Goal: Task Accomplishment & Management: Use online tool/utility

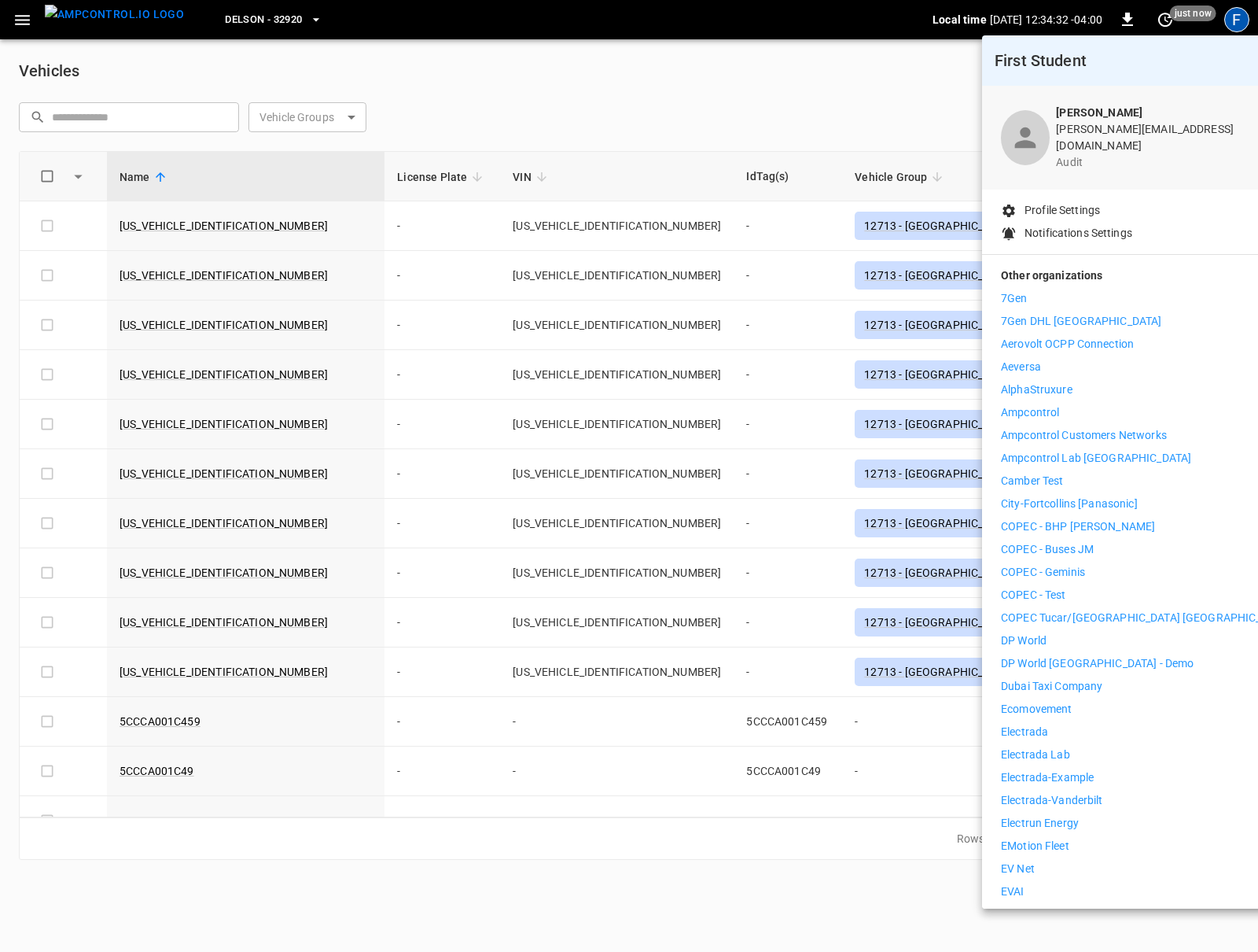
scroll to position [77, 0]
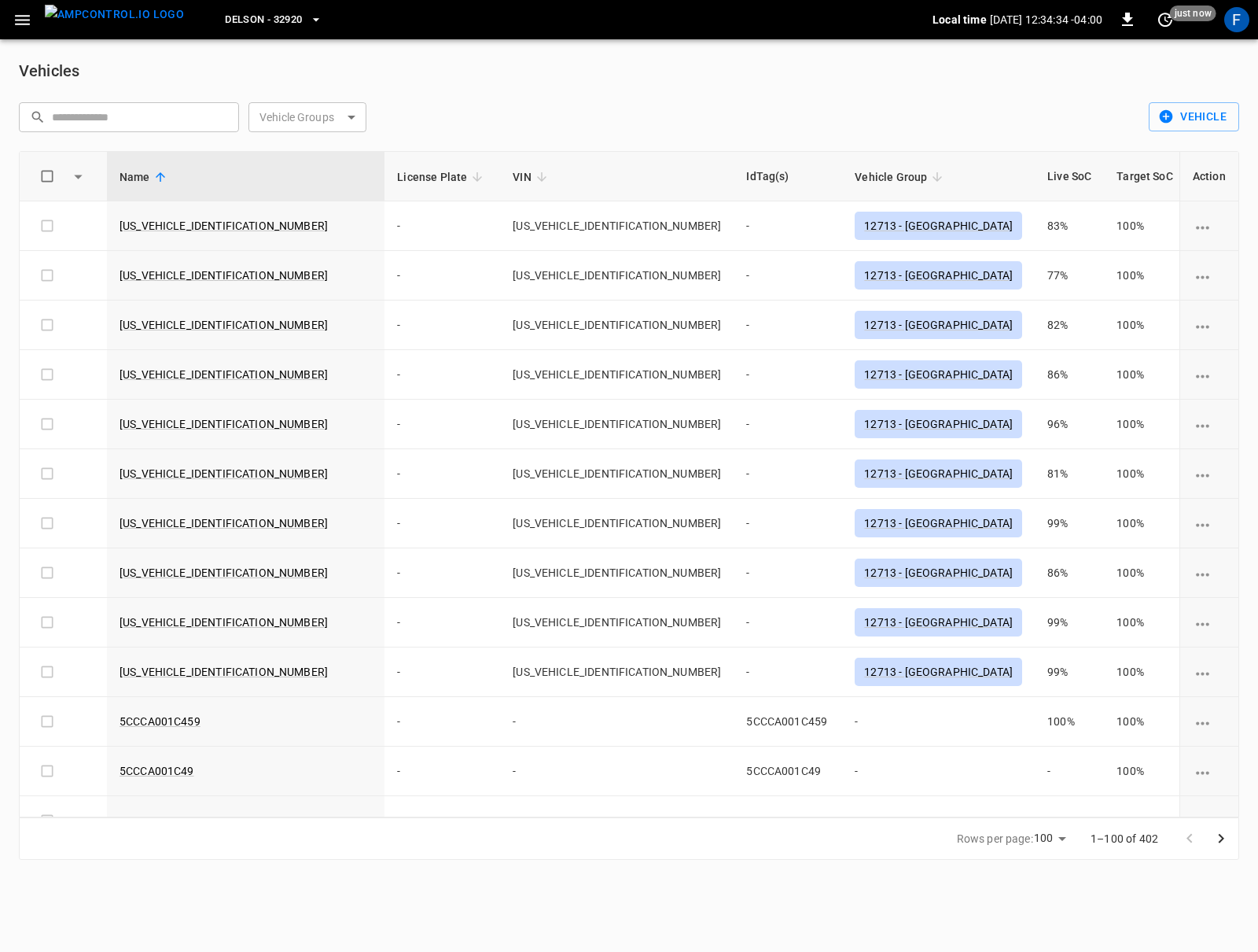
scroll to position [651, 0]
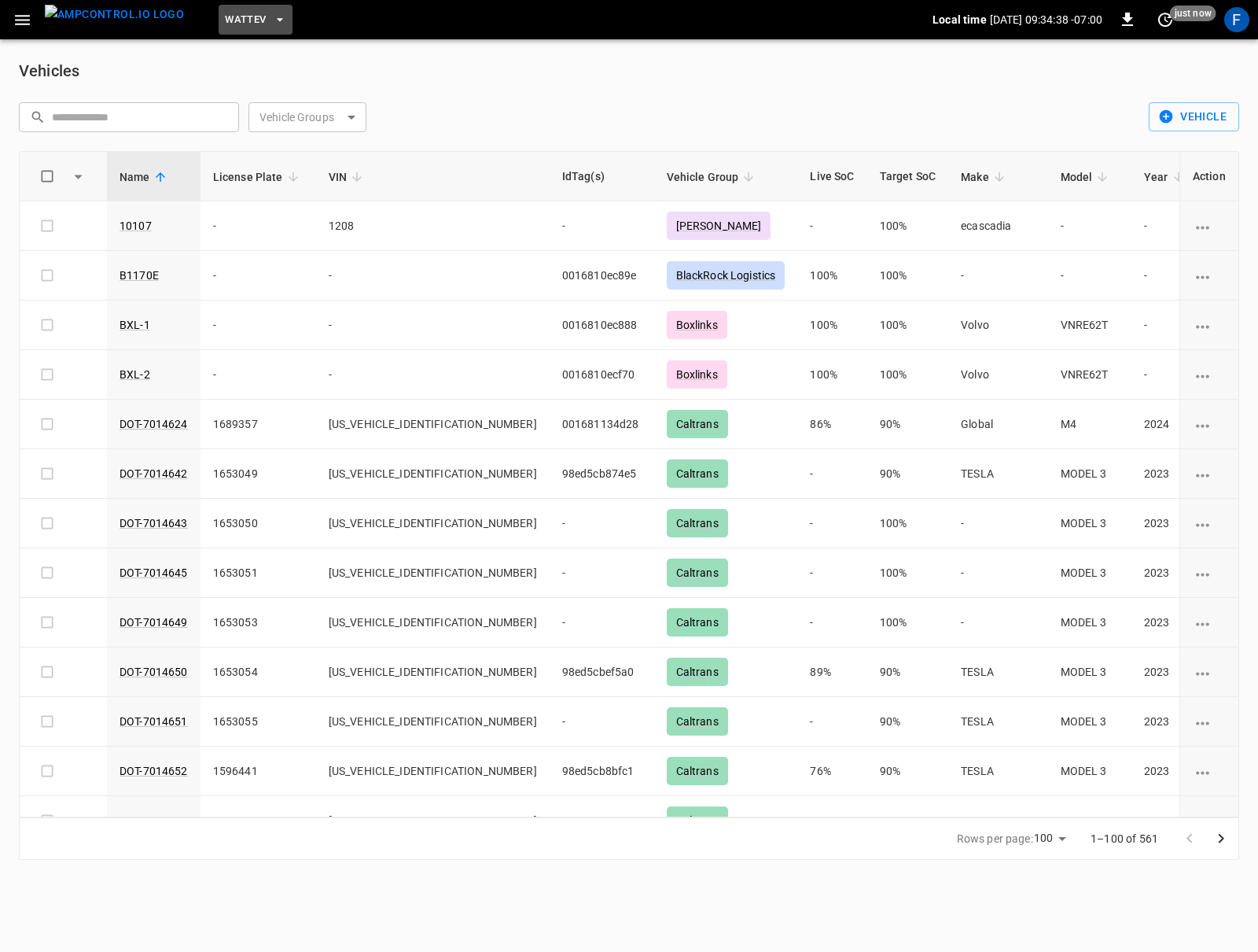
click at [242, 12] on button "WattEV" at bounding box center [256, 20] width 74 height 31
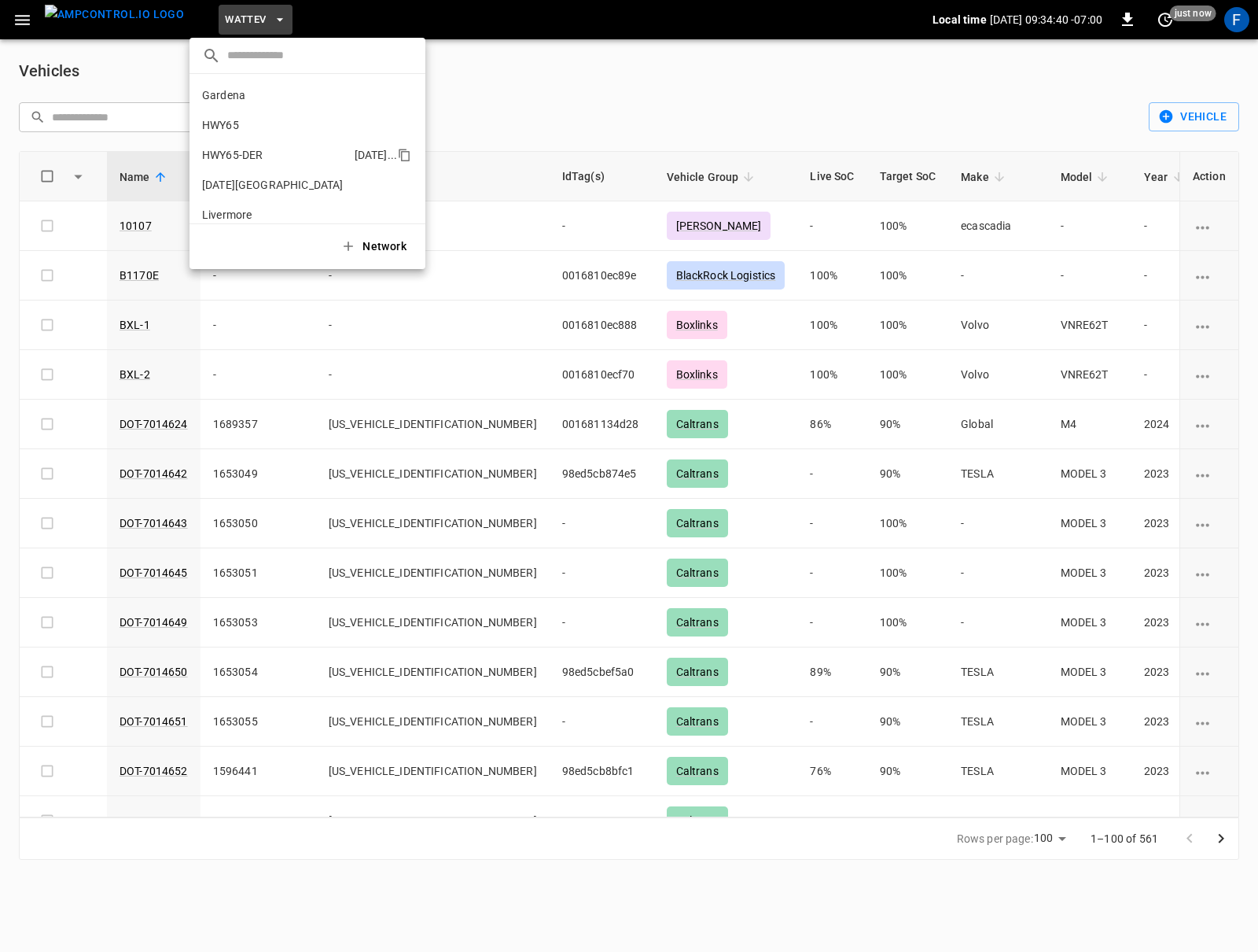
click at [267, 149] on li "HWY65-DER [DATE].." at bounding box center [307, 155] width 236 height 30
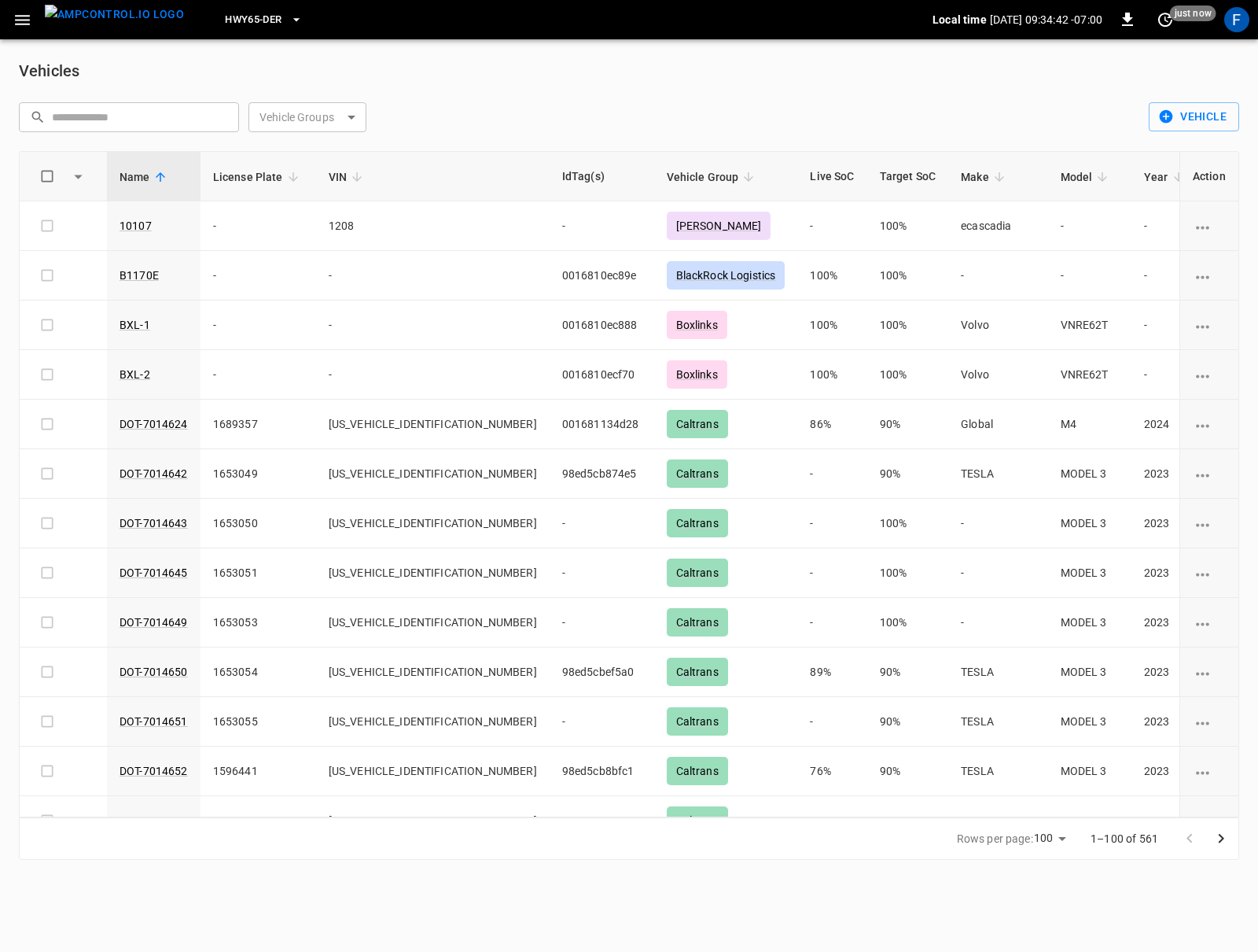
click at [101, 41] on div "Vehicles ​ ​ Vehicle Groups ​ Vehicle Groups Vehicle Name License Plate VIN IdT…" at bounding box center [629, 459] width 1258 height 839
click at [101, 16] on img "menu" at bounding box center [114, 14] width 140 height 20
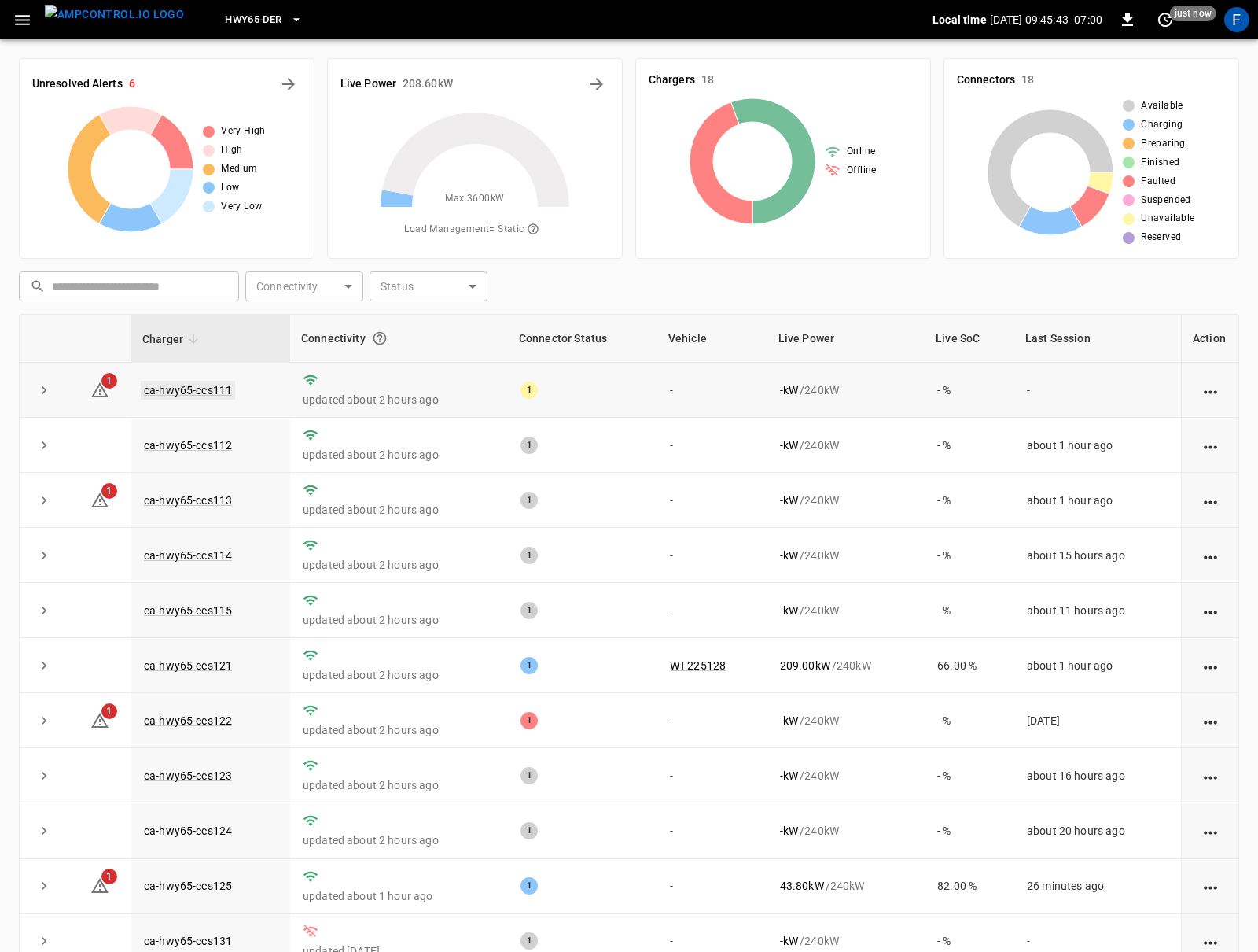
click at [168, 393] on link "ca-hwy65-ccs111" at bounding box center [188, 390] width 95 height 19
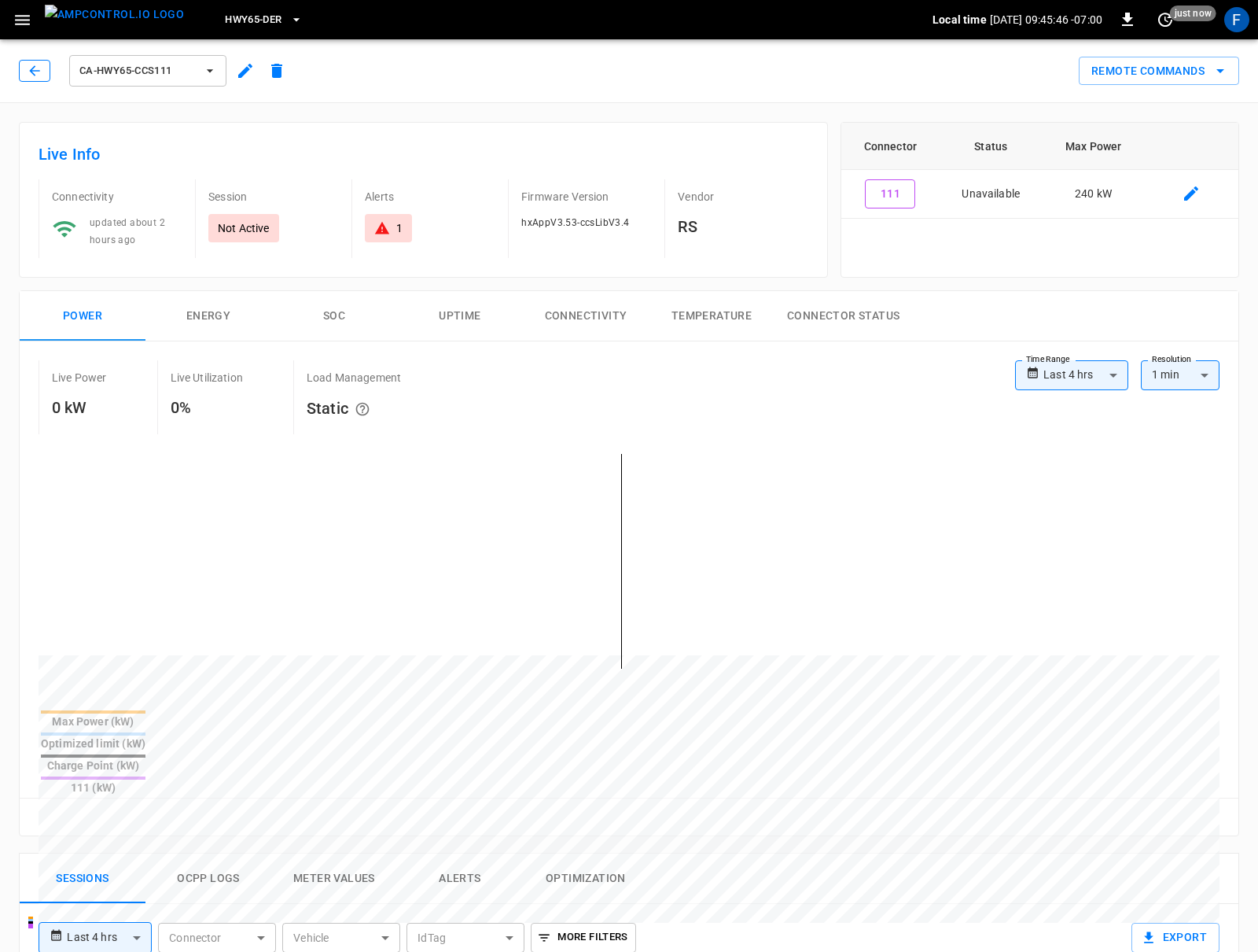
click at [27, 74] on icon "button" at bounding box center [35, 71] width 16 height 16
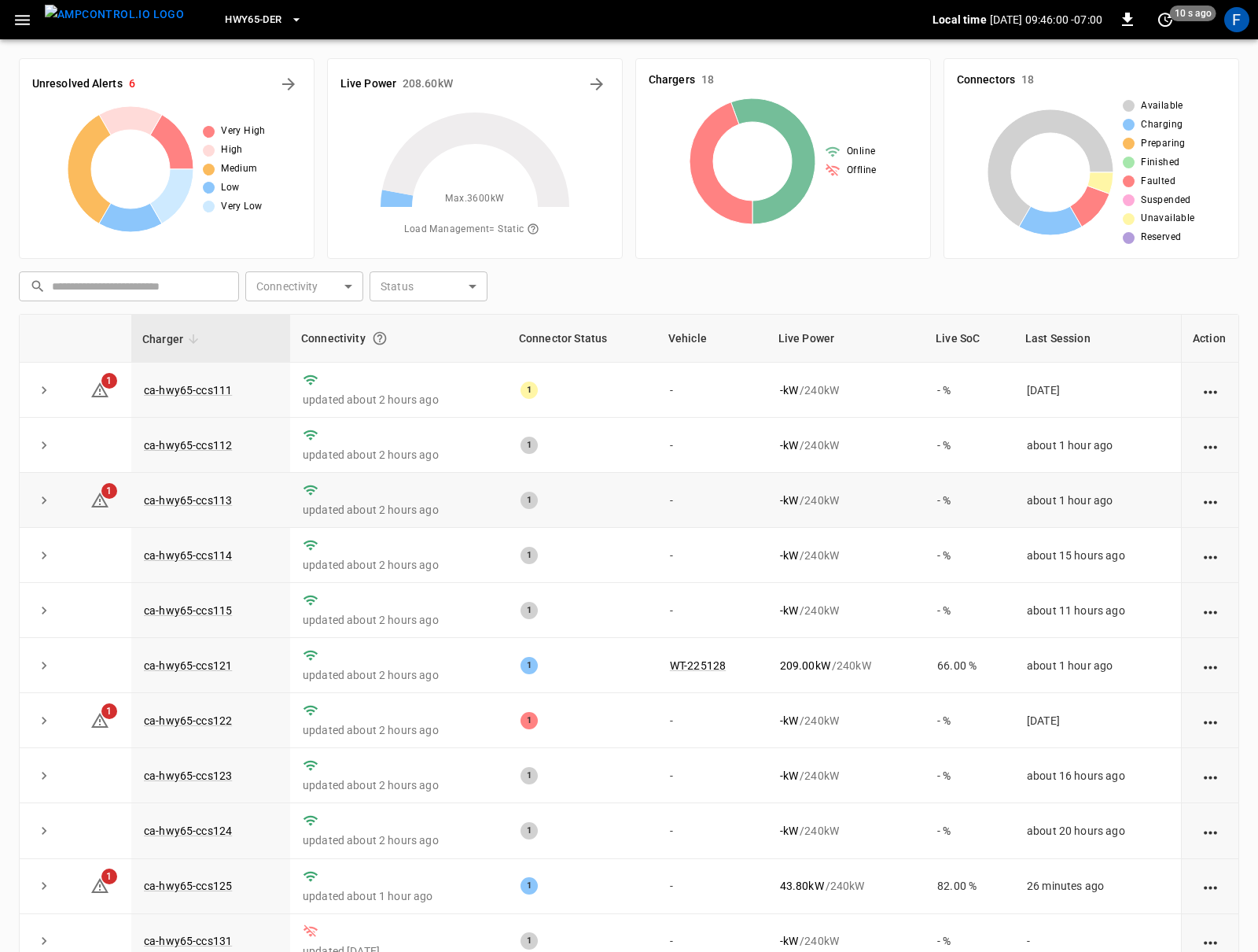
click at [805, 492] on td "- kW / 240 kW" at bounding box center [846, 500] width 157 height 55
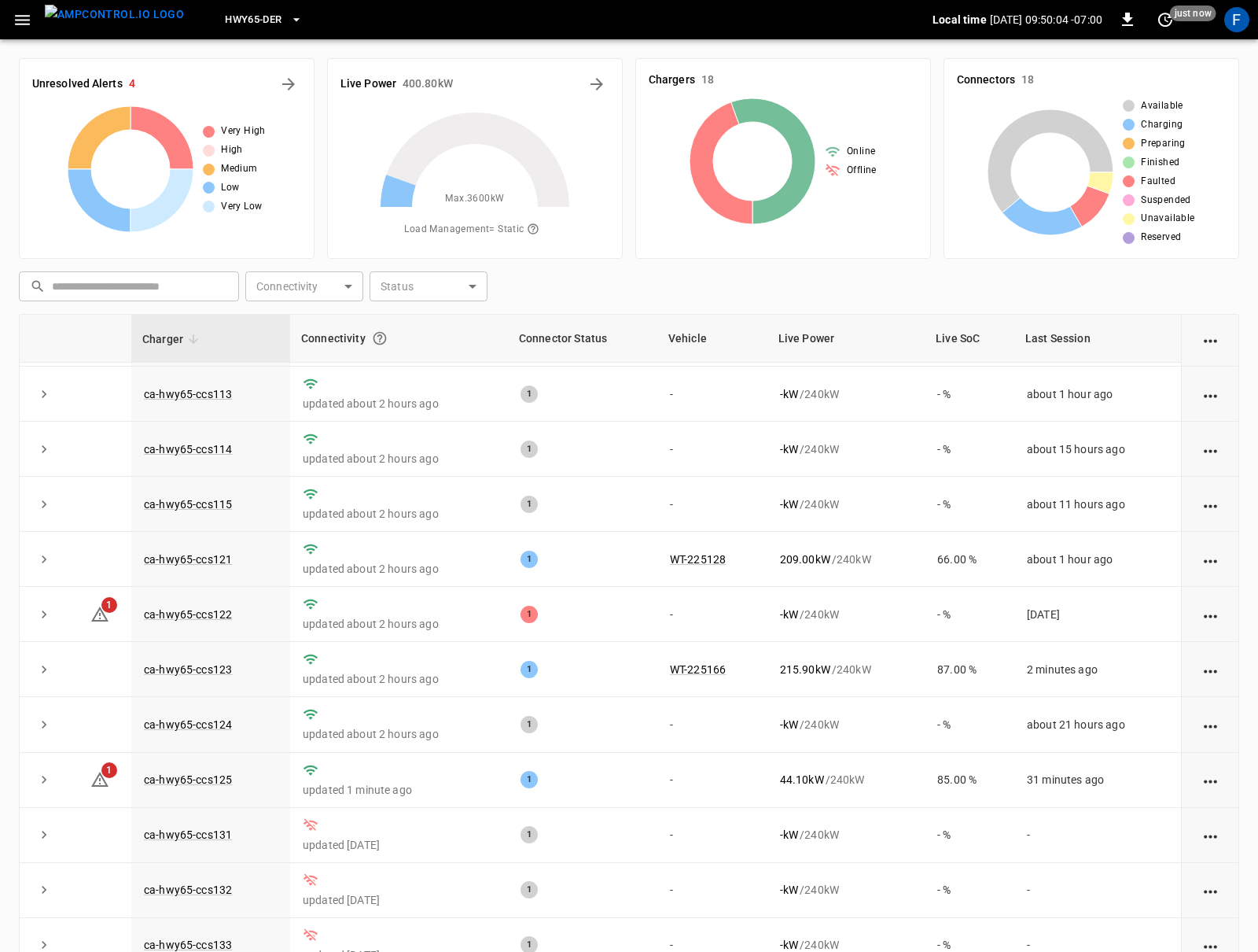
scroll to position [119, 0]
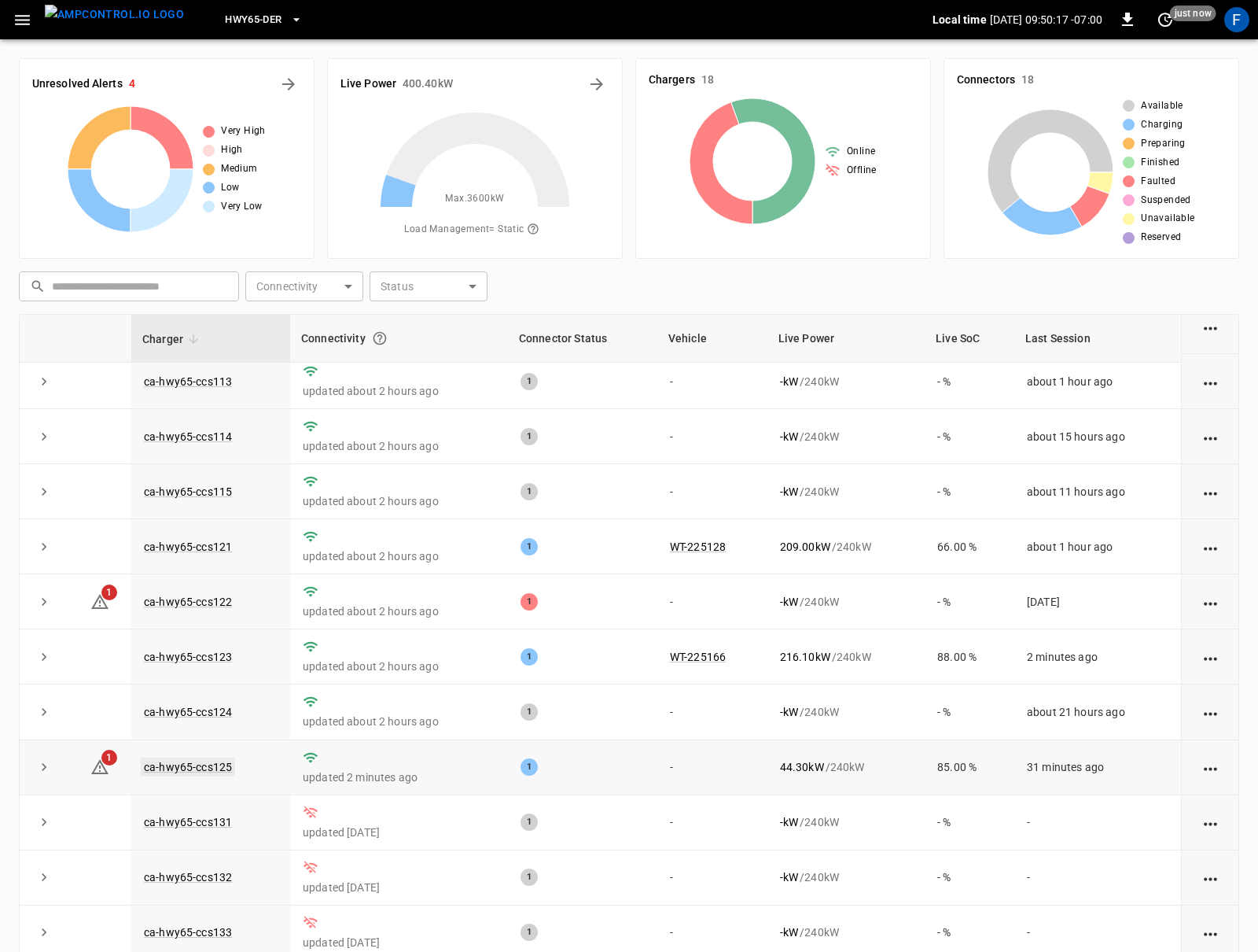
click at [213, 776] on link "ca-hwy65-ccs125" at bounding box center [188, 767] width 95 height 19
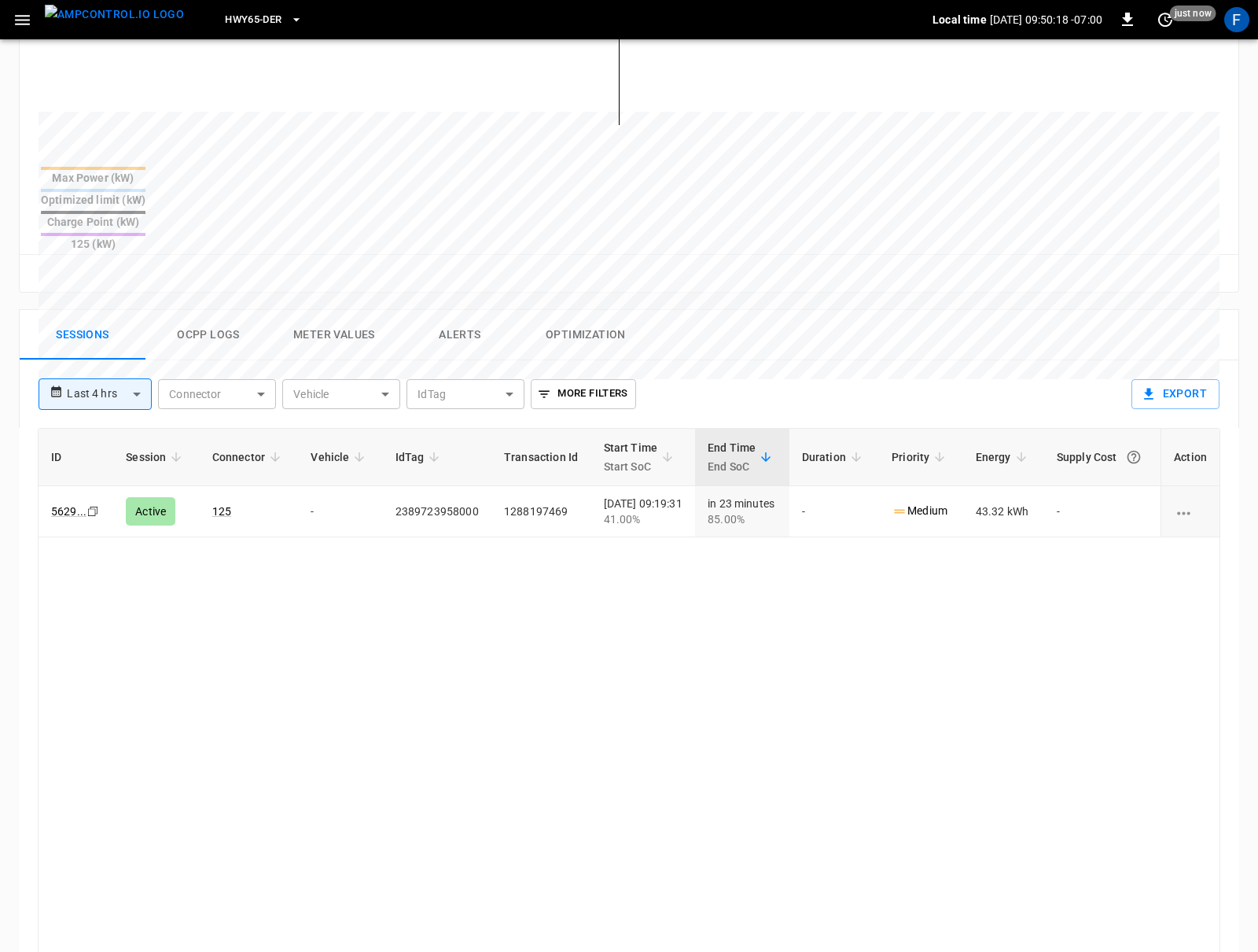
scroll to position [594, 0]
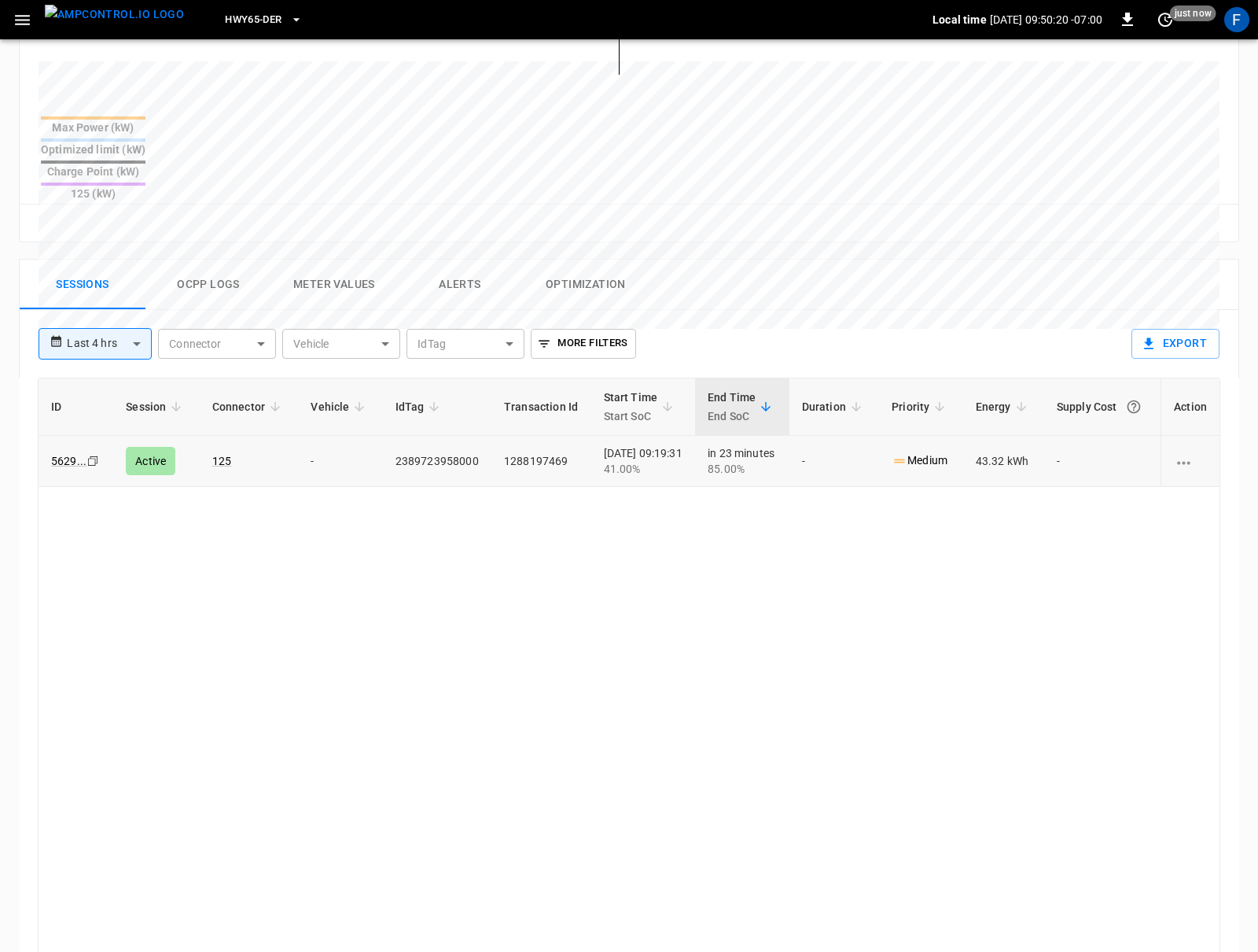
click at [425, 435] on td "2389723958000" at bounding box center [438, 461] width 109 height 51
click at [379, 539] on div "ID Session Connector Vehicle IdTag Transaction Id Start Time Start SoC End Time…" at bounding box center [629, 711] width 1183 height 666
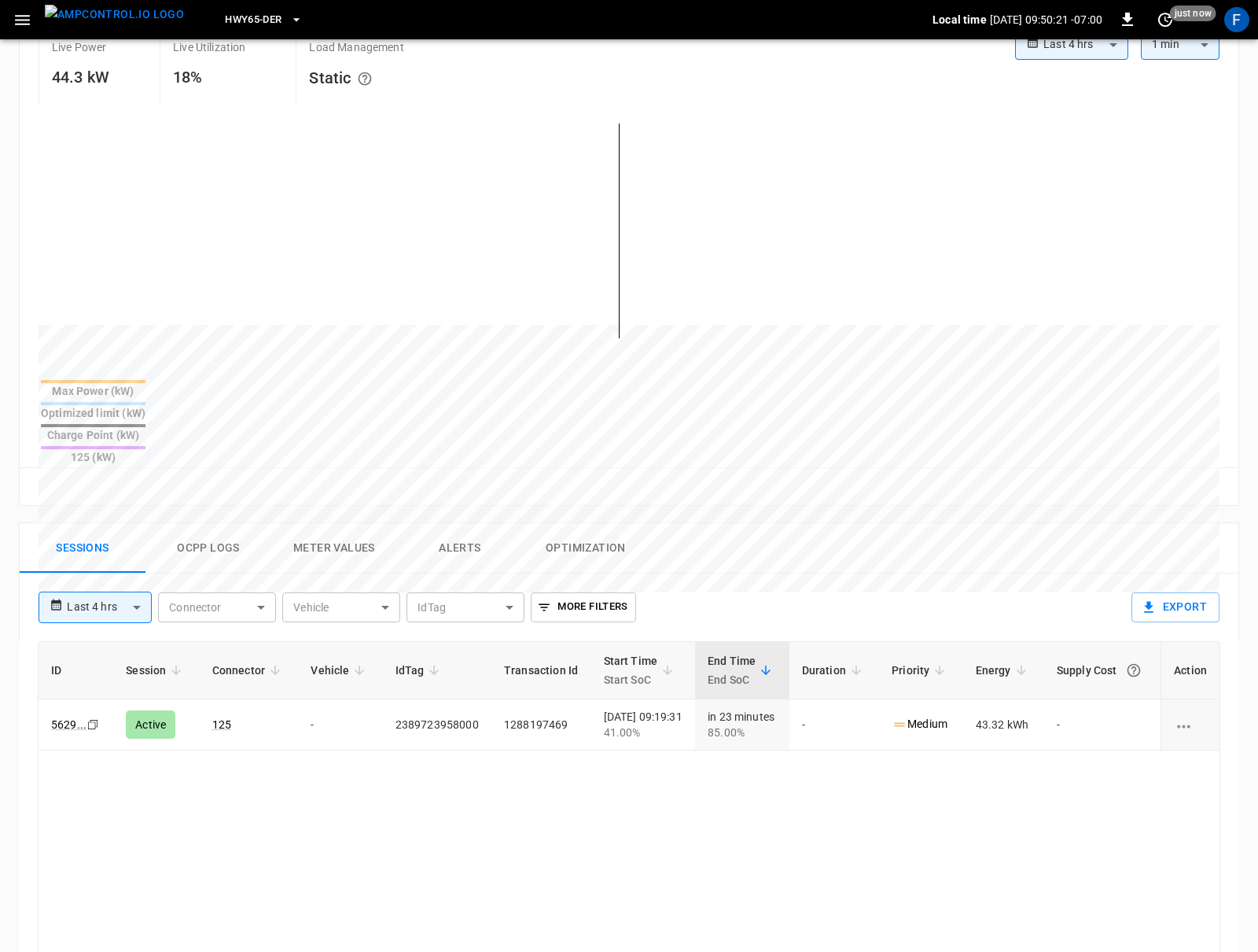
scroll to position [0, 0]
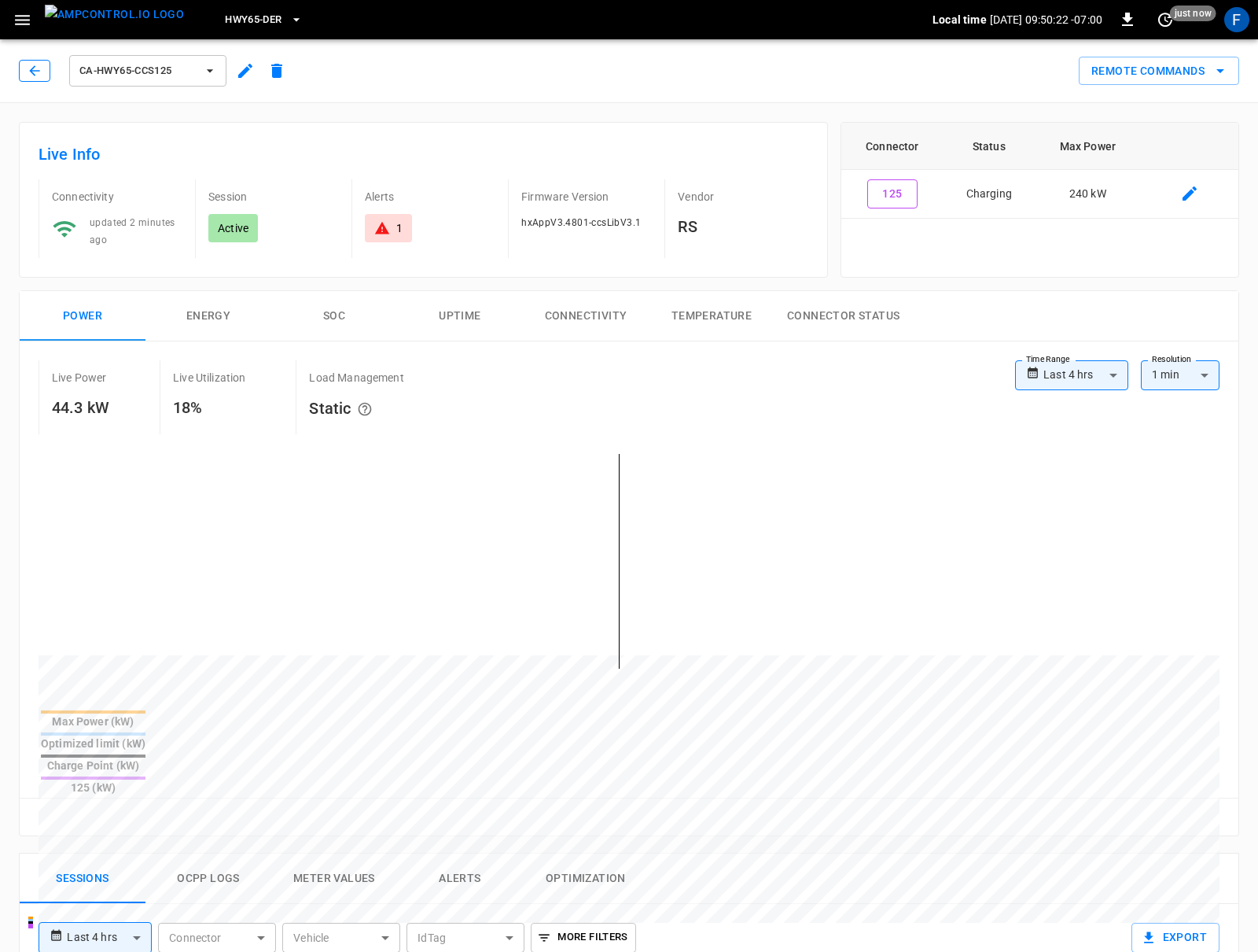
click at [30, 72] on icon "button" at bounding box center [35, 71] width 16 height 16
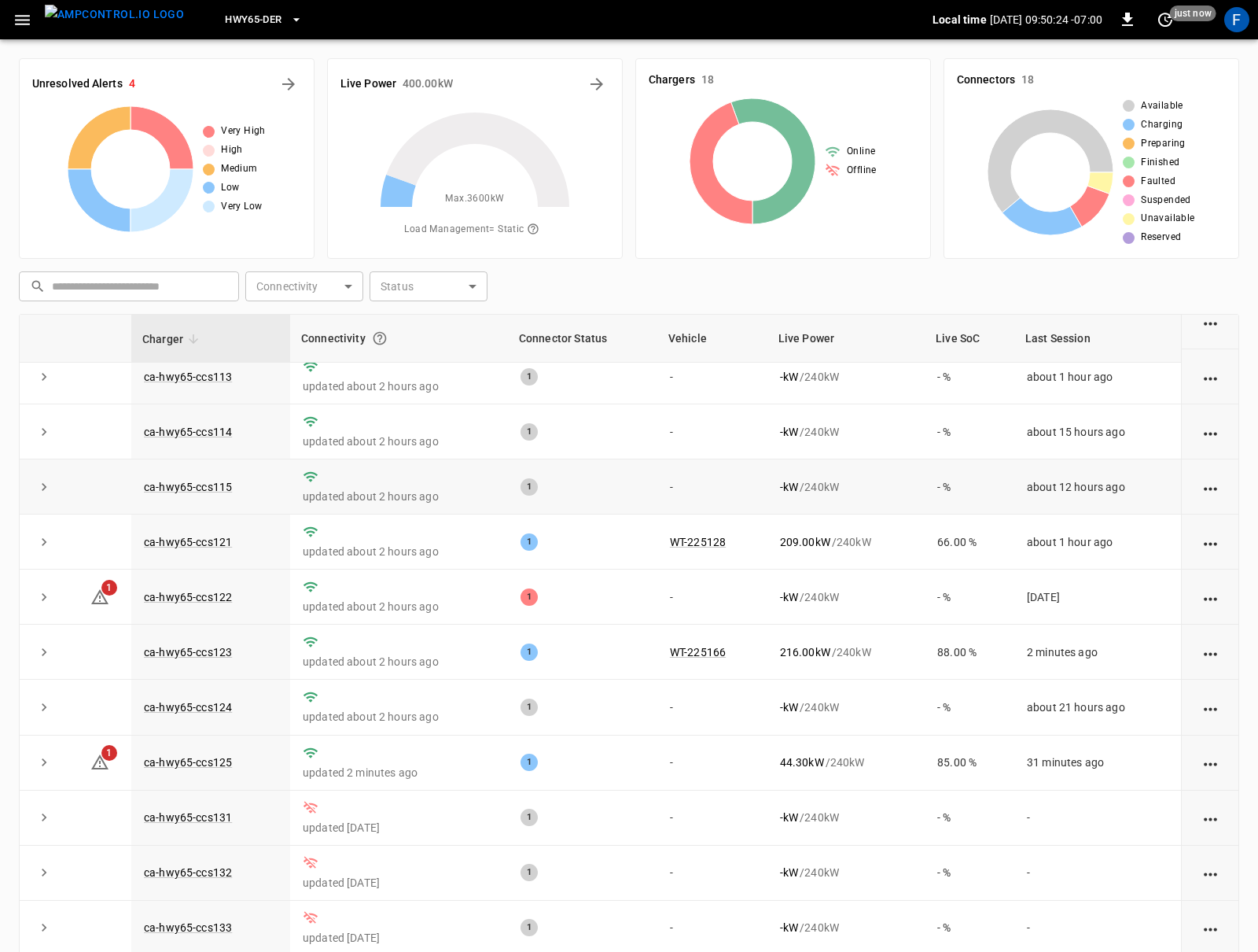
scroll to position [134, 0]
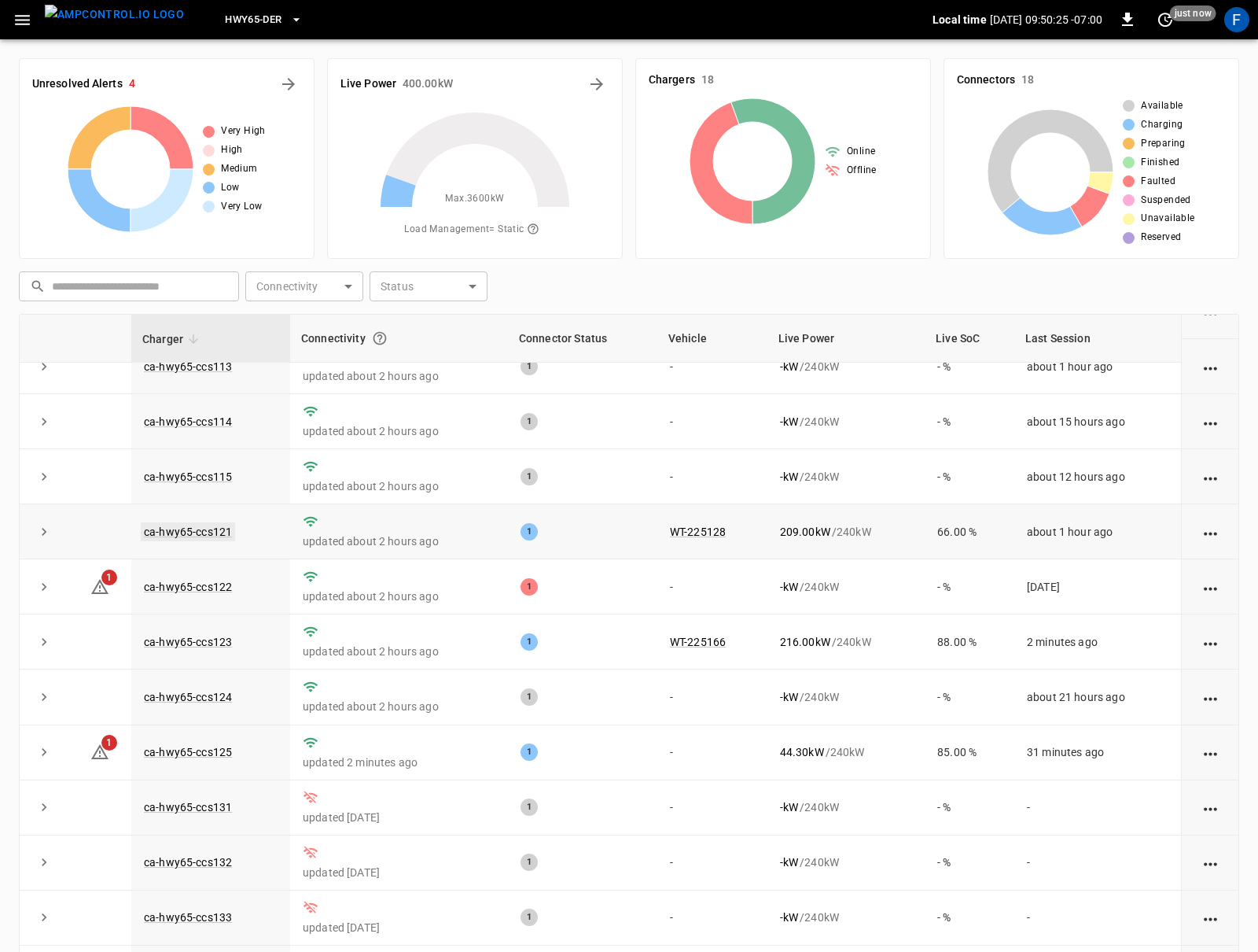
click at [180, 537] on link "ca-hwy65-ccs121" at bounding box center [188, 532] width 95 height 19
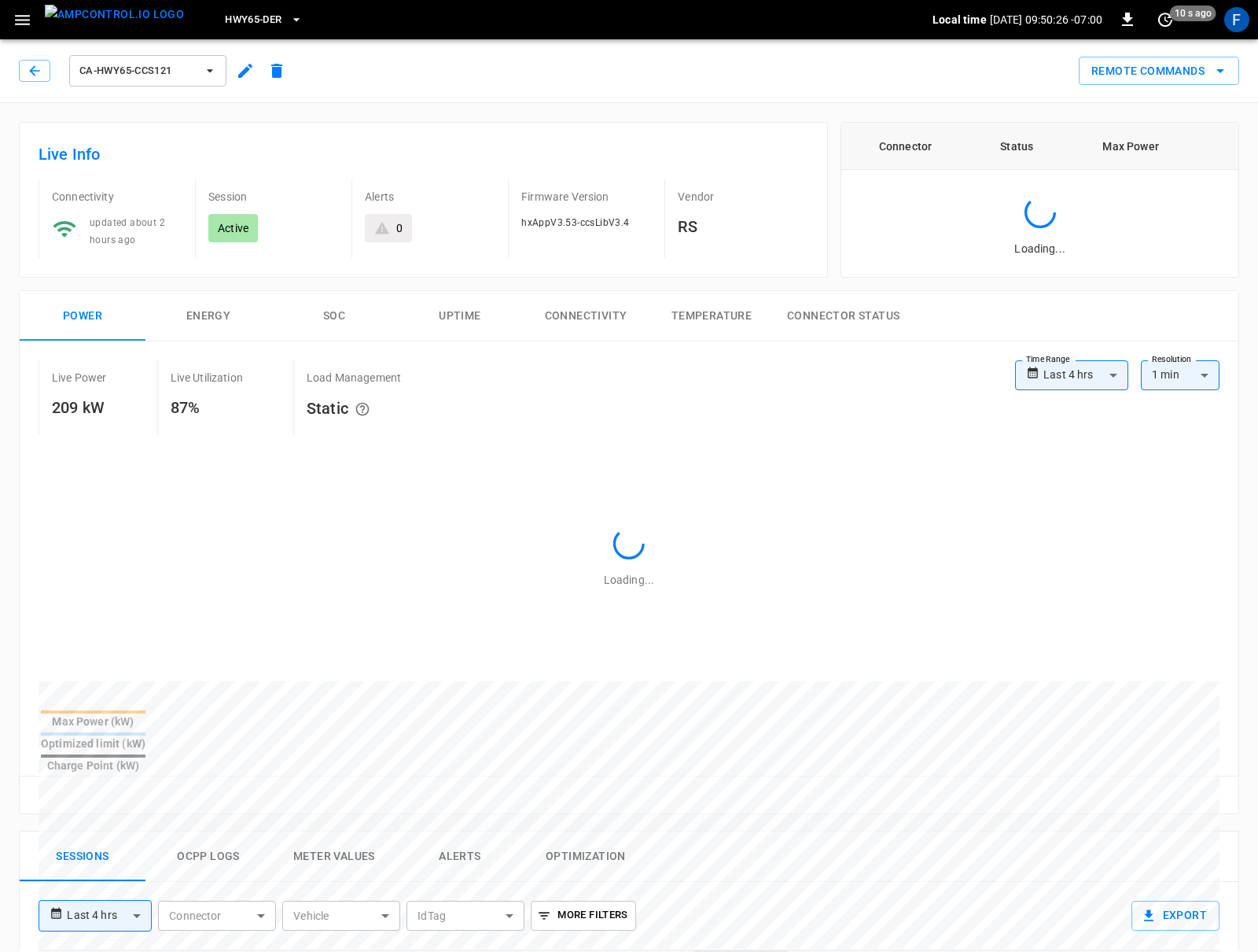
click at [334, 311] on button "SOC" at bounding box center [334, 316] width 126 height 50
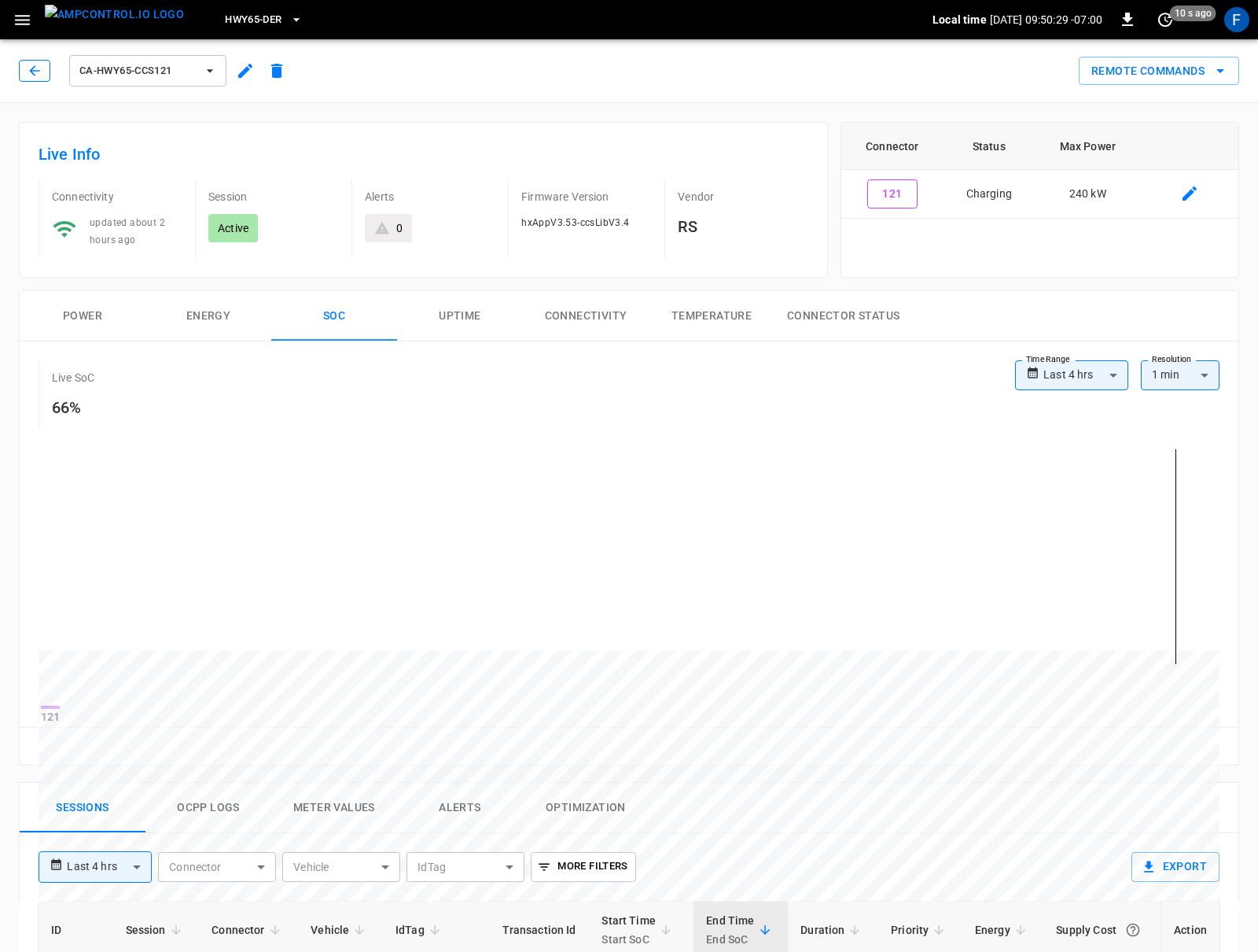
click at [50, 69] on div "ca-hwy65-ccs121" at bounding box center [155, 71] width 274 height 38
click at [35, 79] on button "button" at bounding box center [35, 71] width 32 height 22
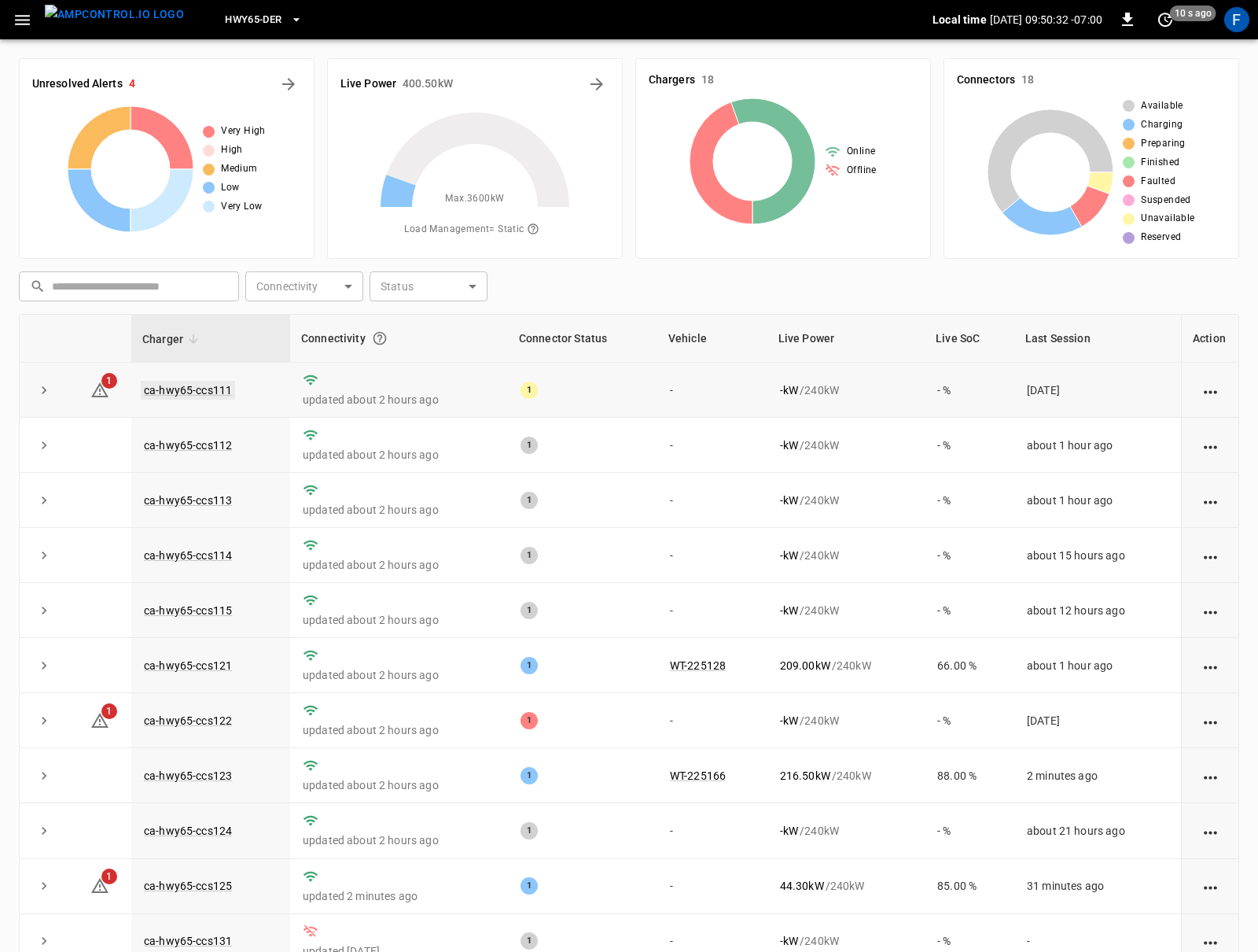
click at [202, 390] on link "ca-hwy65-ccs111" at bounding box center [188, 390] width 95 height 19
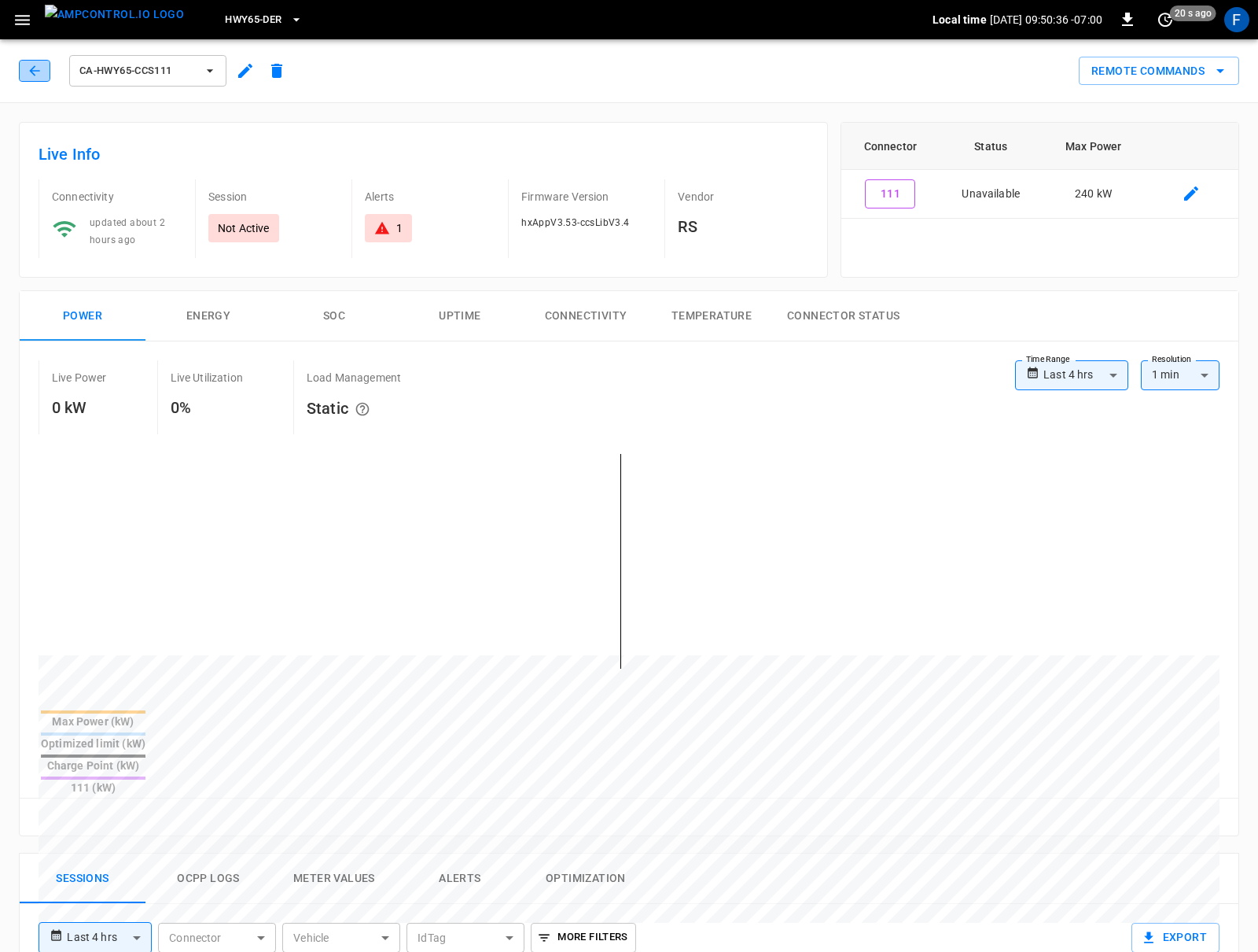
click at [35, 71] on icon "button" at bounding box center [35, 71] width 16 height 16
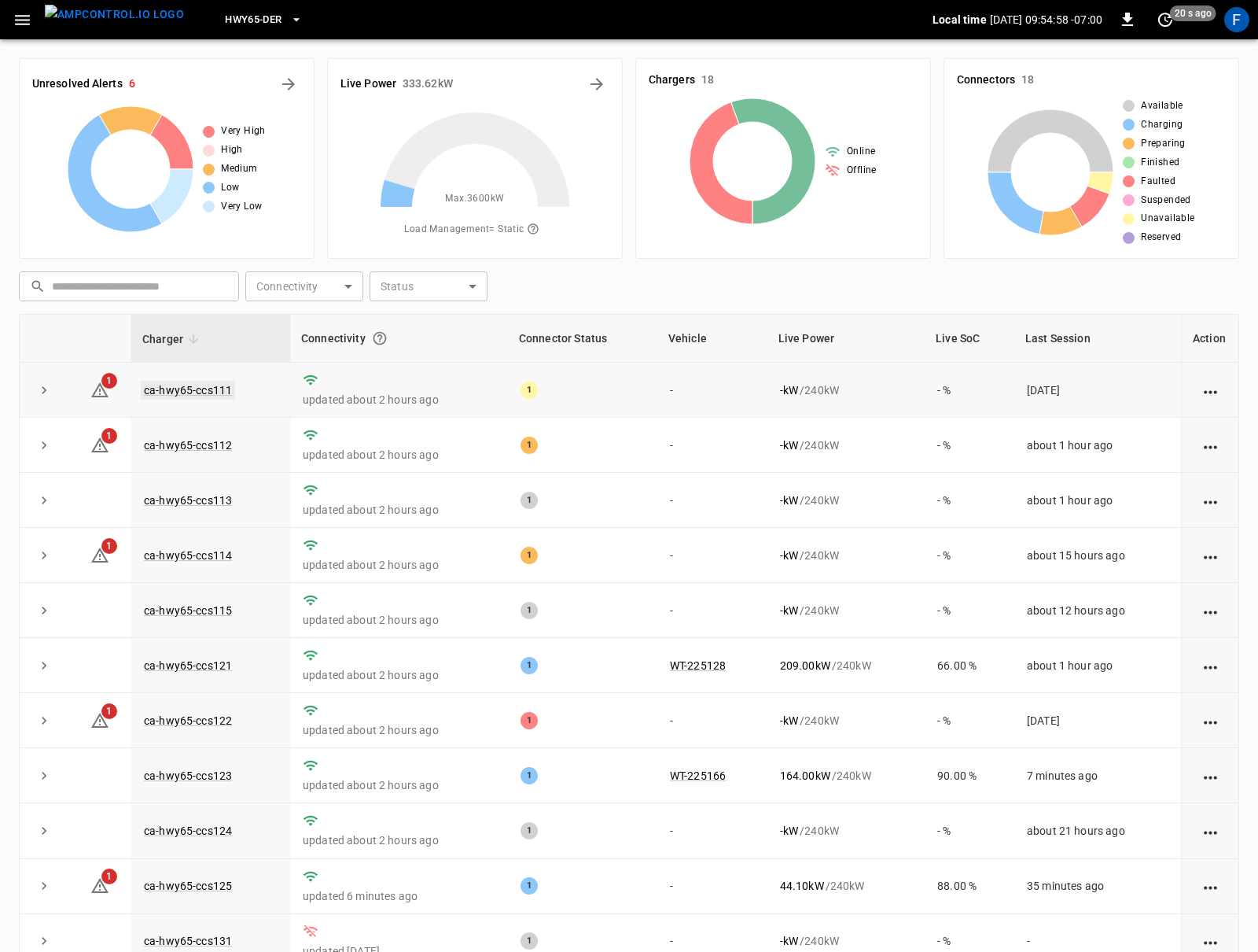
click at [201, 396] on link "ca-hwy65-ccs111" at bounding box center [188, 390] width 95 height 19
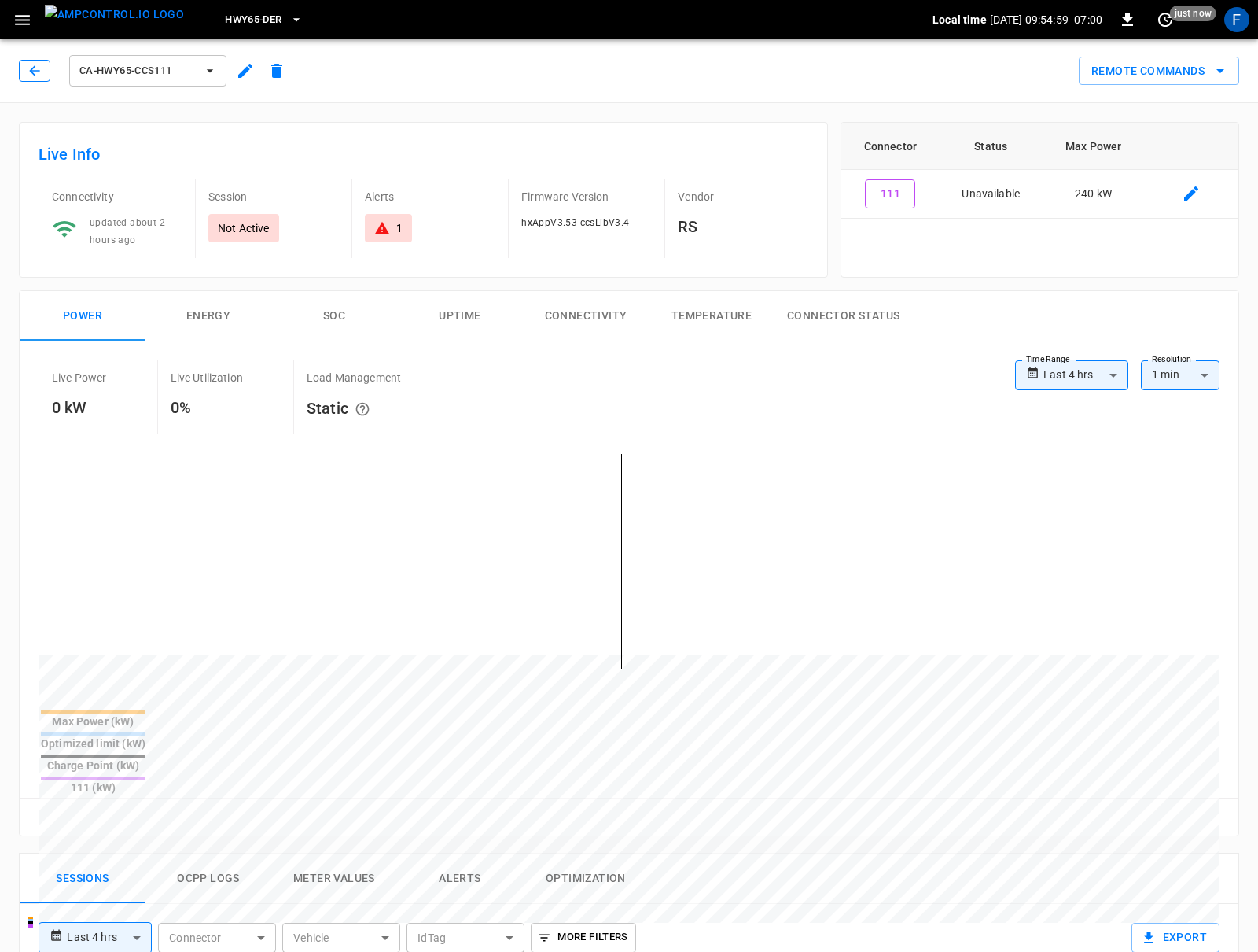
click at [25, 67] on button "button" at bounding box center [35, 71] width 32 height 22
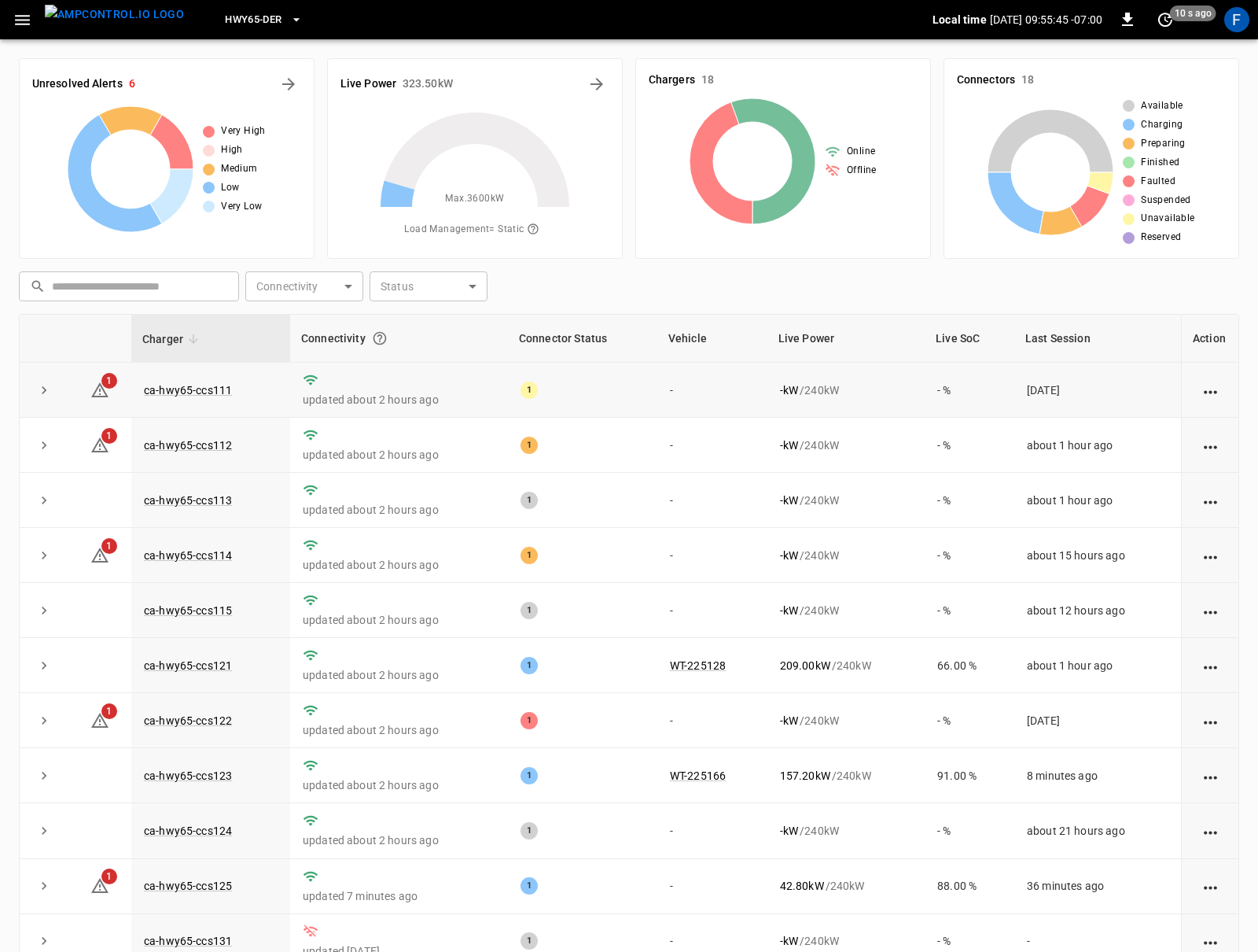
click at [190, 398] on td "ca-hwy65-ccs111" at bounding box center [211, 390] width 159 height 55
click at [189, 395] on link "ca-hwy65-ccs111" at bounding box center [188, 390] width 95 height 19
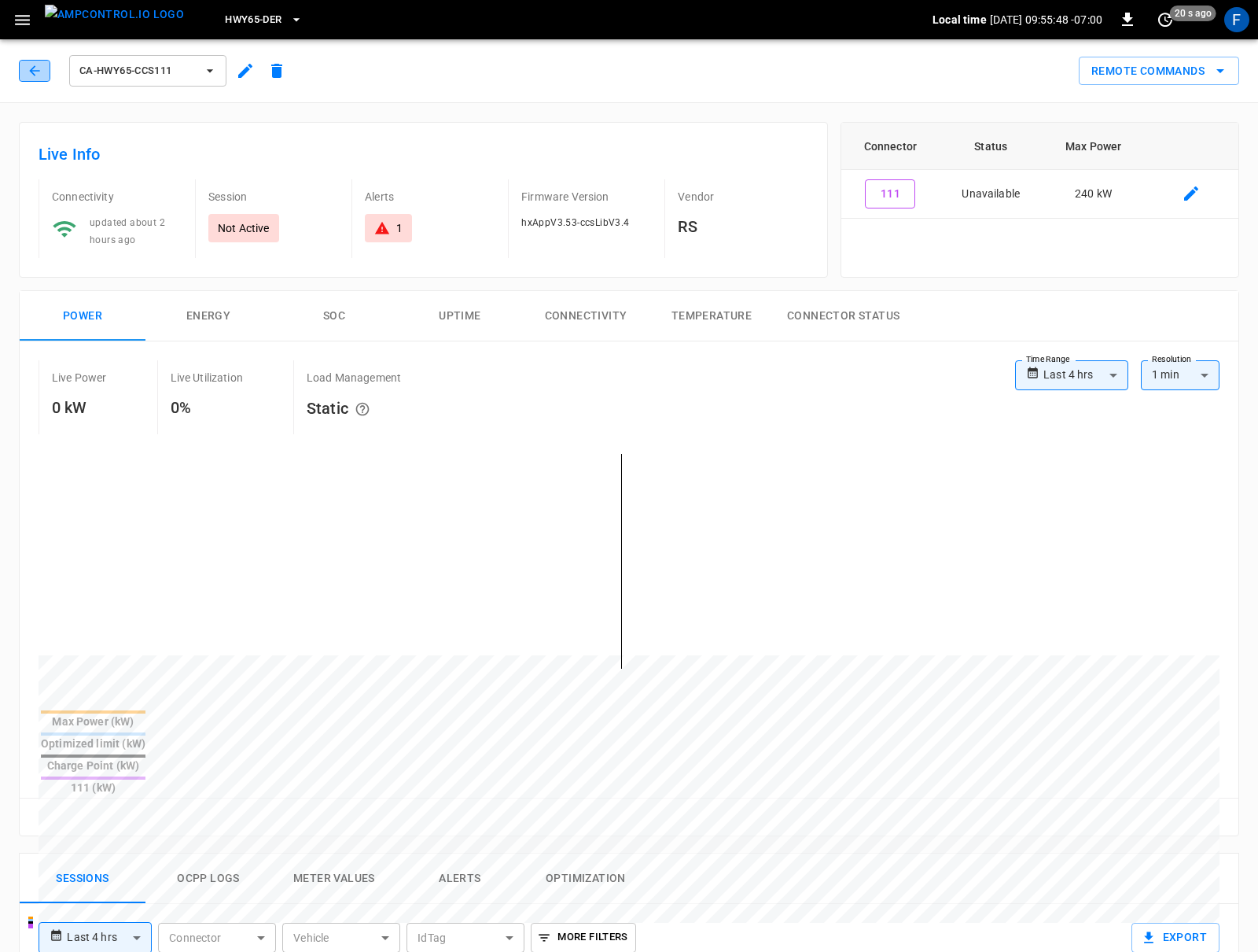
click at [31, 68] on icon "button" at bounding box center [35, 71] width 16 height 16
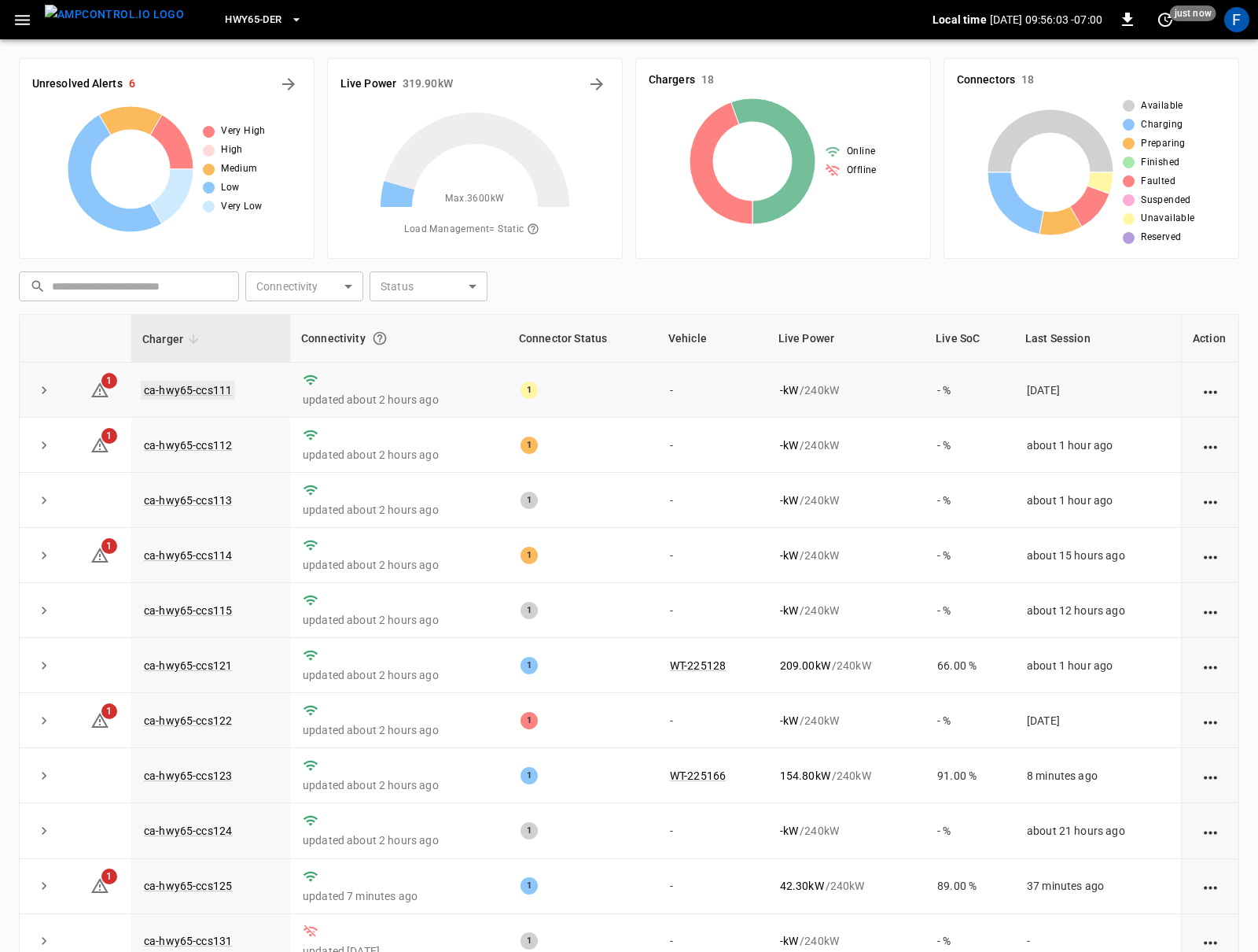
click at [215, 385] on link "ca-hwy65-ccs111" at bounding box center [188, 390] width 95 height 19
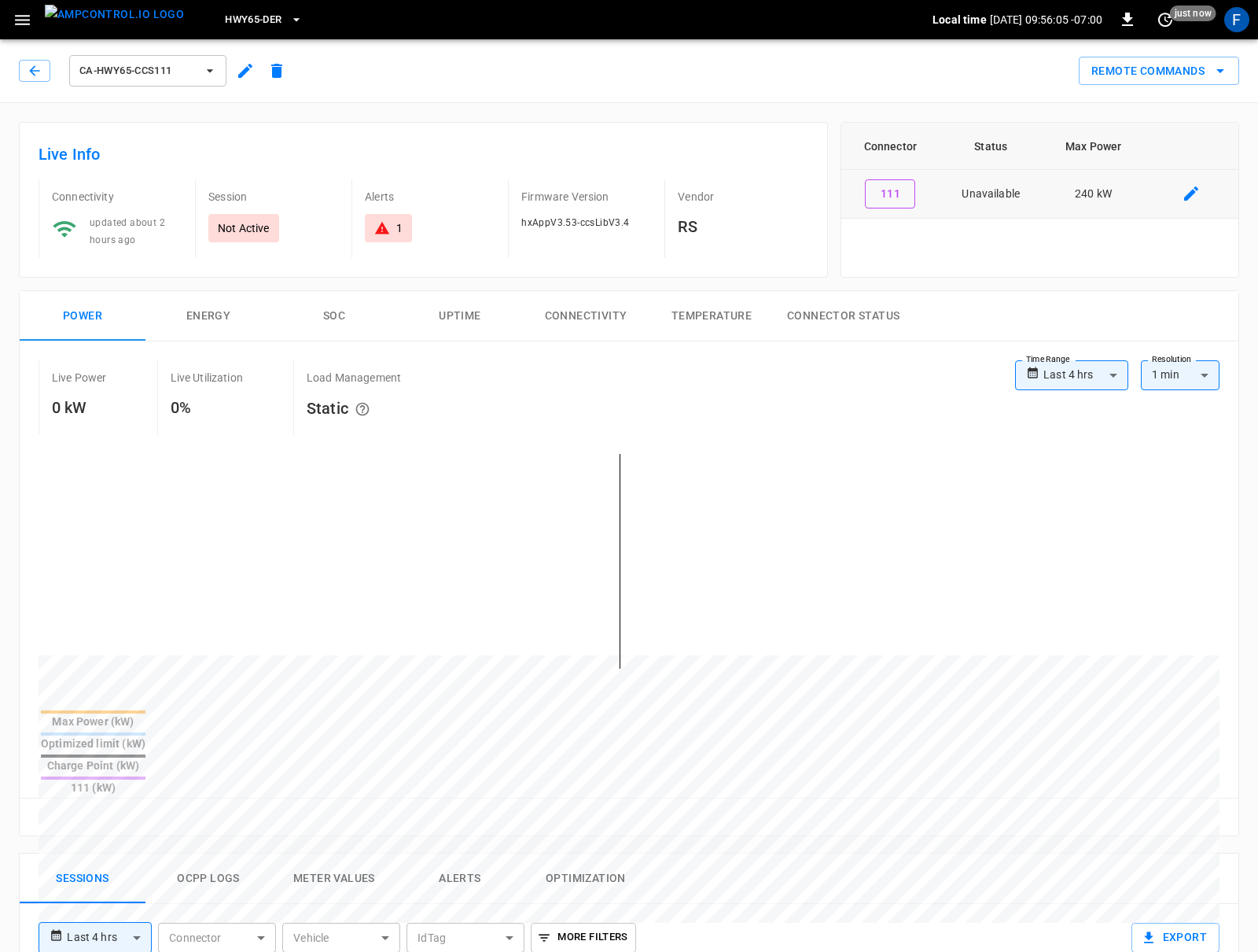
click at [1011, 189] on td "Unavailable" at bounding box center [991, 194] width 104 height 49
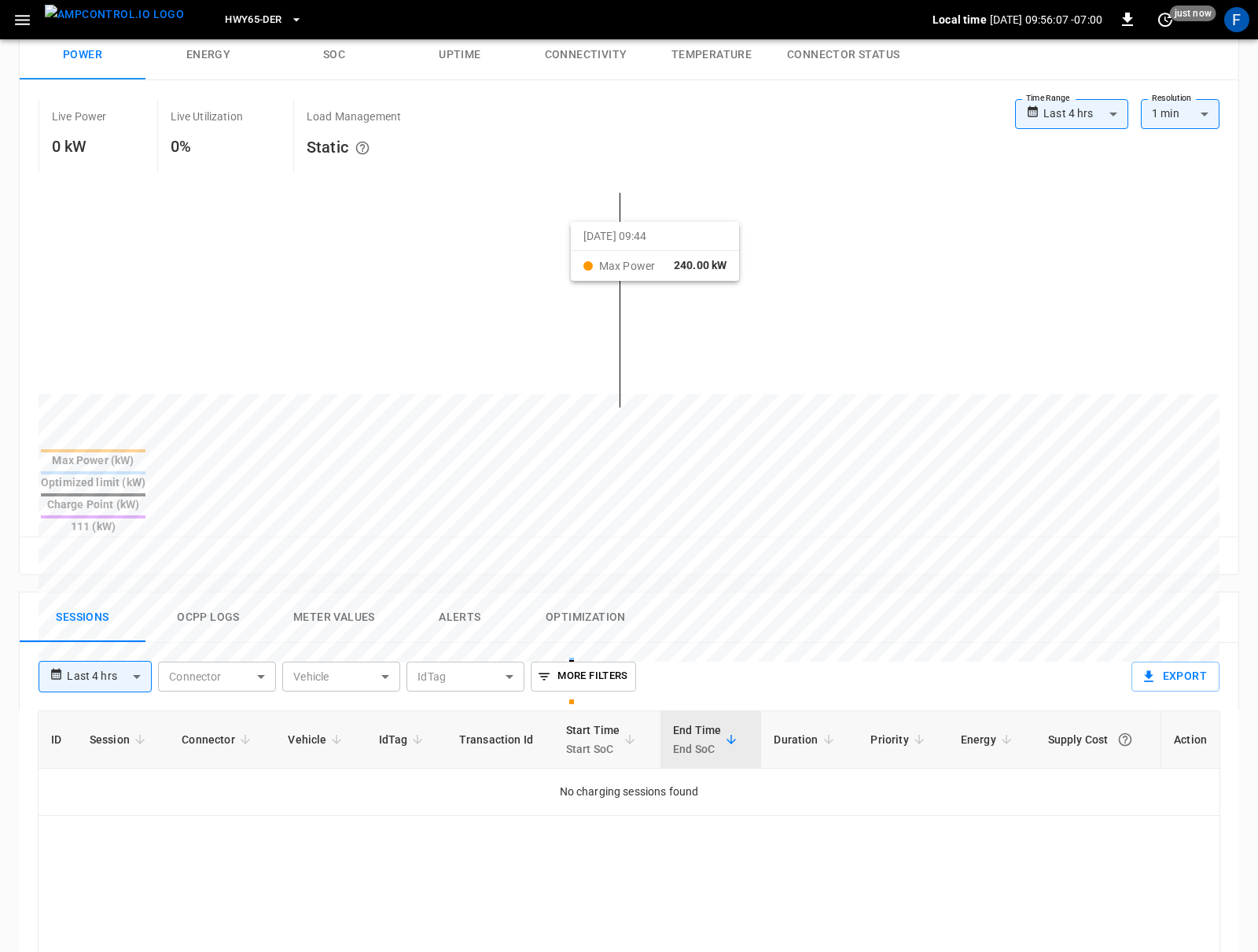
scroll to position [670, 0]
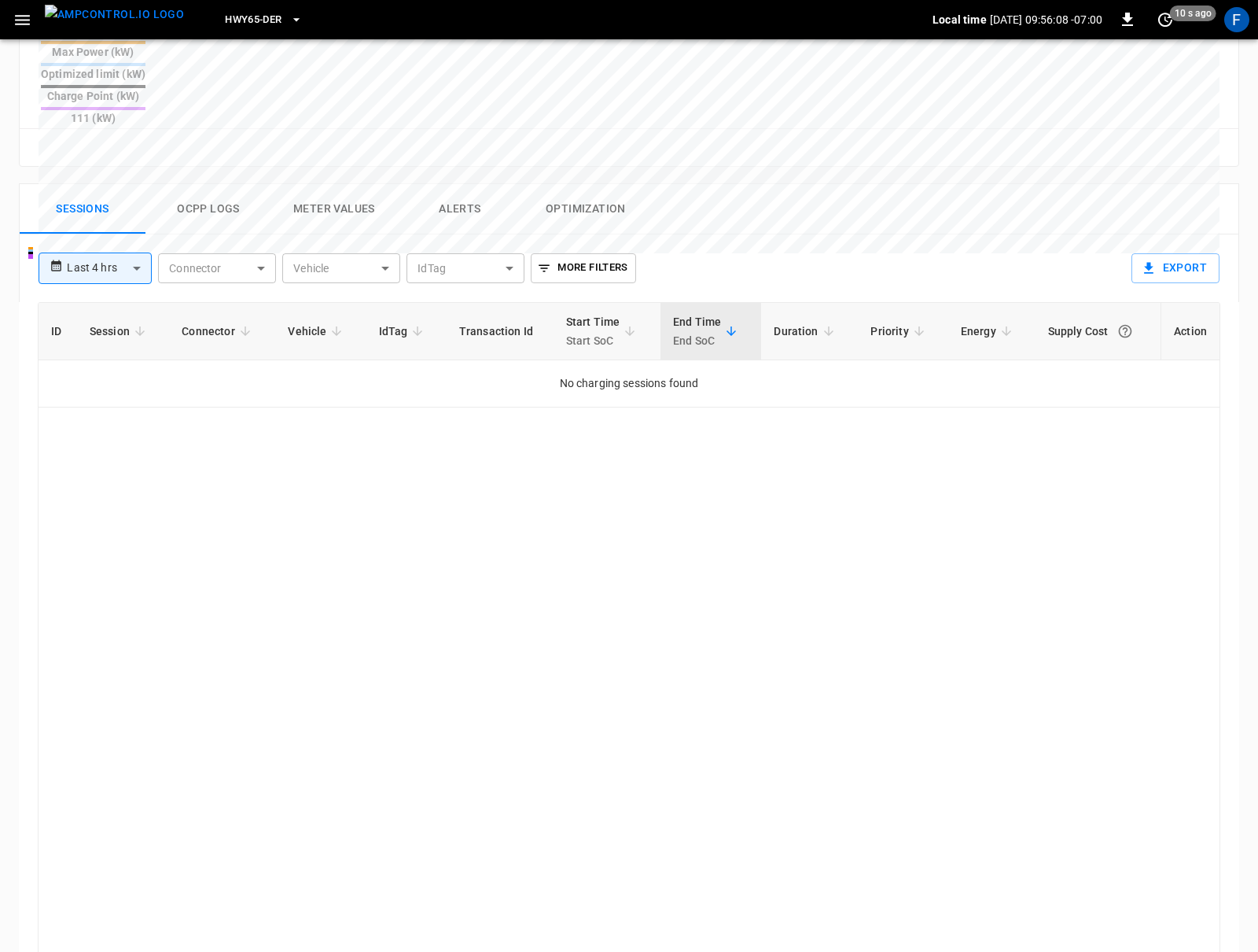
click at [203, 184] on button "Ocpp logs" at bounding box center [208, 209] width 126 height 50
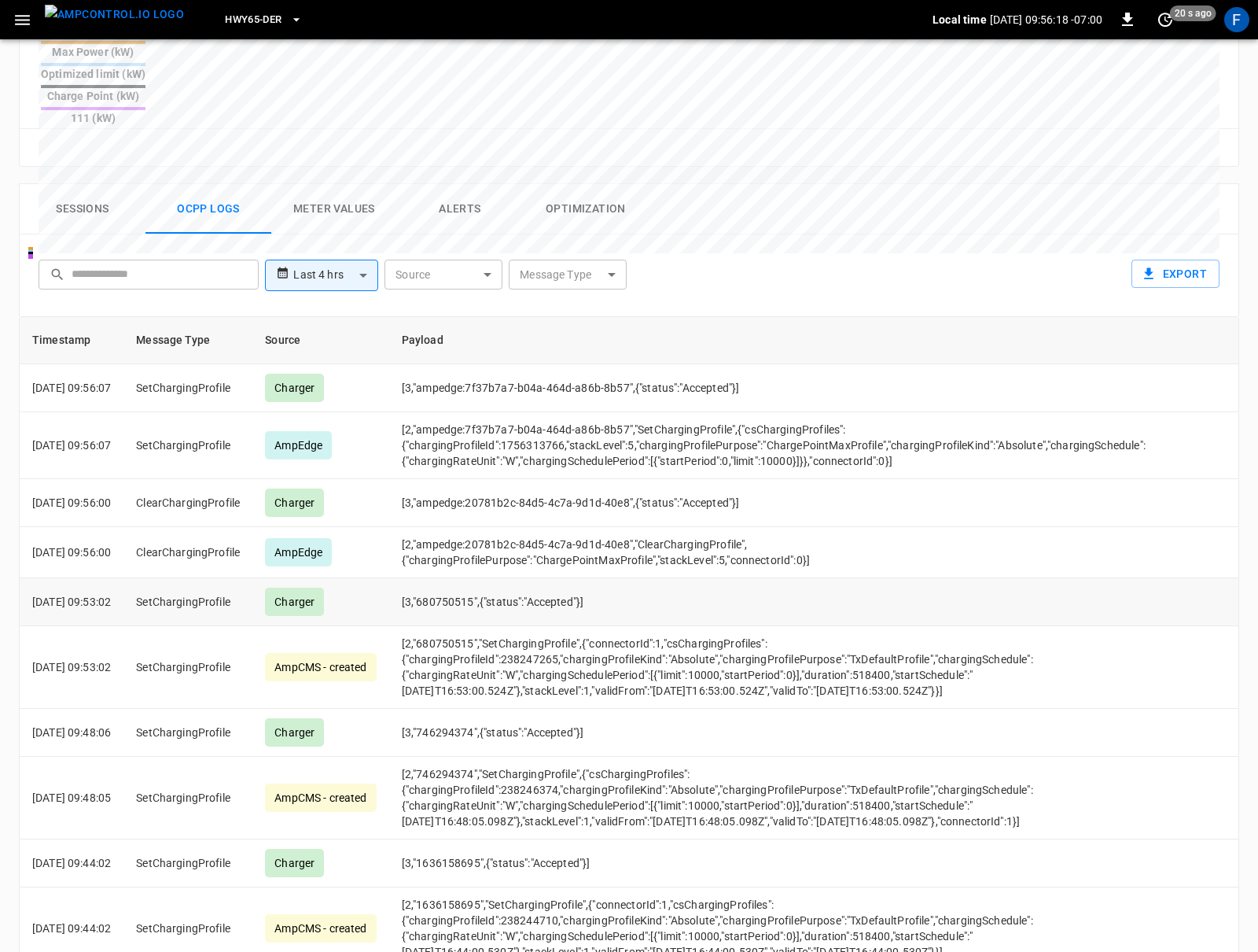
click at [950, 578] on td "[3,"680750515",{"status":"Accepted"}]" at bounding box center [774, 602] width 769 height 48
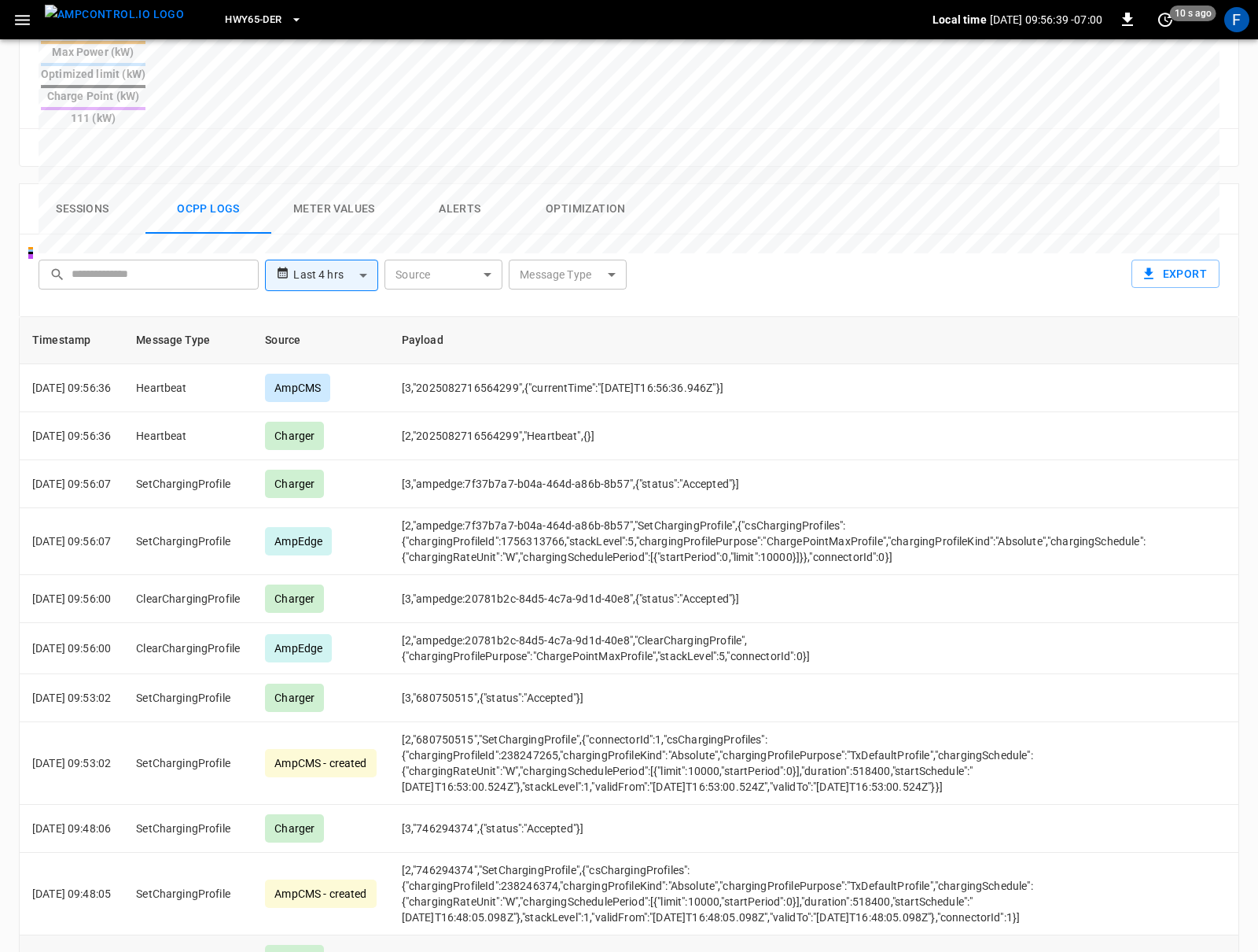
scroll to position [0, 0]
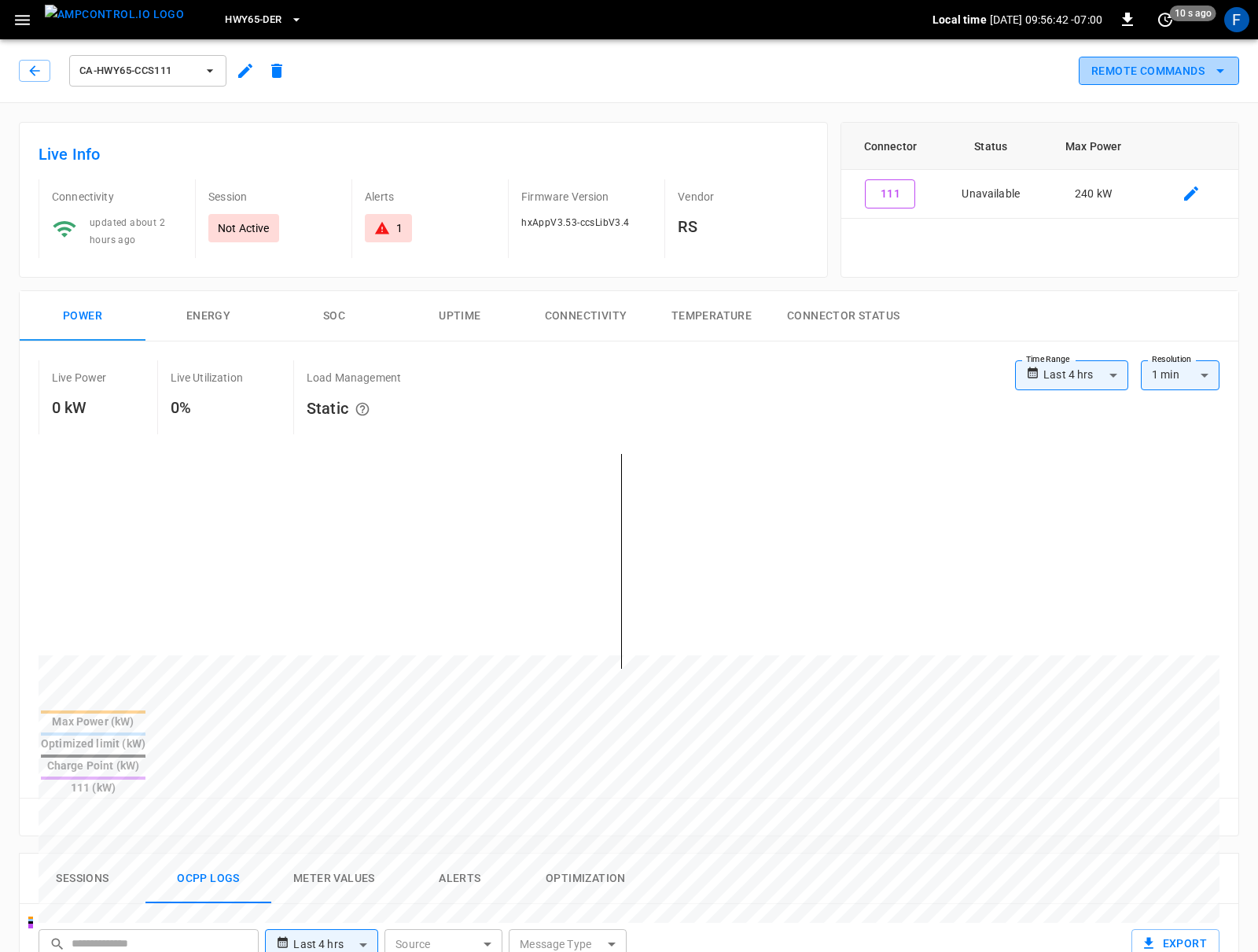
click at [1173, 75] on button "Remote Commands" at bounding box center [1159, 71] width 160 height 29
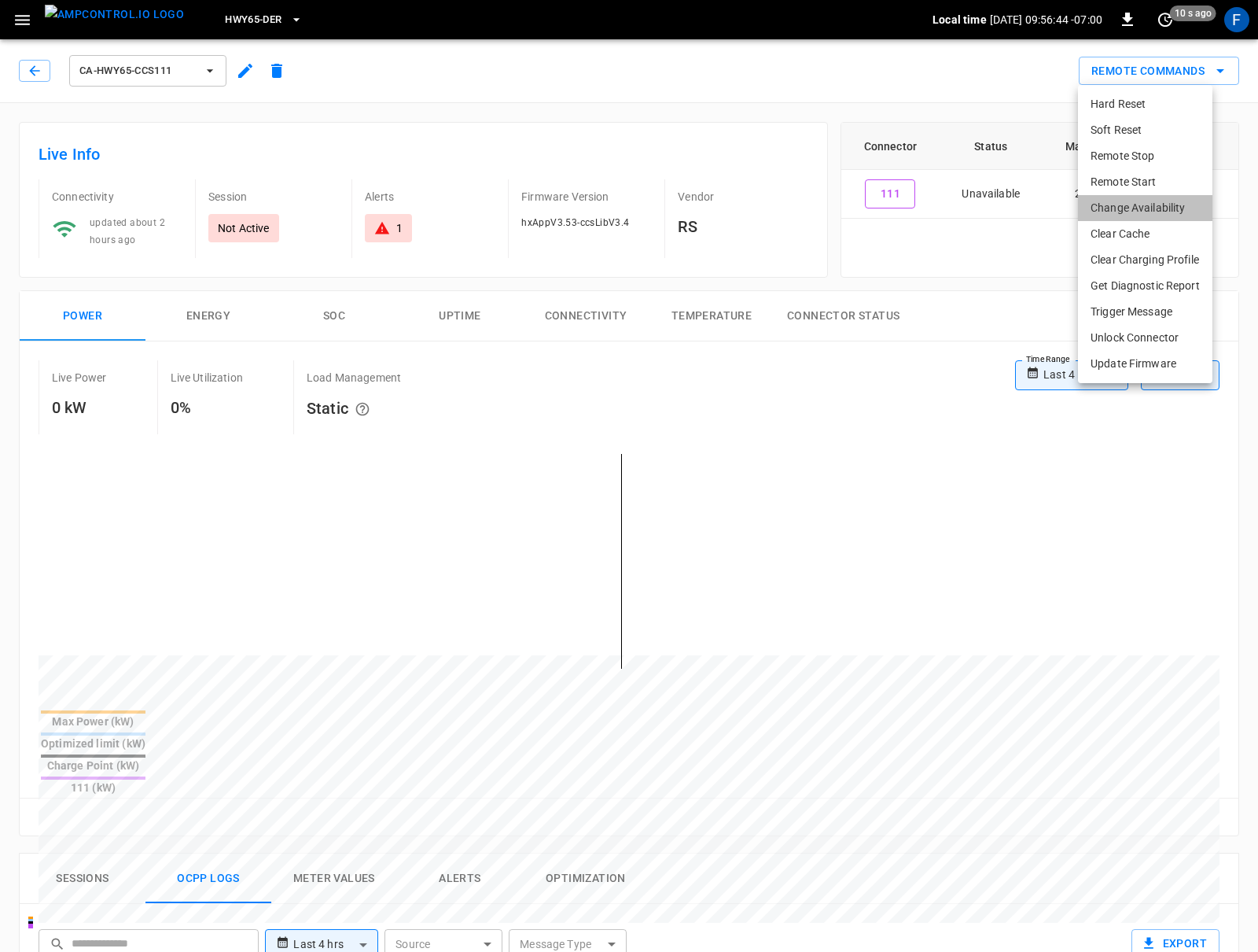
click at [1144, 211] on li "Change Availability" at bounding box center [1145, 207] width 135 height 26
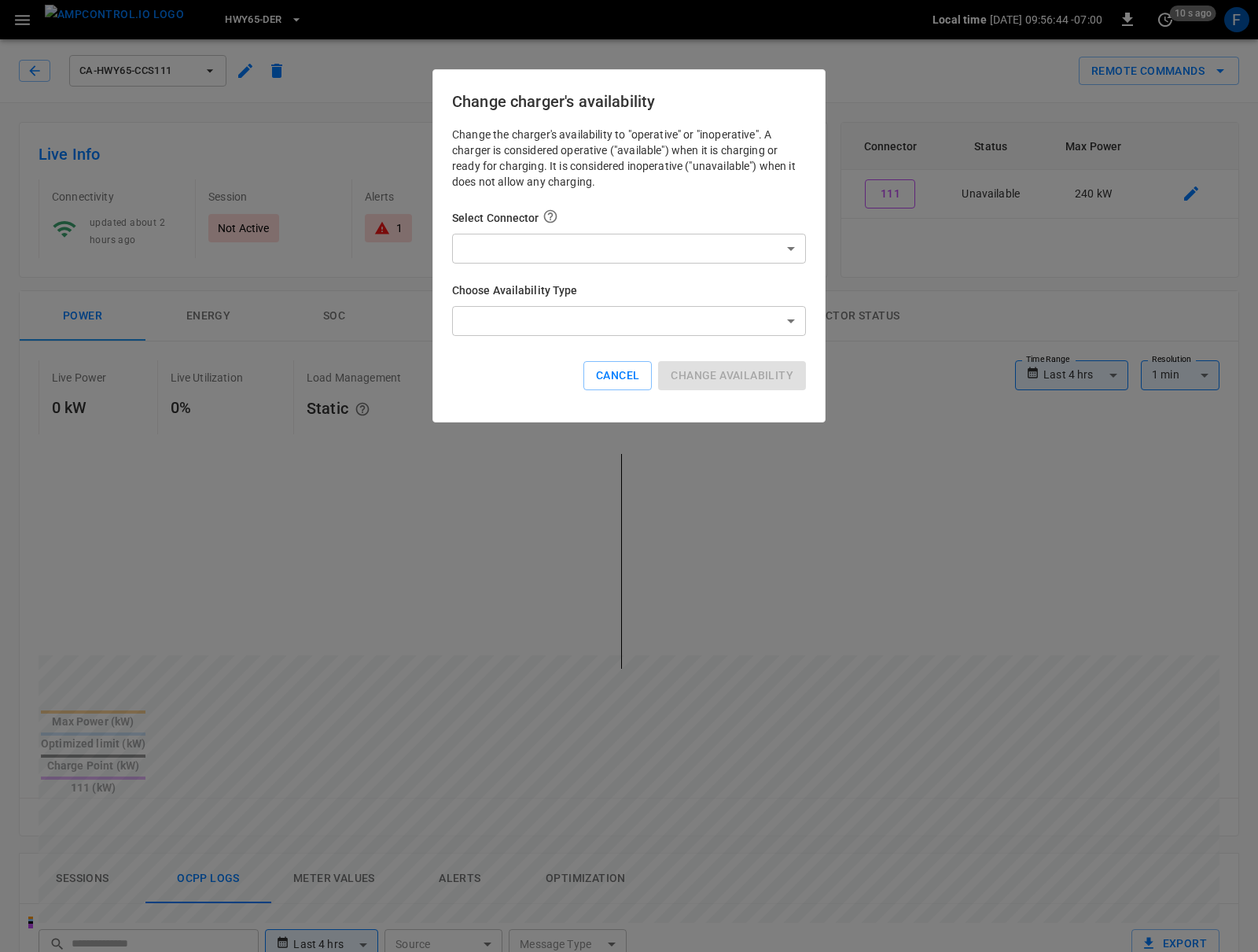
click at [584, 240] on body "**********" at bounding box center [629, 857] width 1258 height 1713
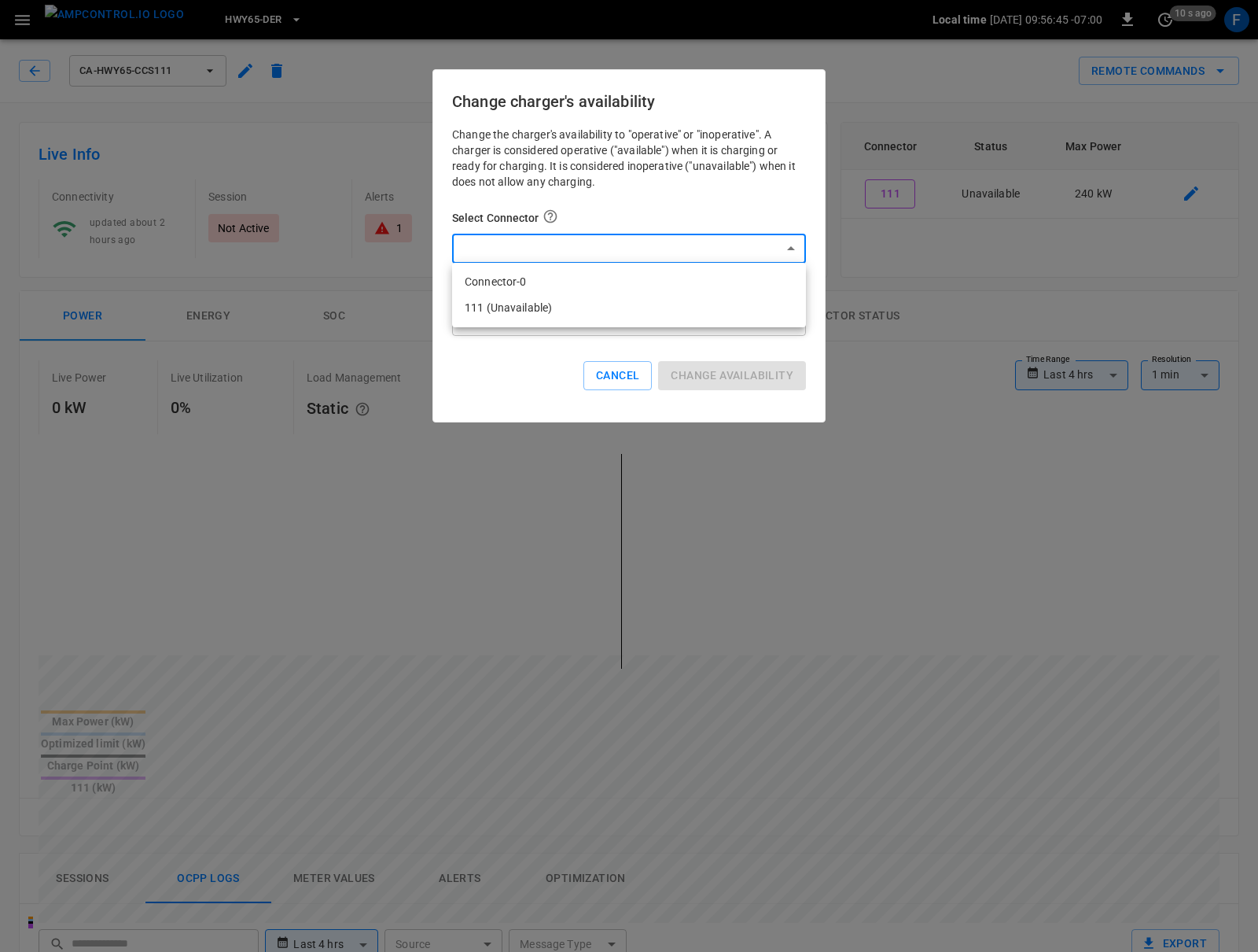
click at [538, 312] on li "111 (Unavailable)" at bounding box center [629, 308] width 354 height 26
type input "**********"
click at [554, 316] on body "**********" at bounding box center [629, 857] width 1258 height 1713
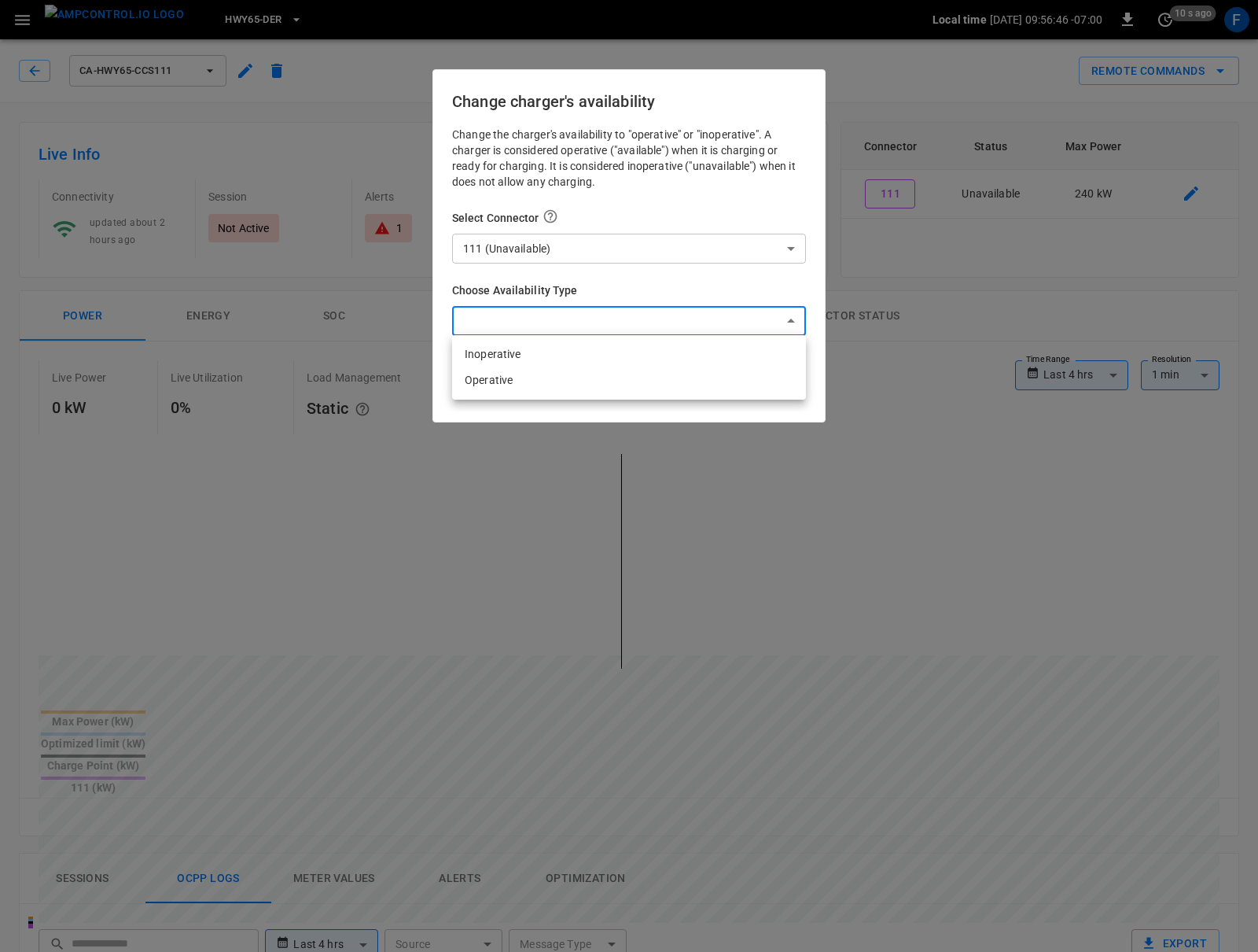
click at [525, 381] on li "Operative" at bounding box center [629, 380] width 354 height 26
type input "*********"
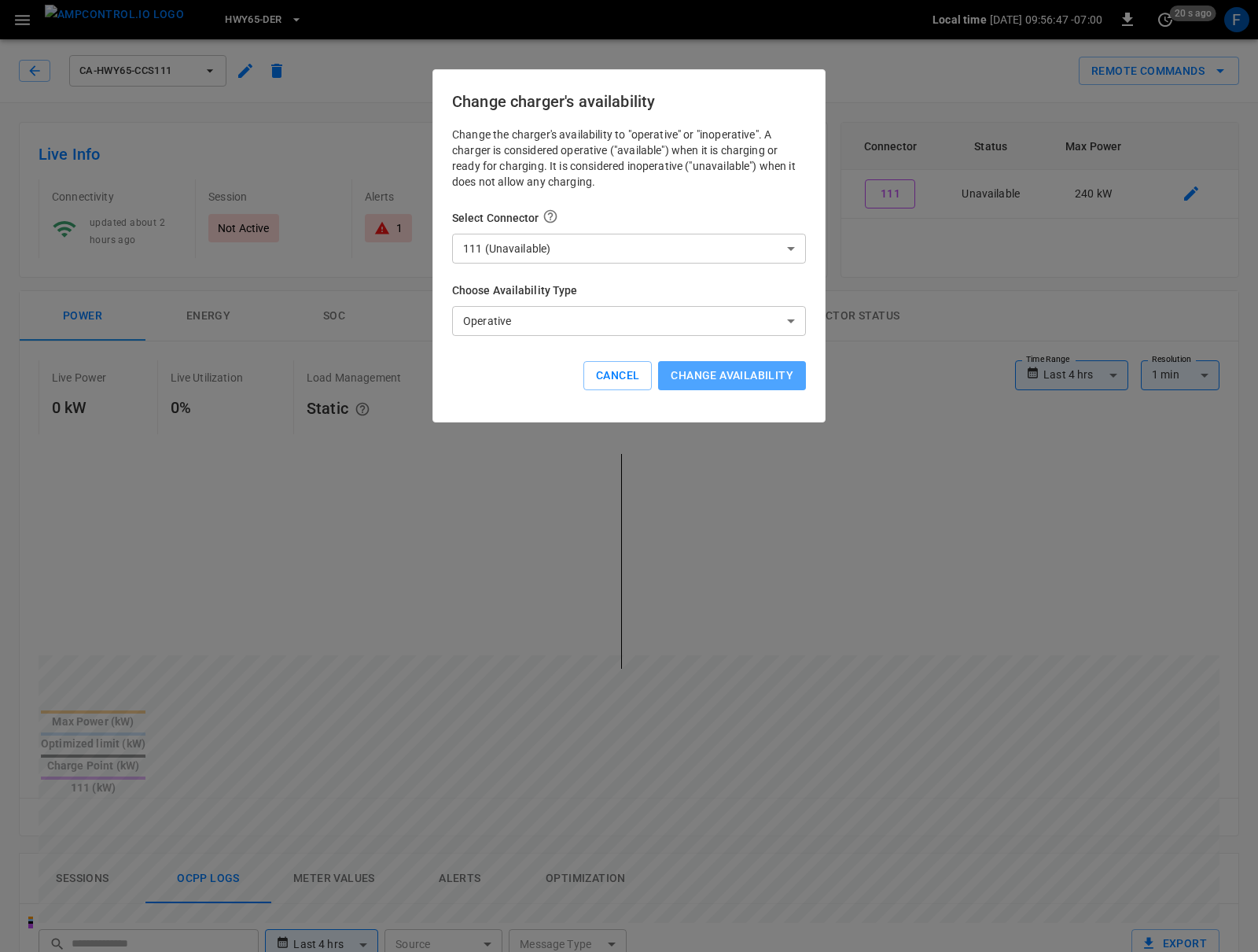
click at [756, 374] on button "Change availability" at bounding box center [732, 375] width 147 height 29
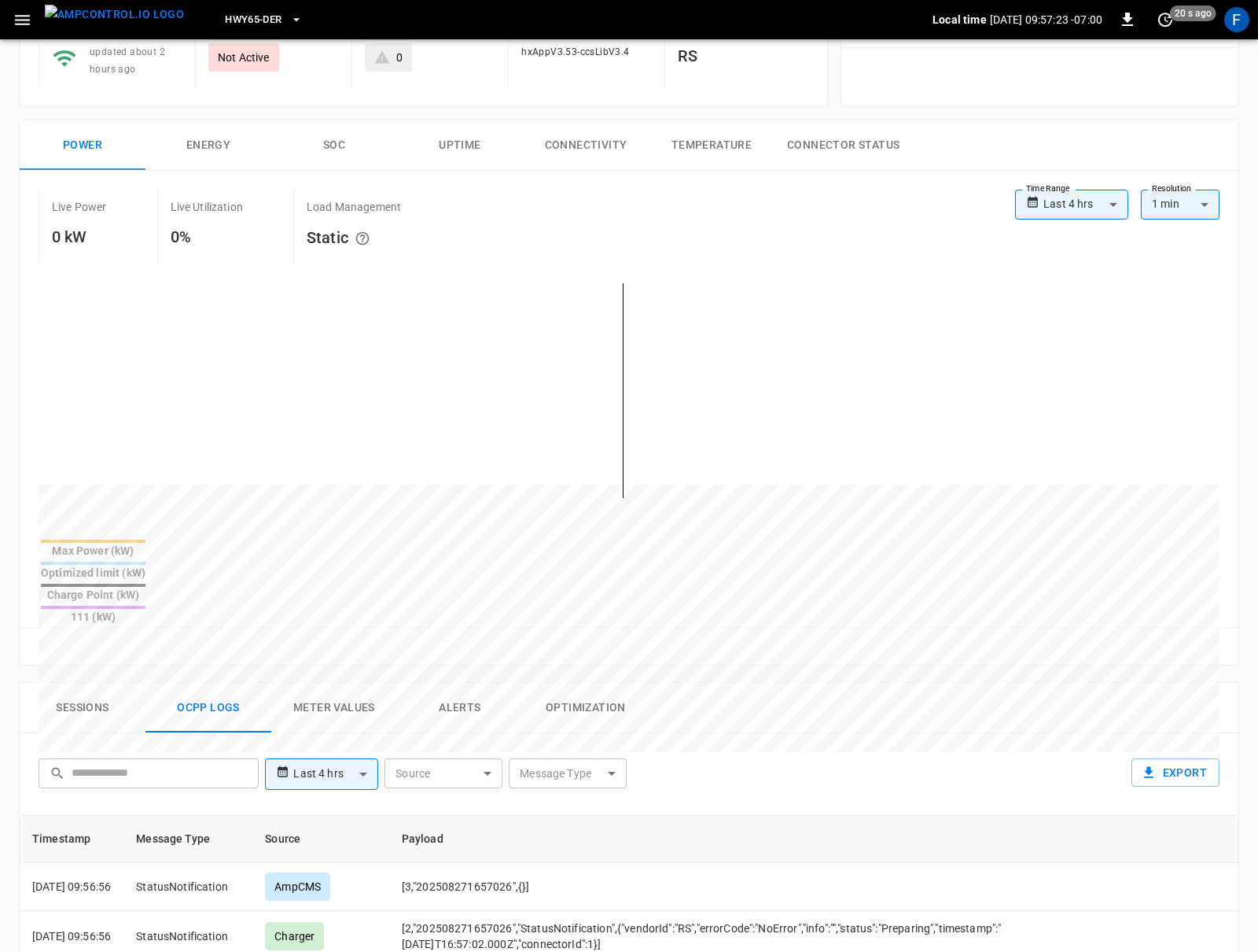
scroll to position [449, 0]
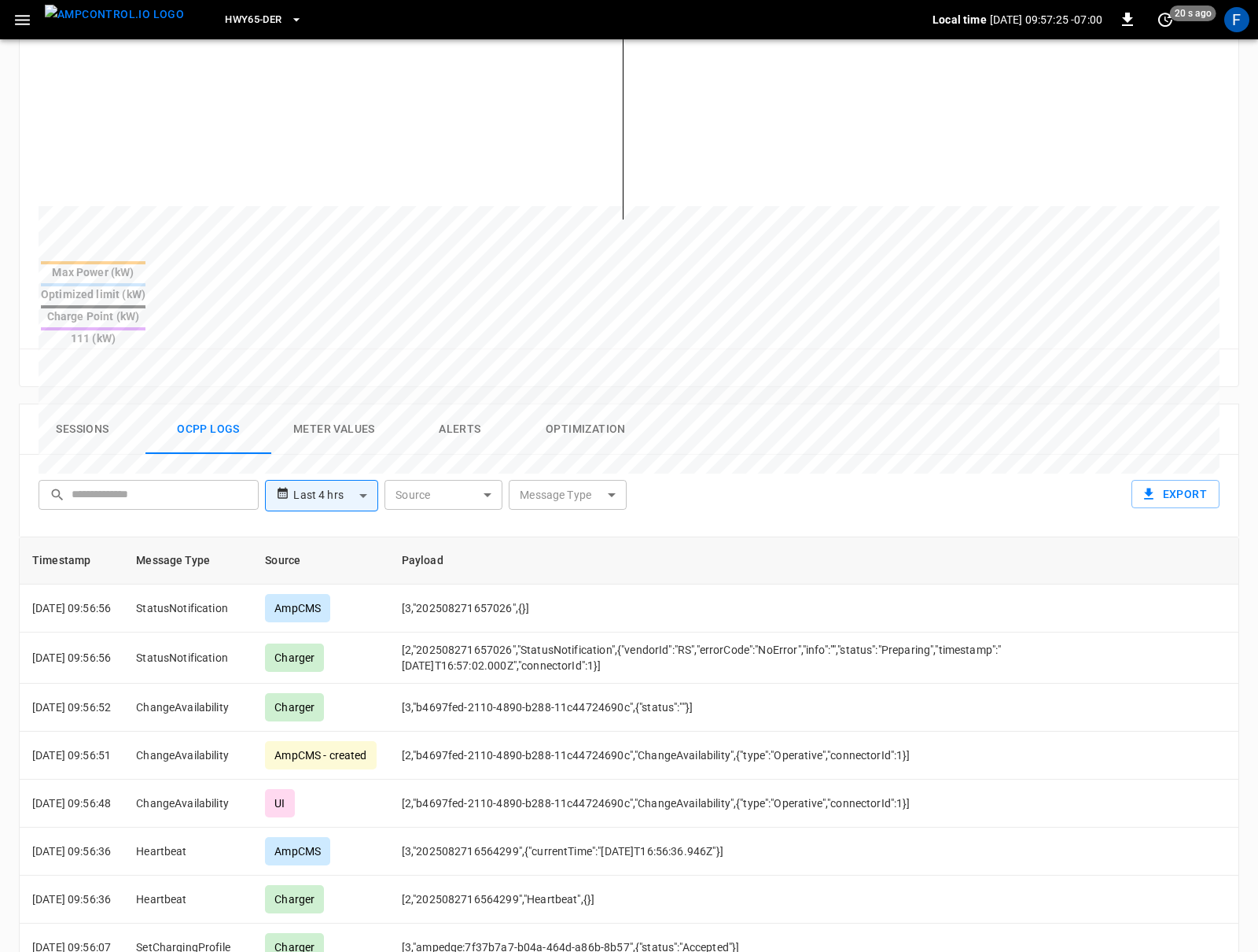
click at [85, 405] on button "Sessions" at bounding box center [83, 430] width 126 height 50
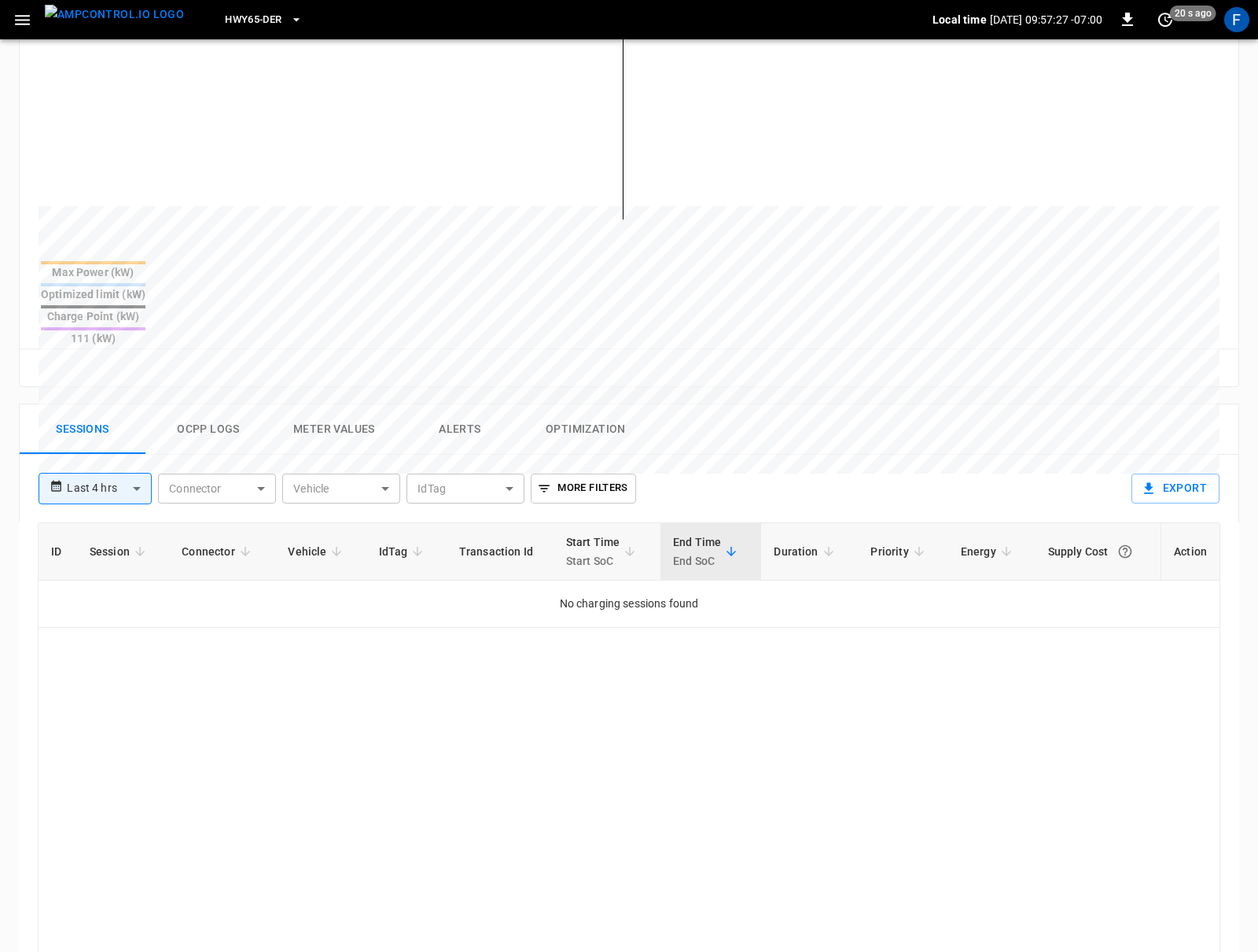
click at [183, 405] on button "Ocpp logs" at bounding box center [208, 430] width 126 height 50
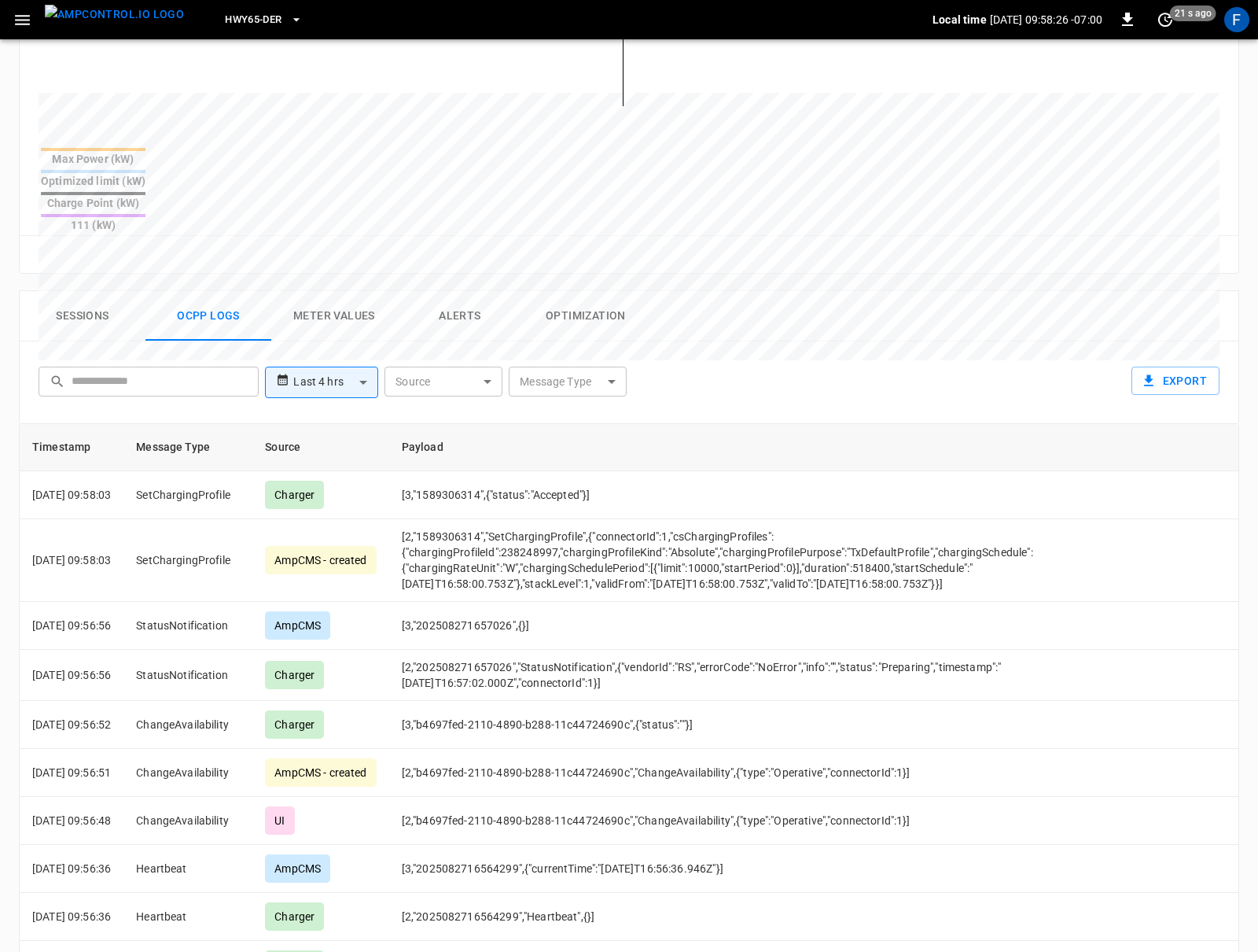
scroll to position [627, 0]
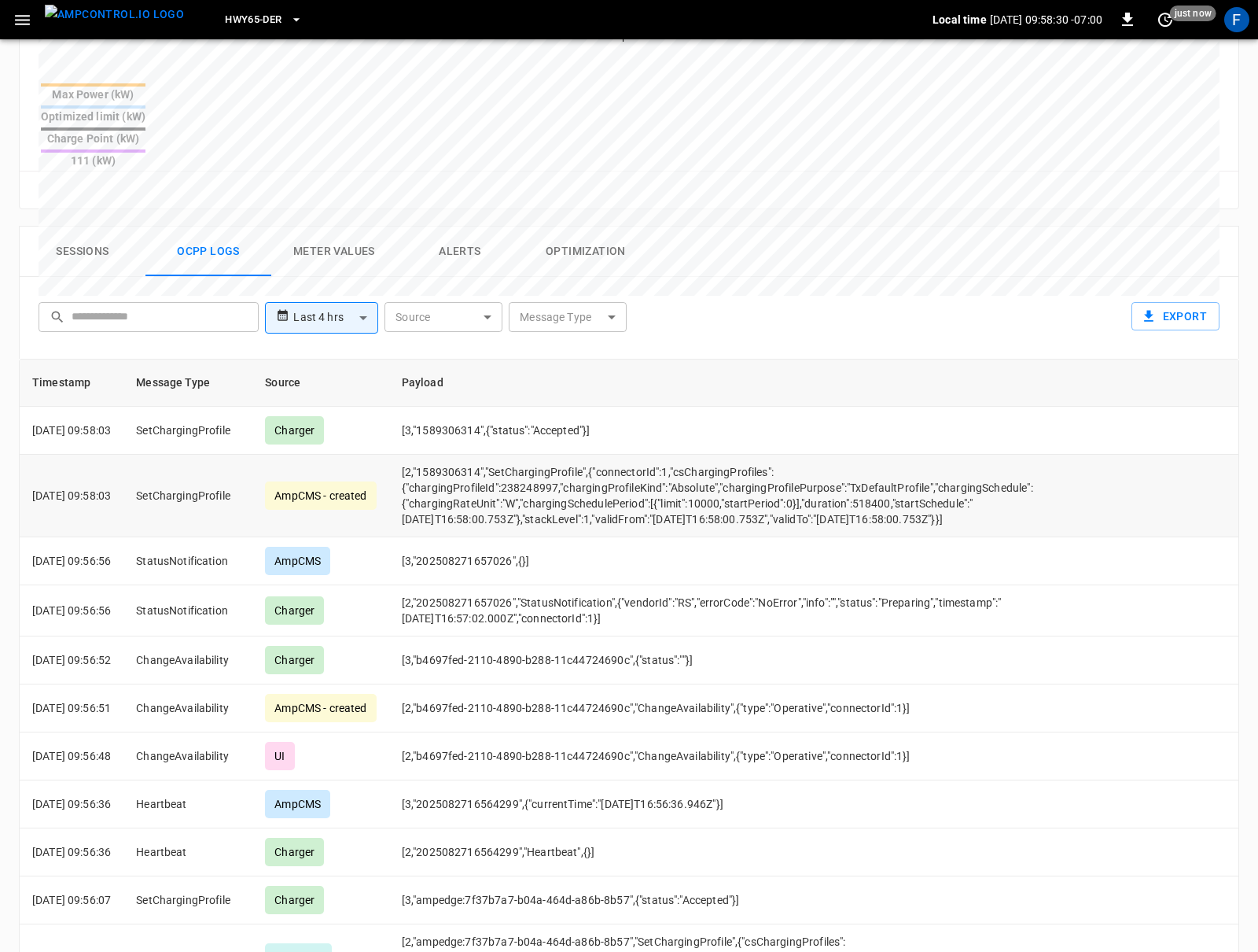
click at [454, 454] on td "[2,"1589306314","SetChargingProfile",{"connectorId":1,"csChargingProfiles":{"ch…" at bounding box center [774, 495] width 769 height 83
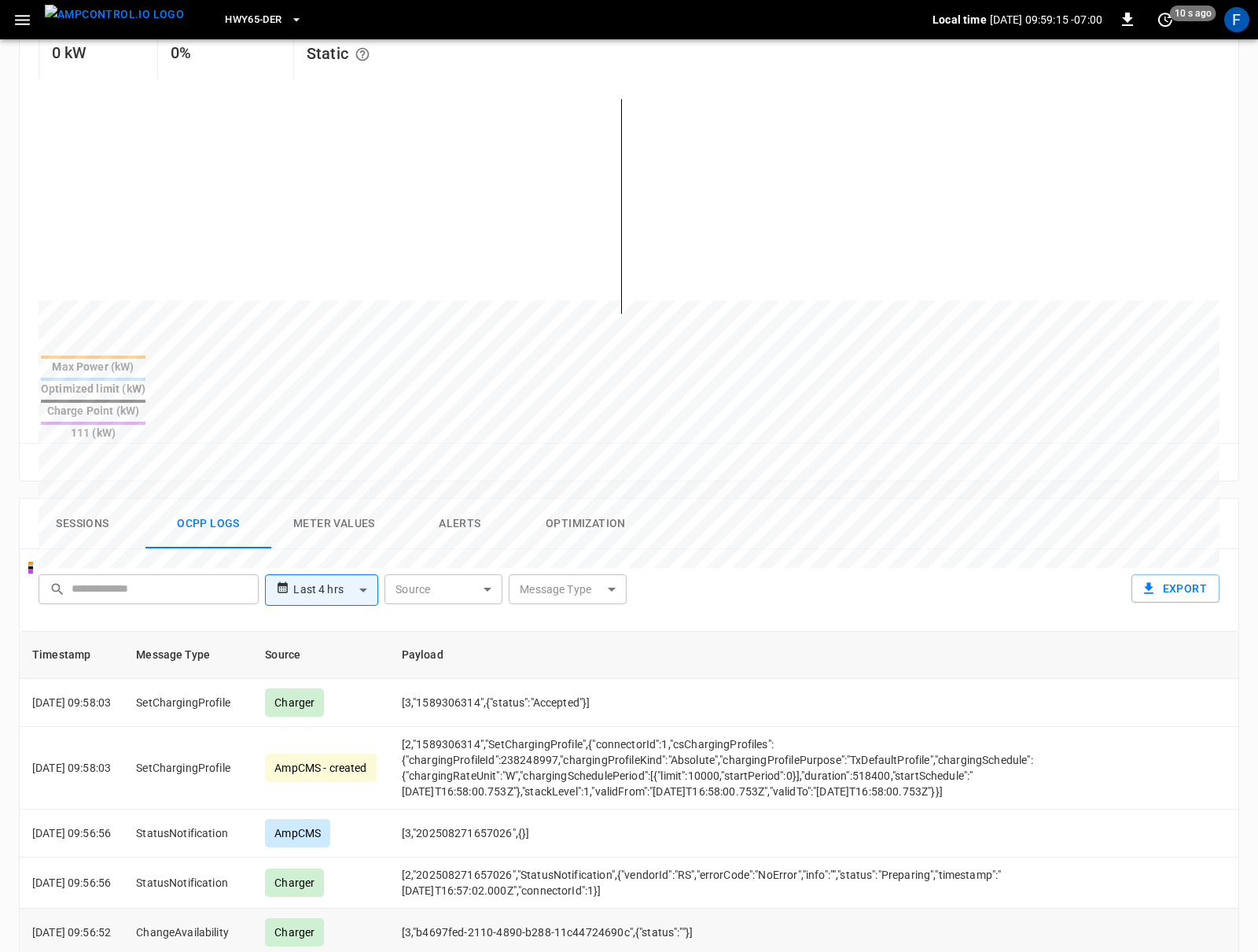
scroll to position [0, 0]
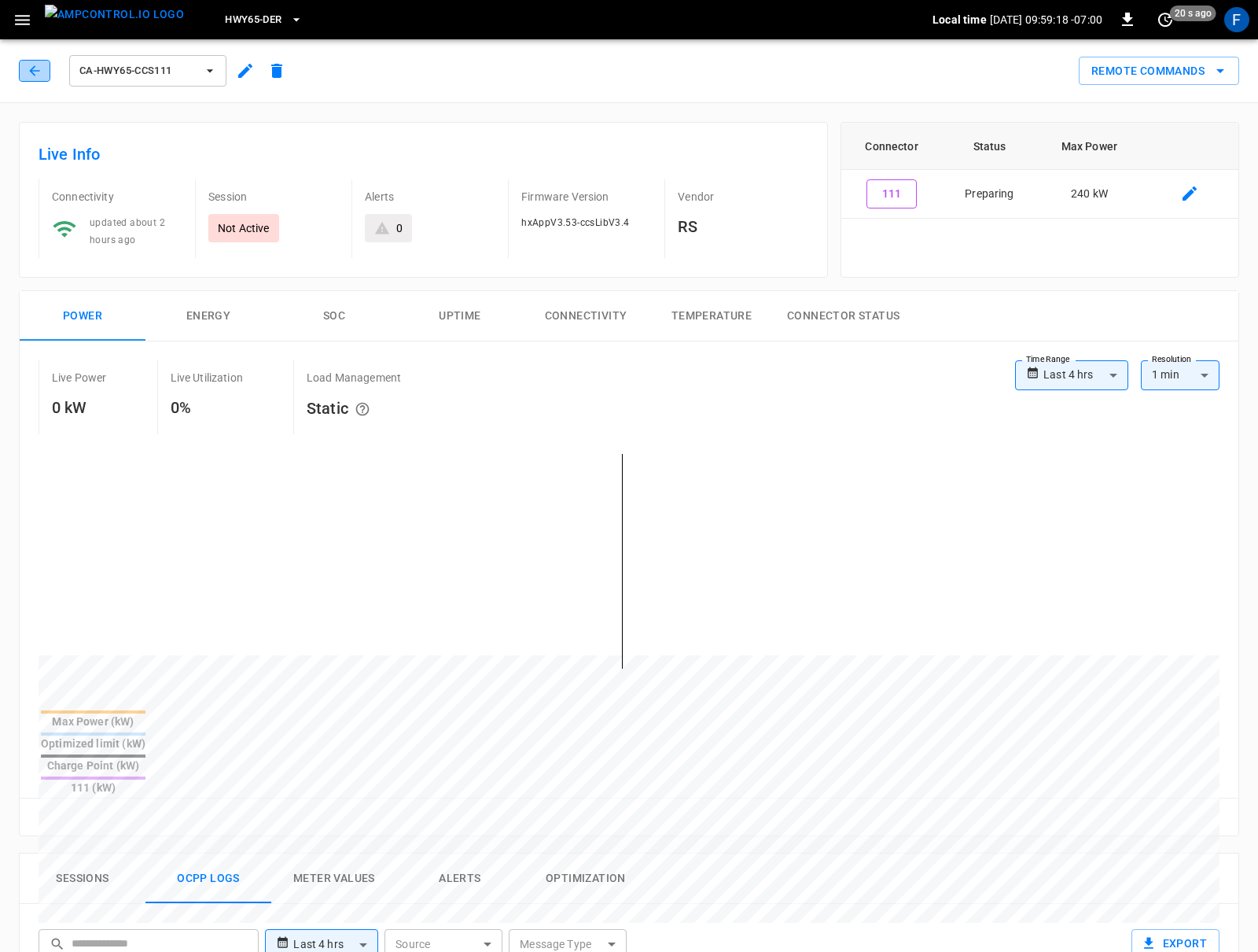
click at [19, 79] on button "button" at bounding box center [35, 71] width 32 height 22
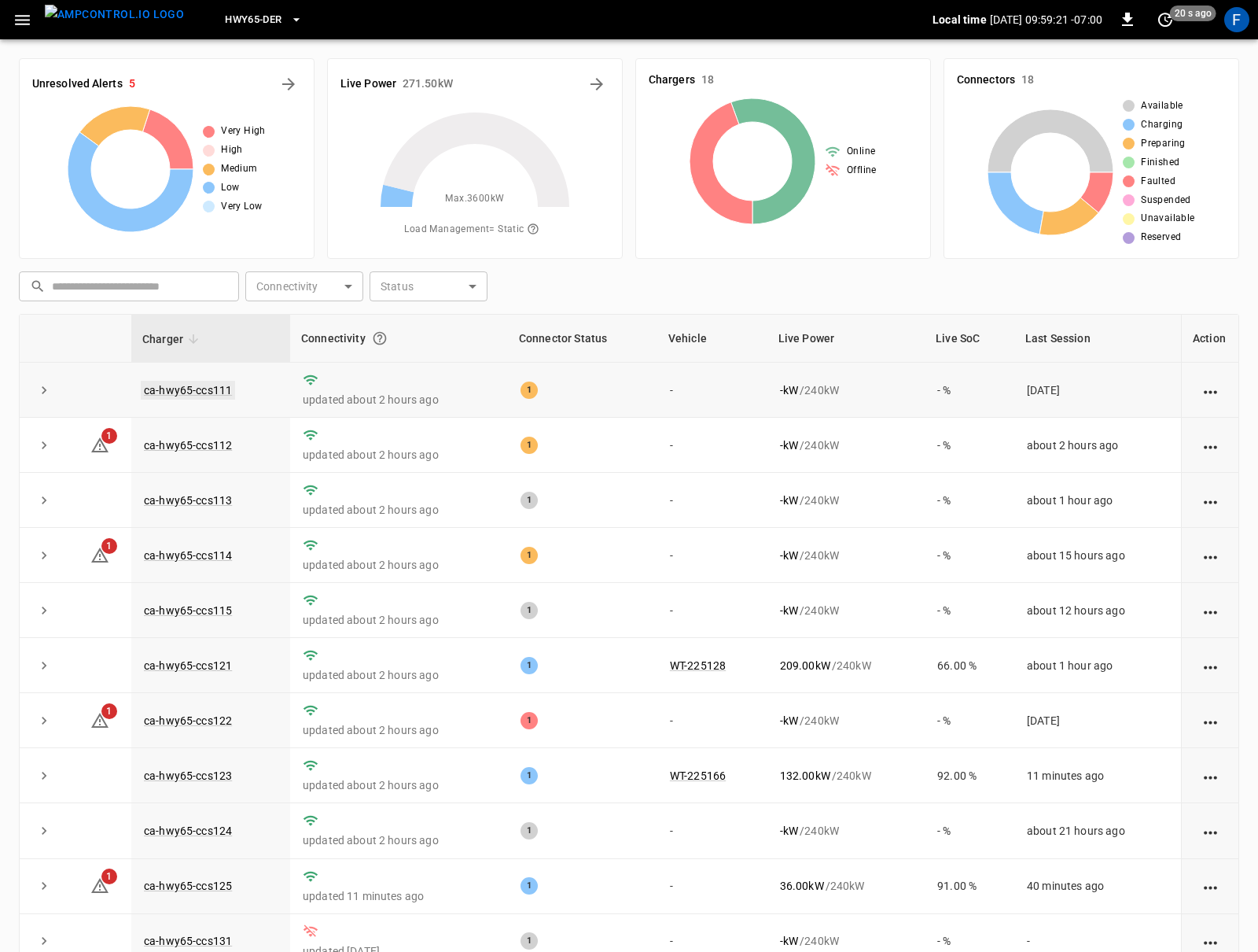
click at [197, 385] on link "ca-hwy65-ccs111" at bounding box center [188, 390] width 95 height 19
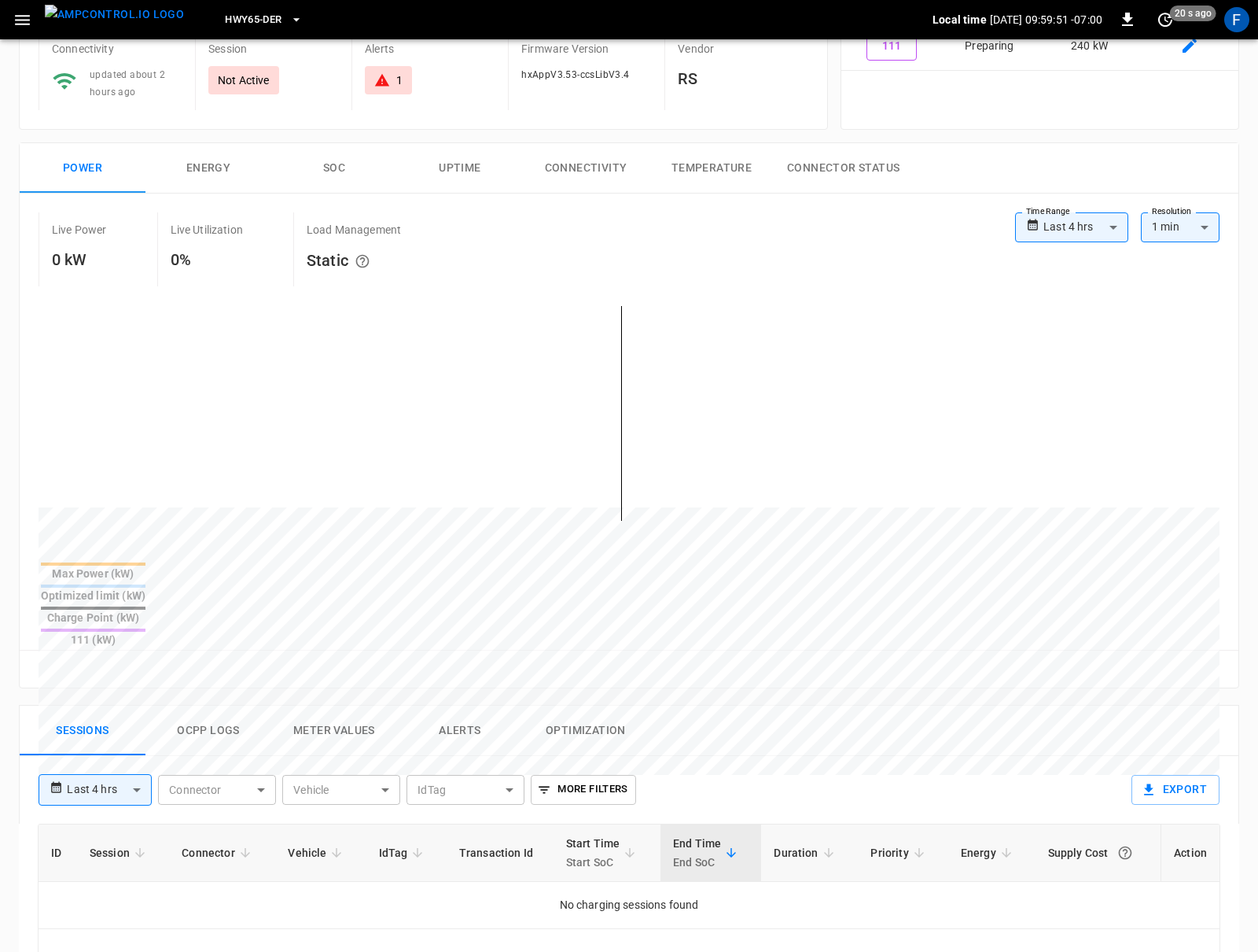
scroll to position [556, 0]
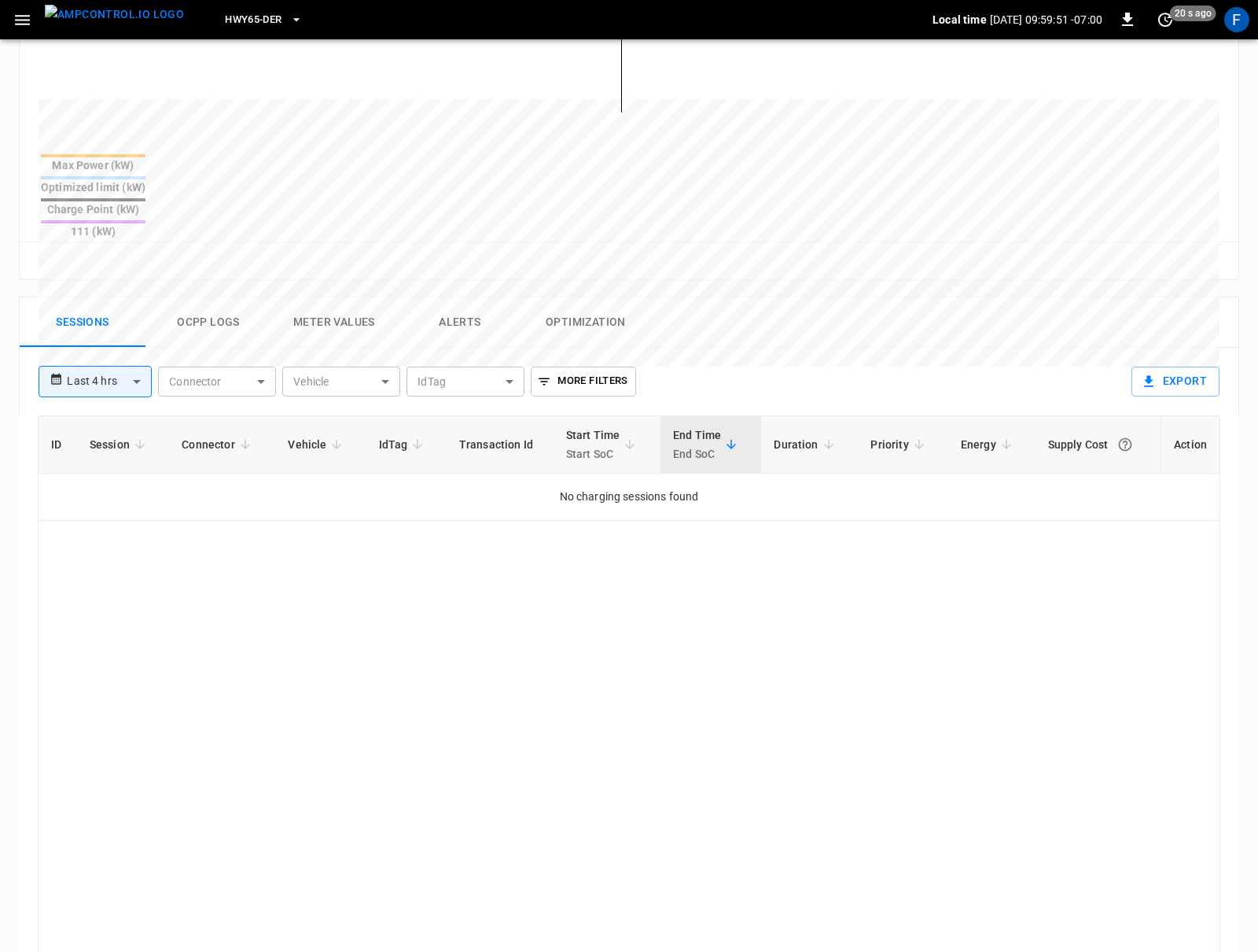
click at [191, 297] on button "Ocpp logs" at bounding box center [208, 323] width 126 height 50
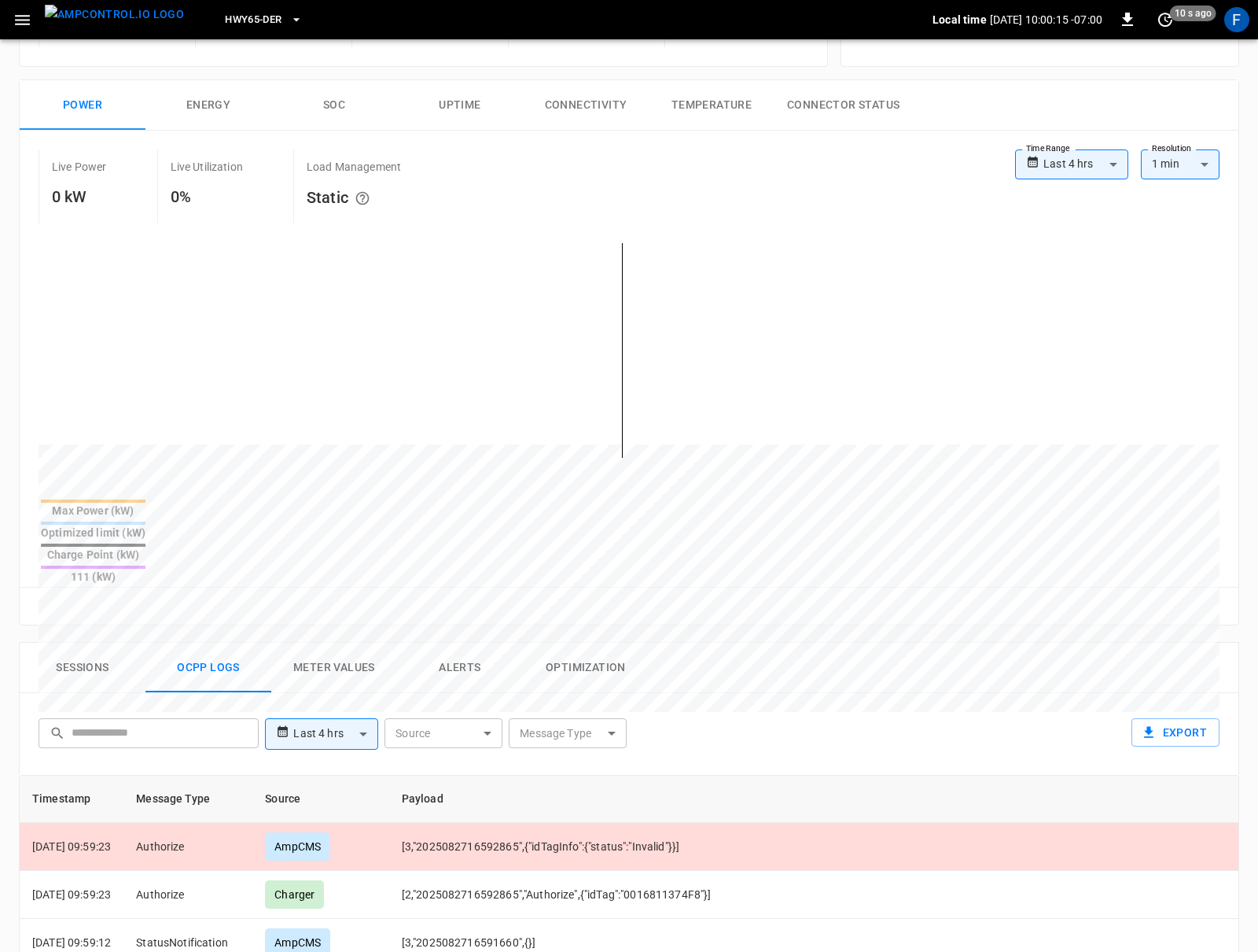
scroll to position [0, 0]
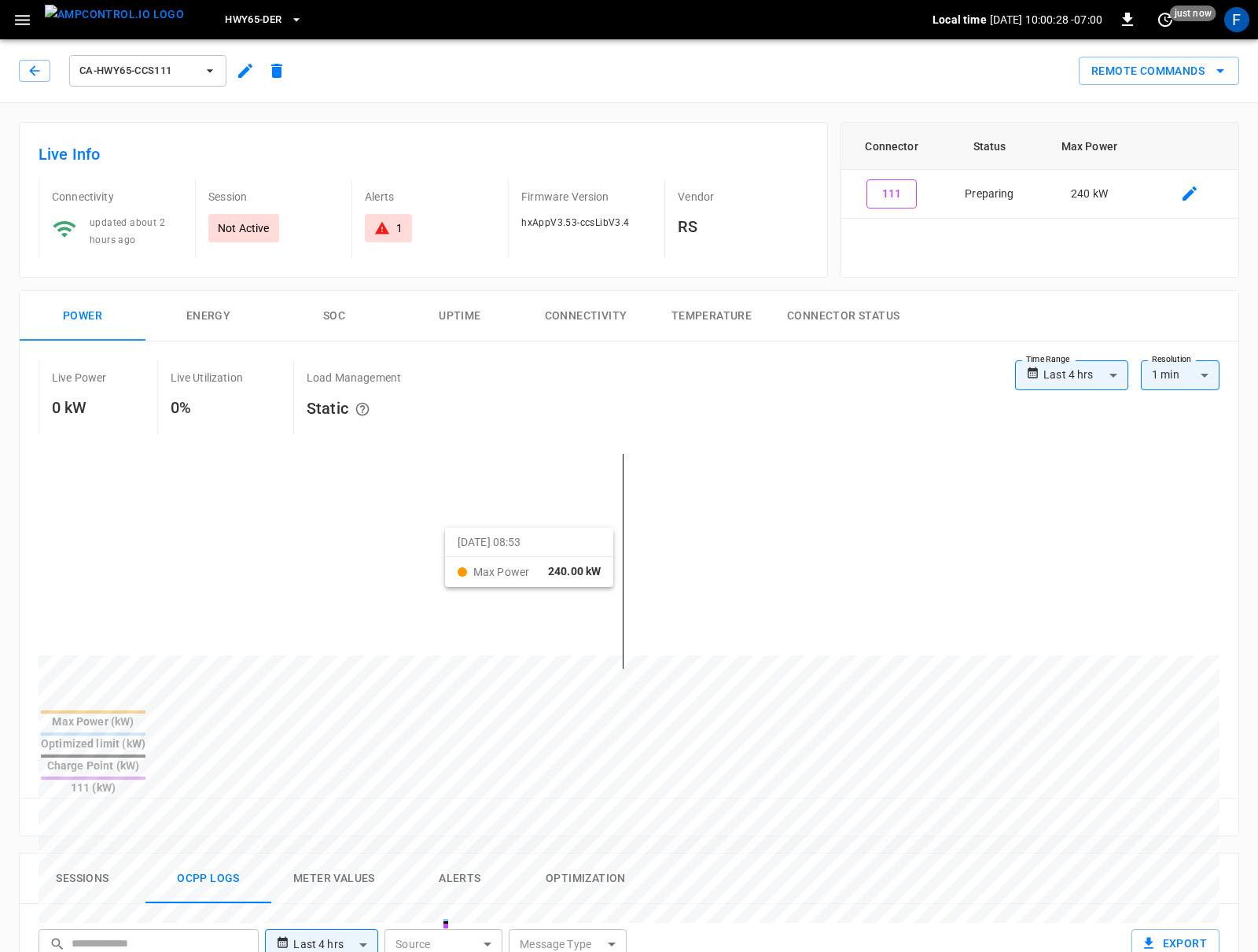
click at [31, 75] on icon "button" at bounding box center [35, 71] width 16 height 16
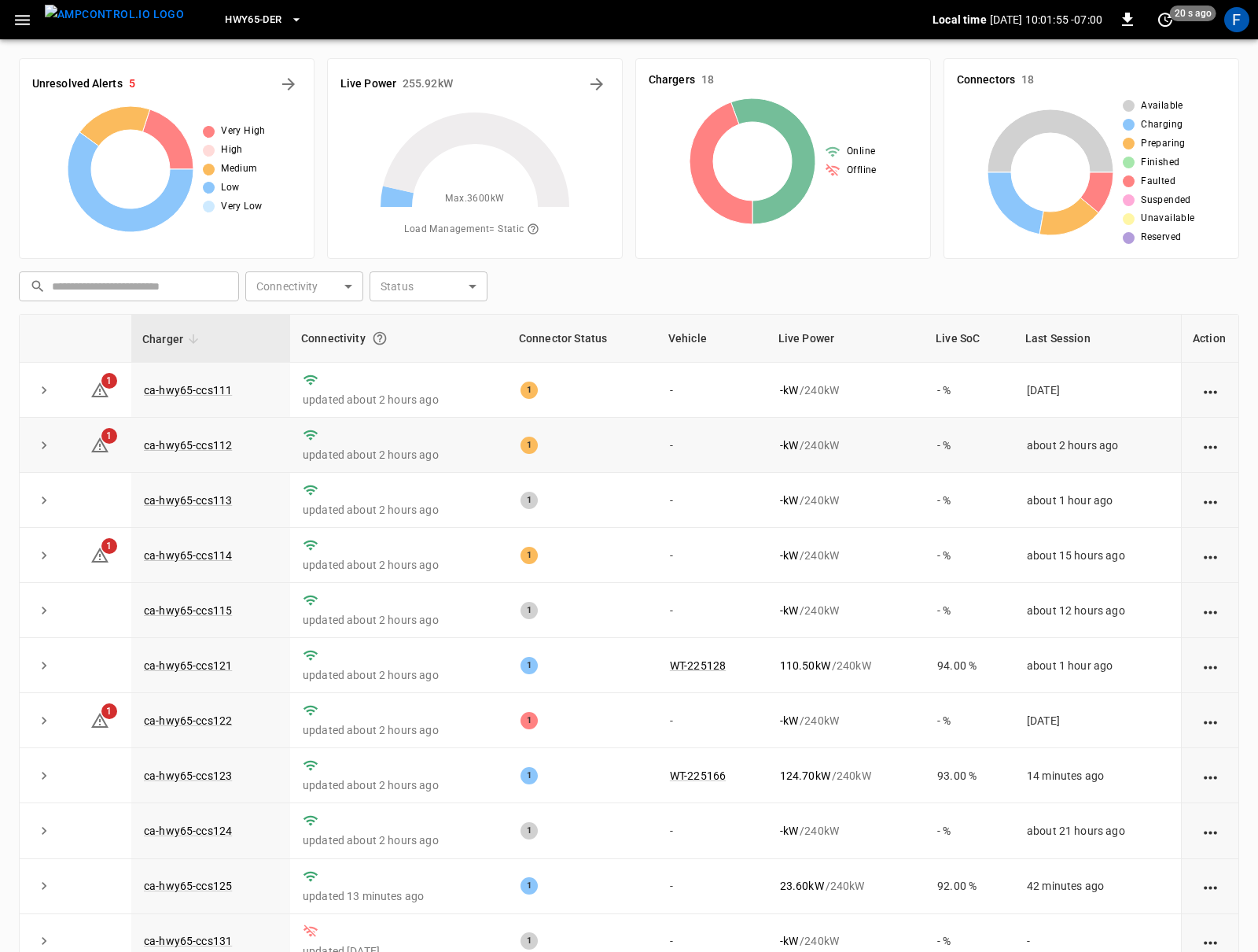
click at [174, 438] on td "ca-hwy65-ccs112" at bounding box center [211, 446] width 159 height 55
click at [174, 443] on link "ca-hwy65-ccs112" at bounding box center [188, 445] width 95 height 19
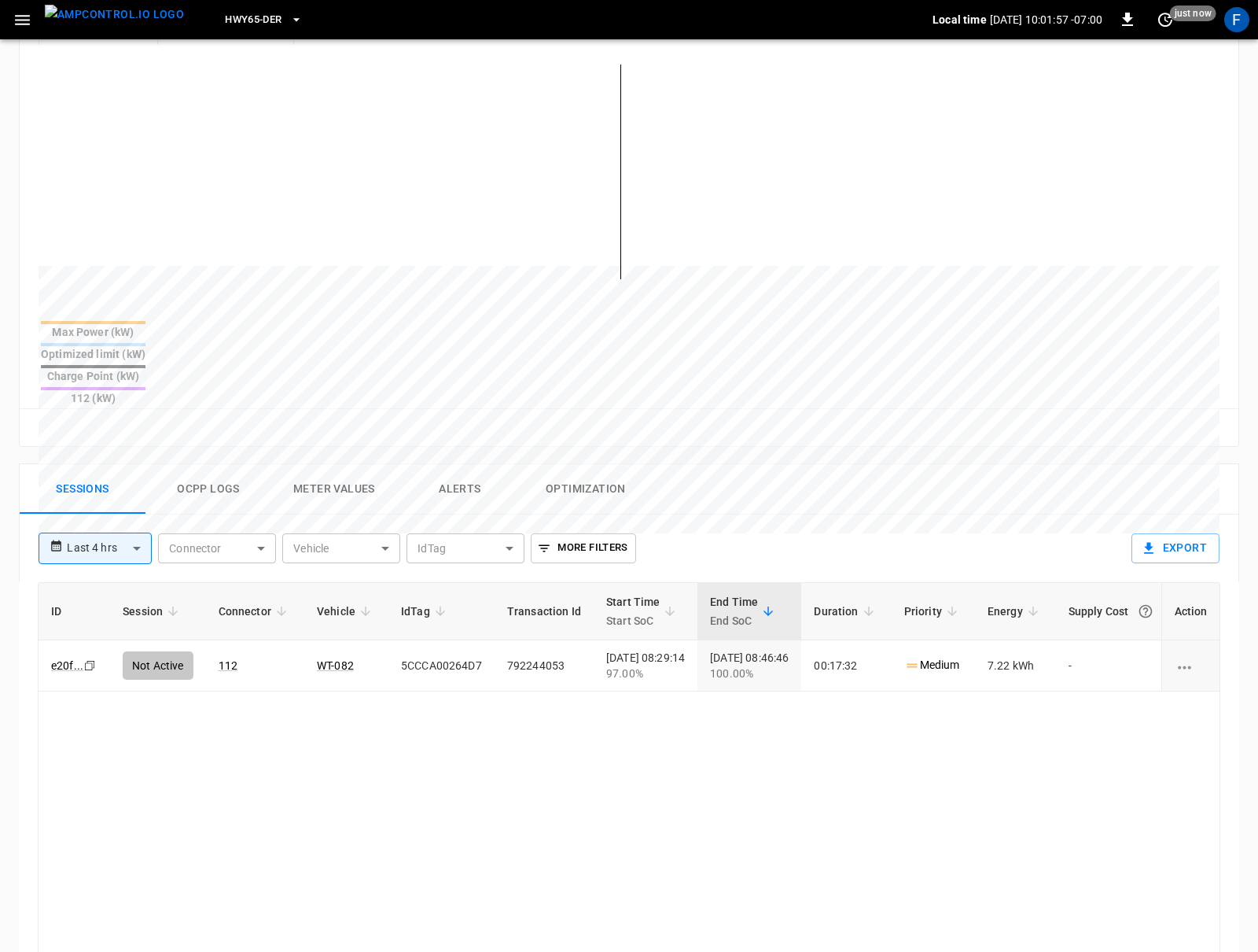
scroll to position [506, 0]
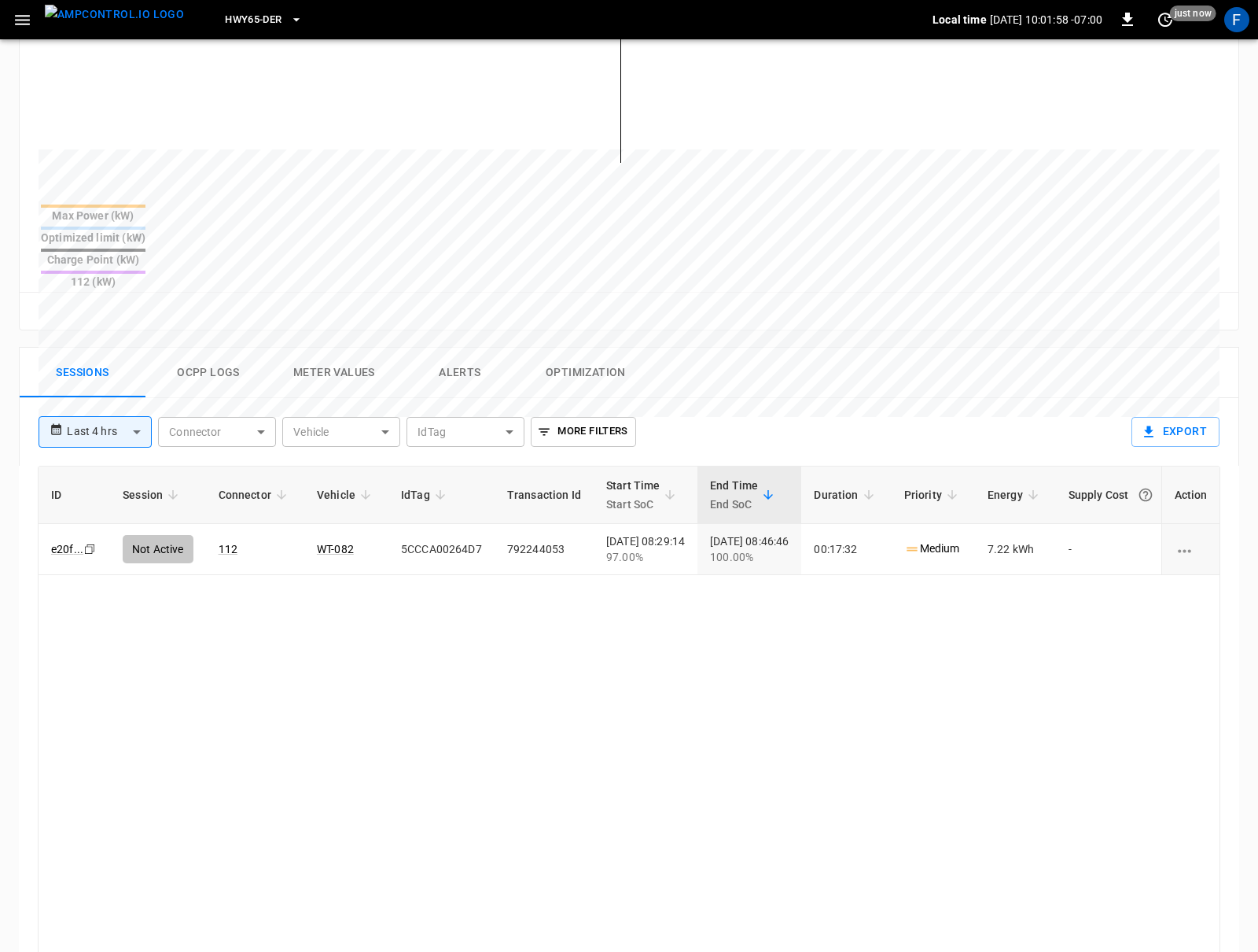
click at [193, 348] on button "Ocpp logs" at bounding box center [208, 373] width 126 height 50
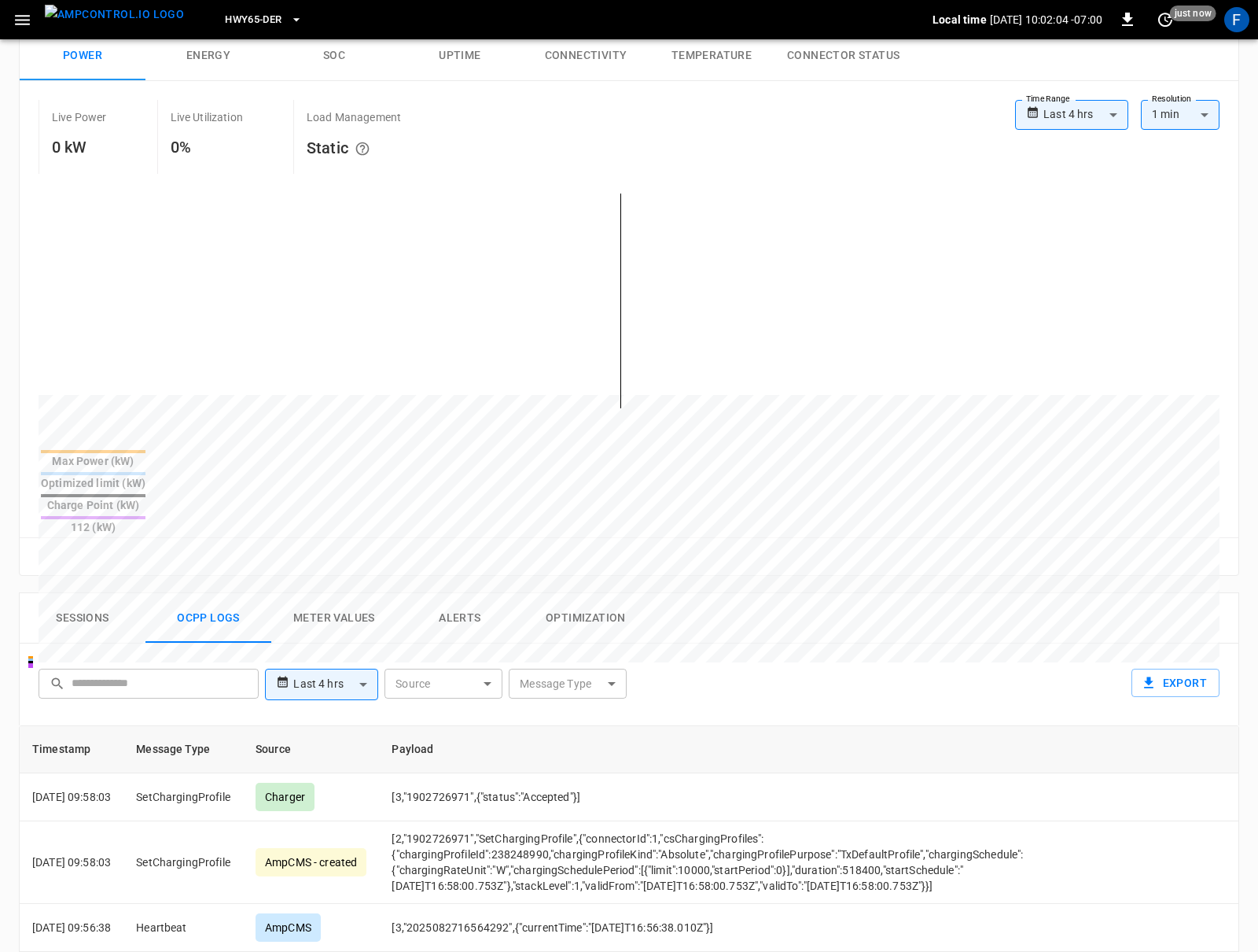
scroll to position [0, 0]
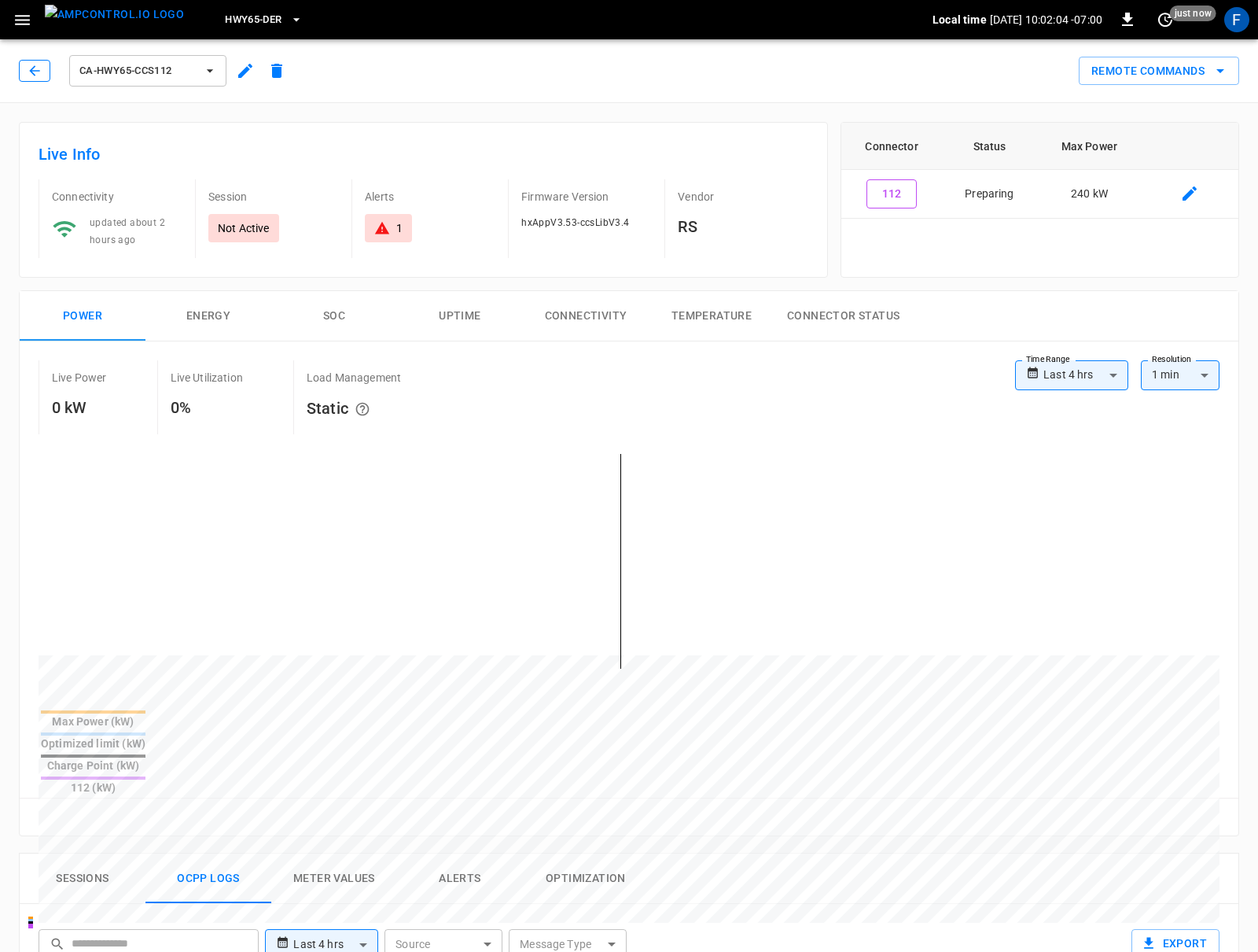
click at [47, 80] on button "button" at bounding box center [35, 71] width 32 height 22
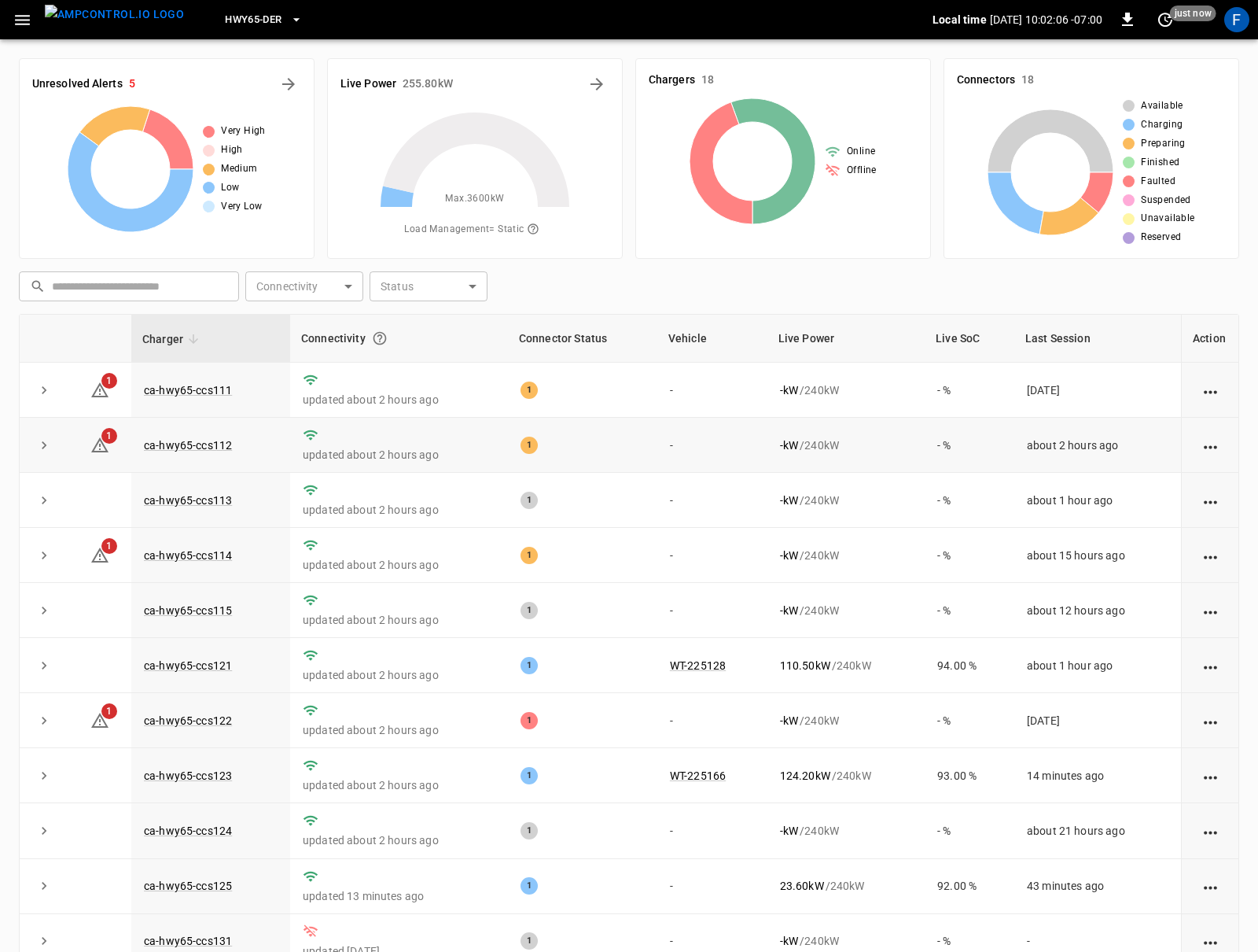
click at [163, 457] on td "ca-hwy65-ccs112" at bounding box center [211, 446] width 159 height 55
click at [169, 447] on link "ca-hwy65-ccs112" at bounding box center [188, 445] width 95 height 19
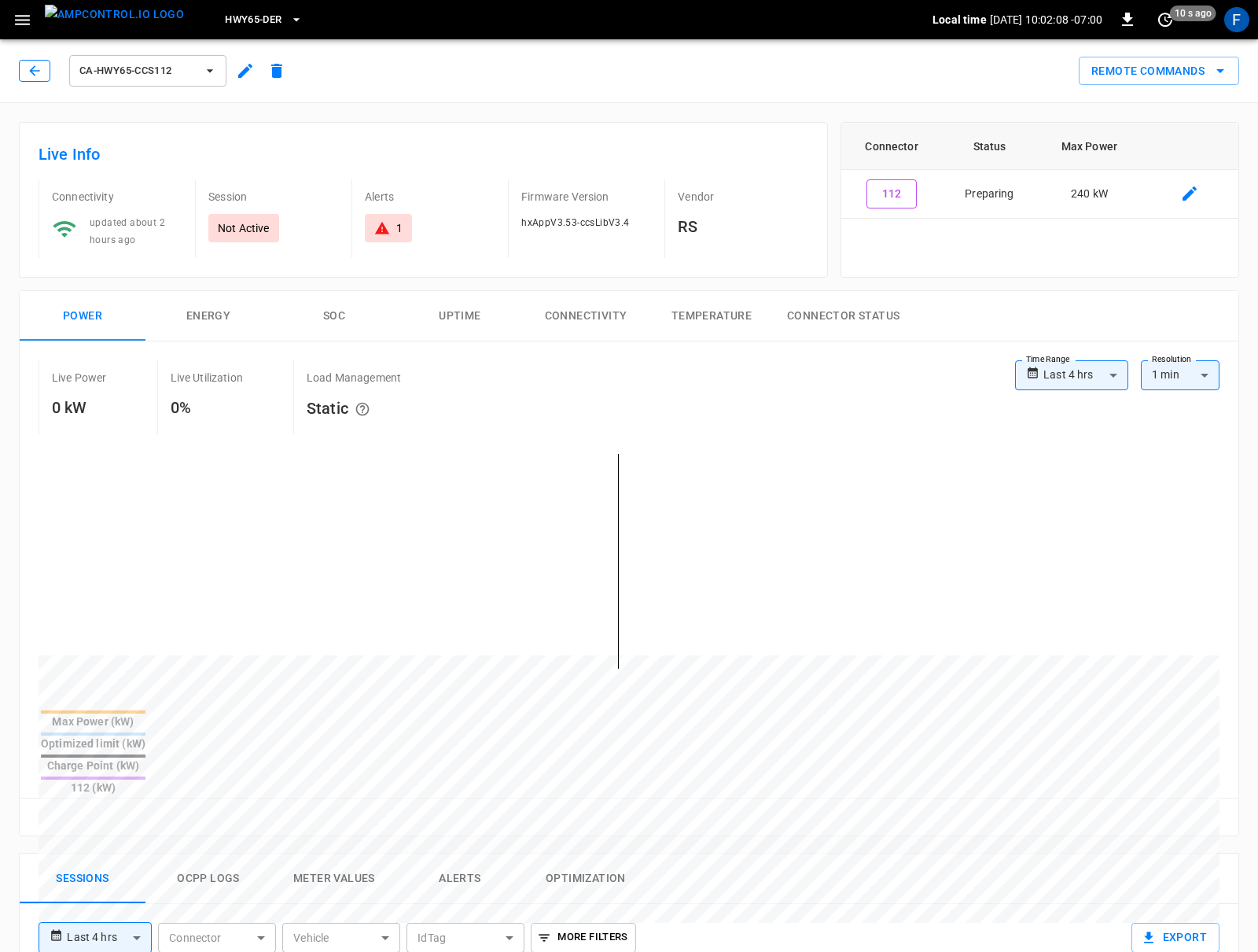
click at [31, 73] on icon "button" at bounding box center [35, 71] width 16 height 16
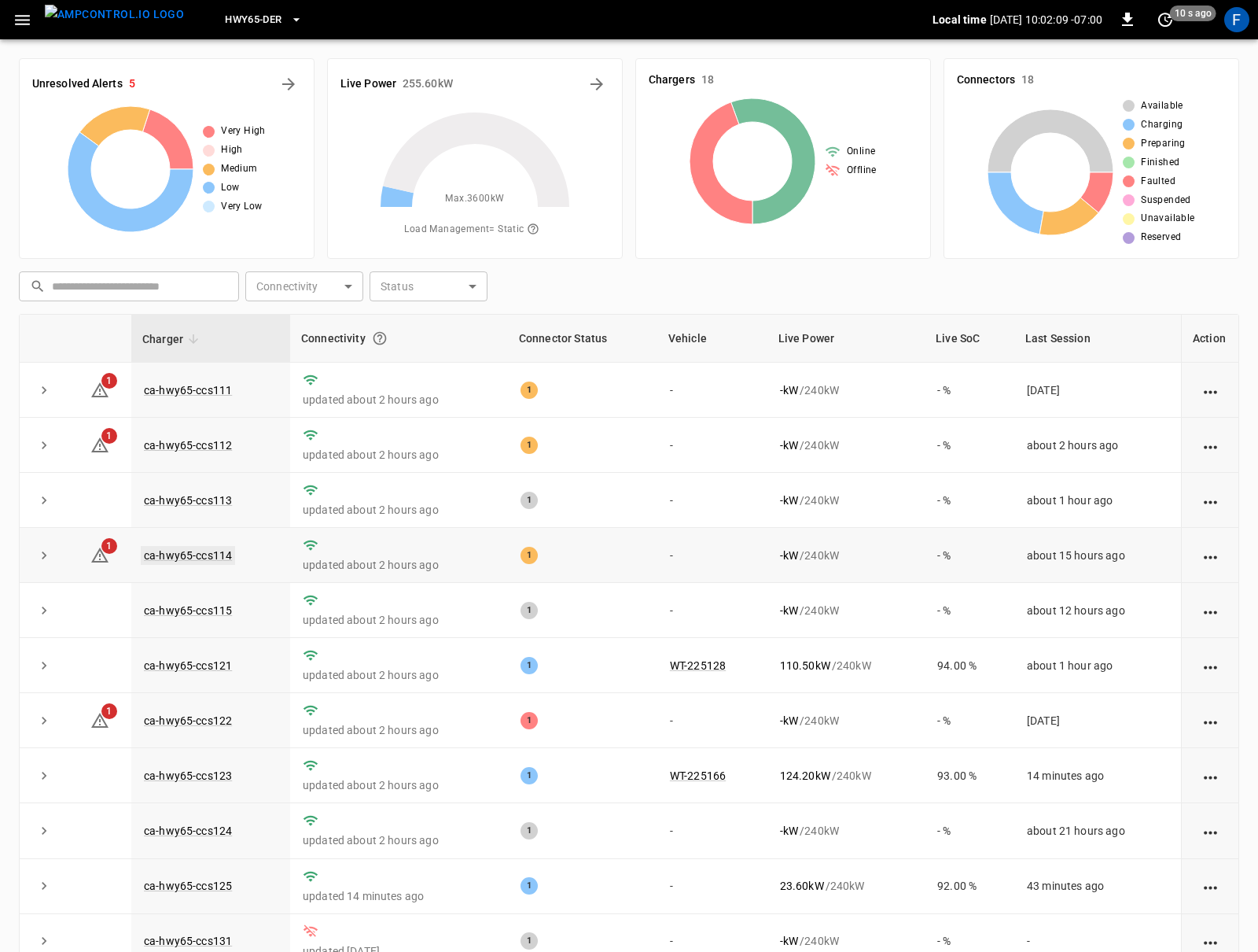
click at [211, 560] on link "ca-hwy65-ccs114" at bounding box center [188, 555] width 95 height 19
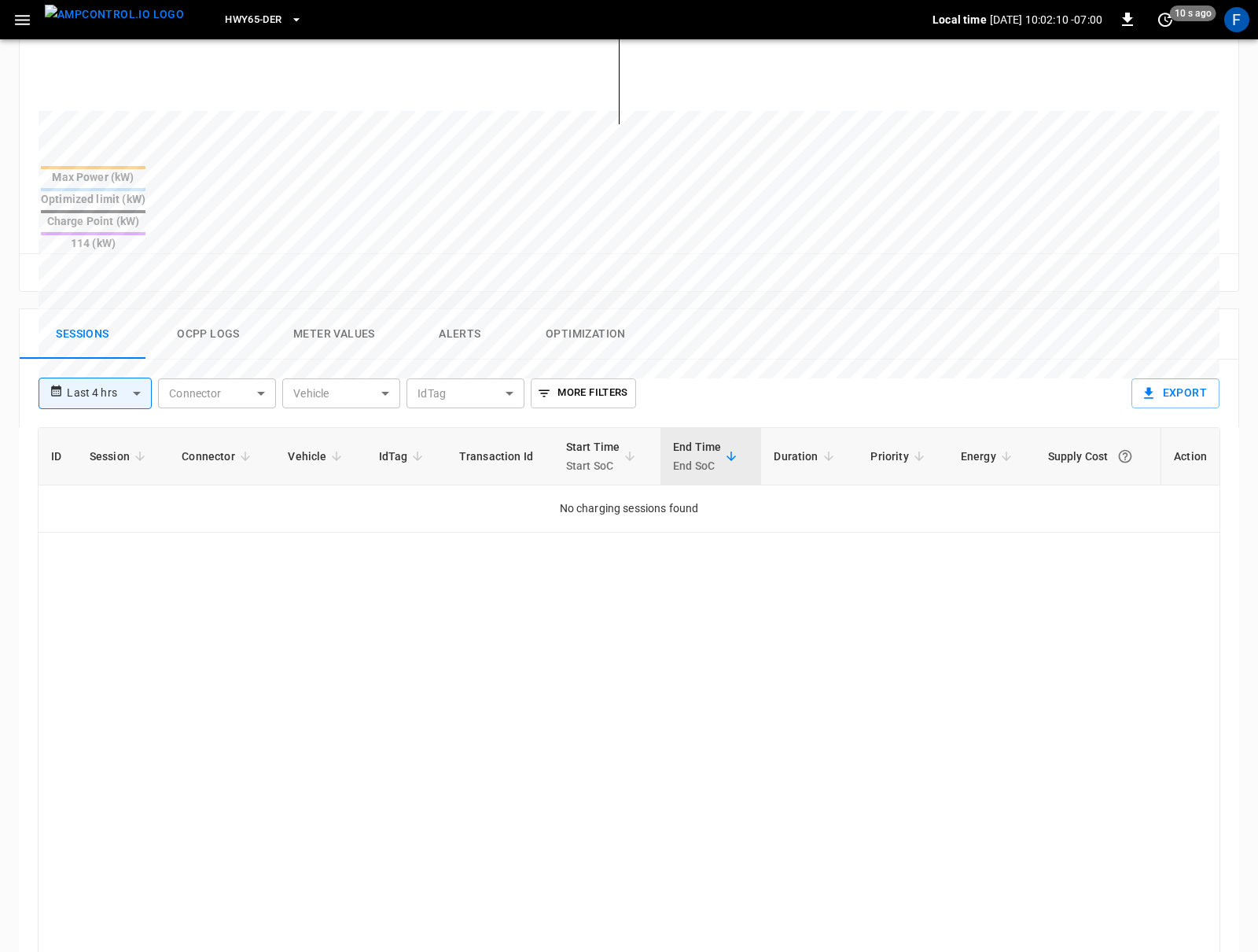
scroll to position [691, 0]
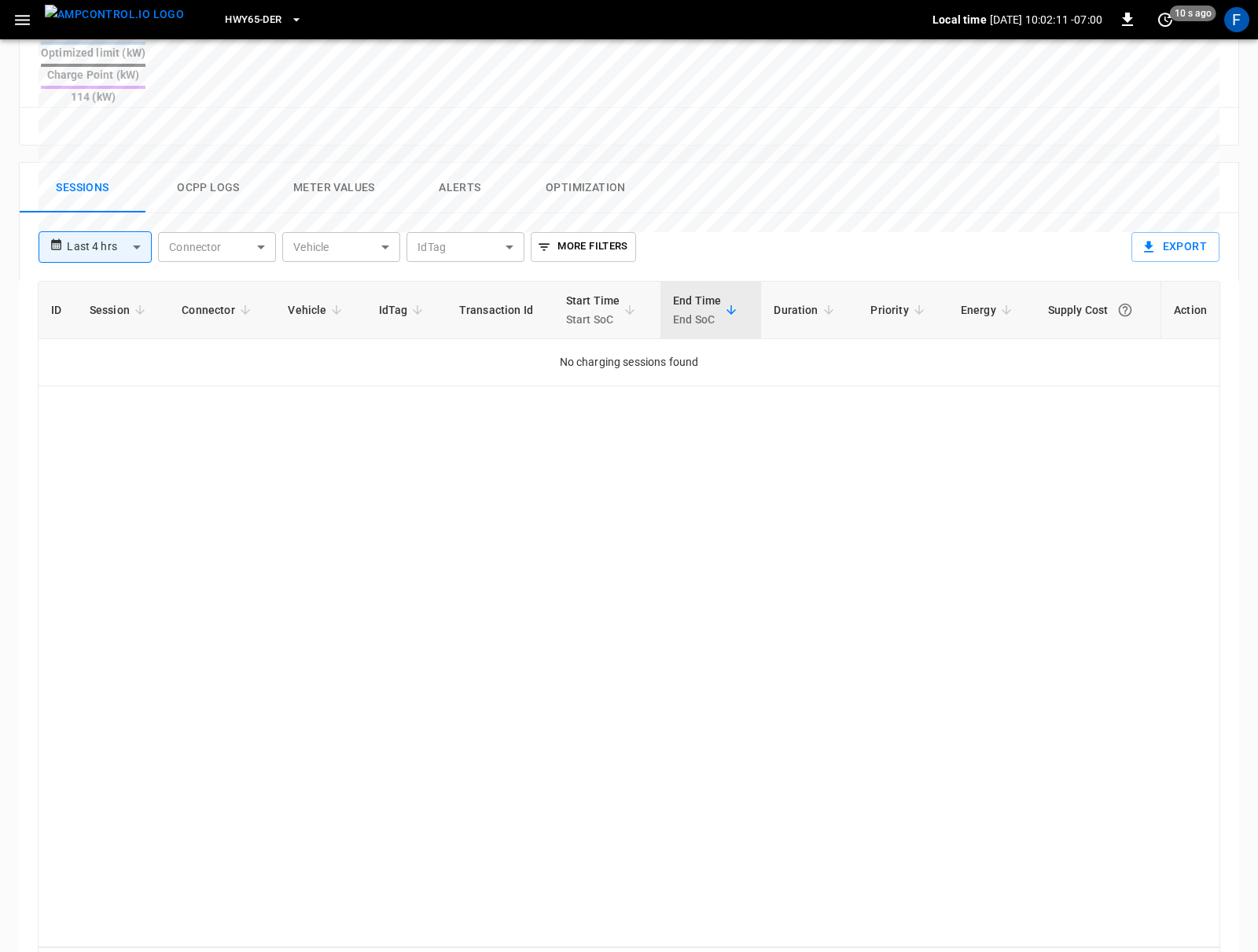
click at [216, 162] on button "Ocpp logs" at bounding box center [208, 188] width 126 height 50
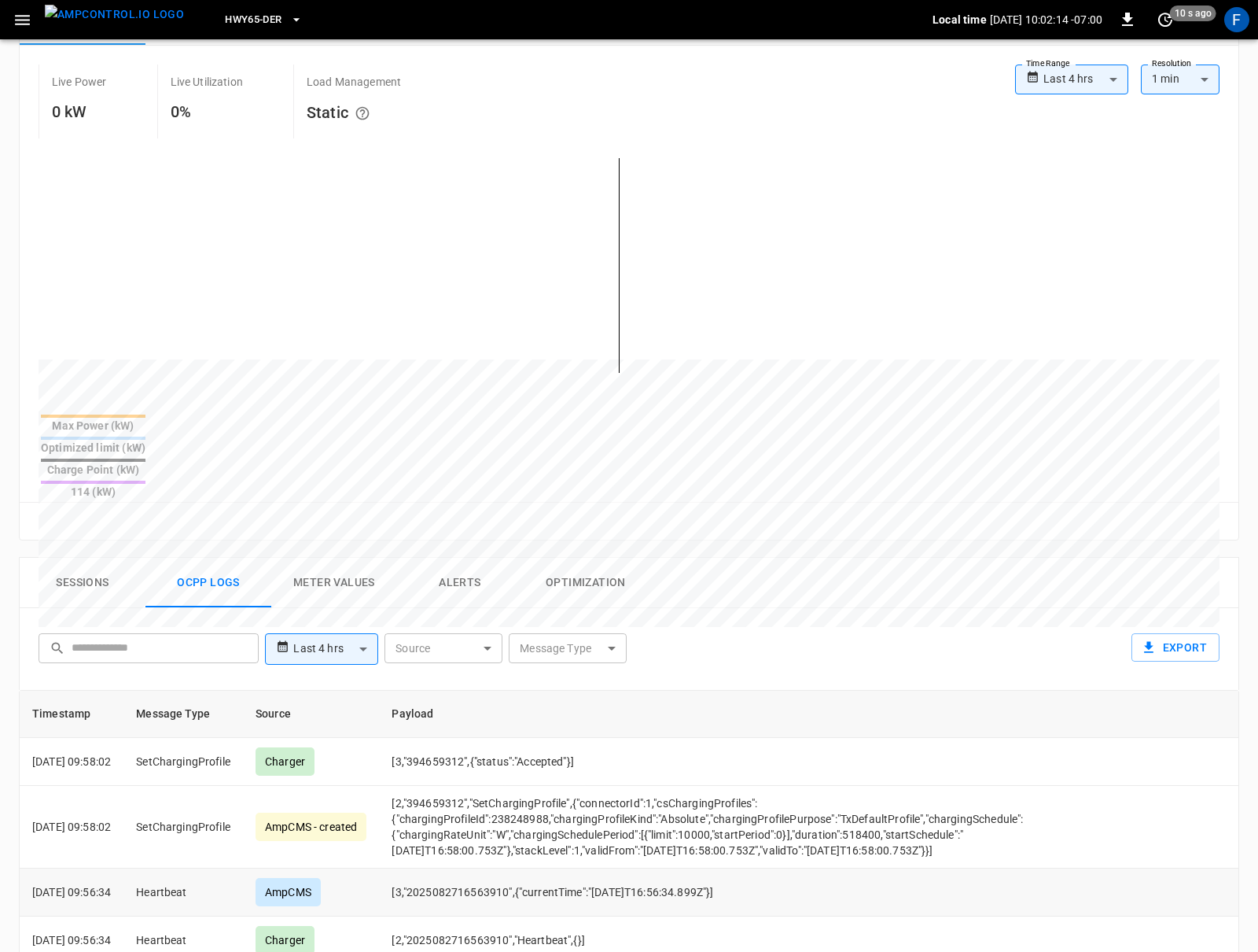
scroll to position [0, 0]
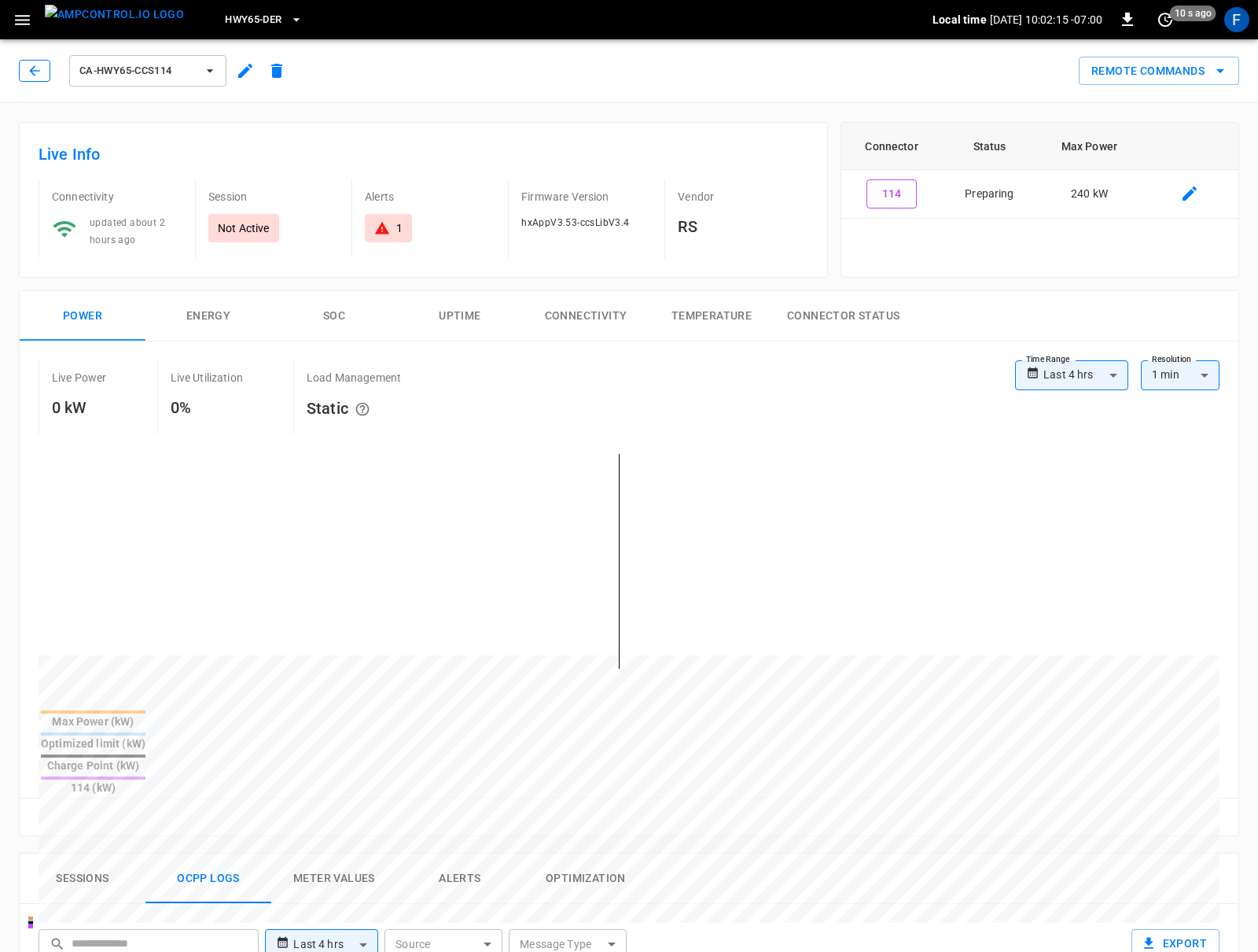
click at [27, 66] on icon "button" at bounding box center [35, 71] width 16 height 16
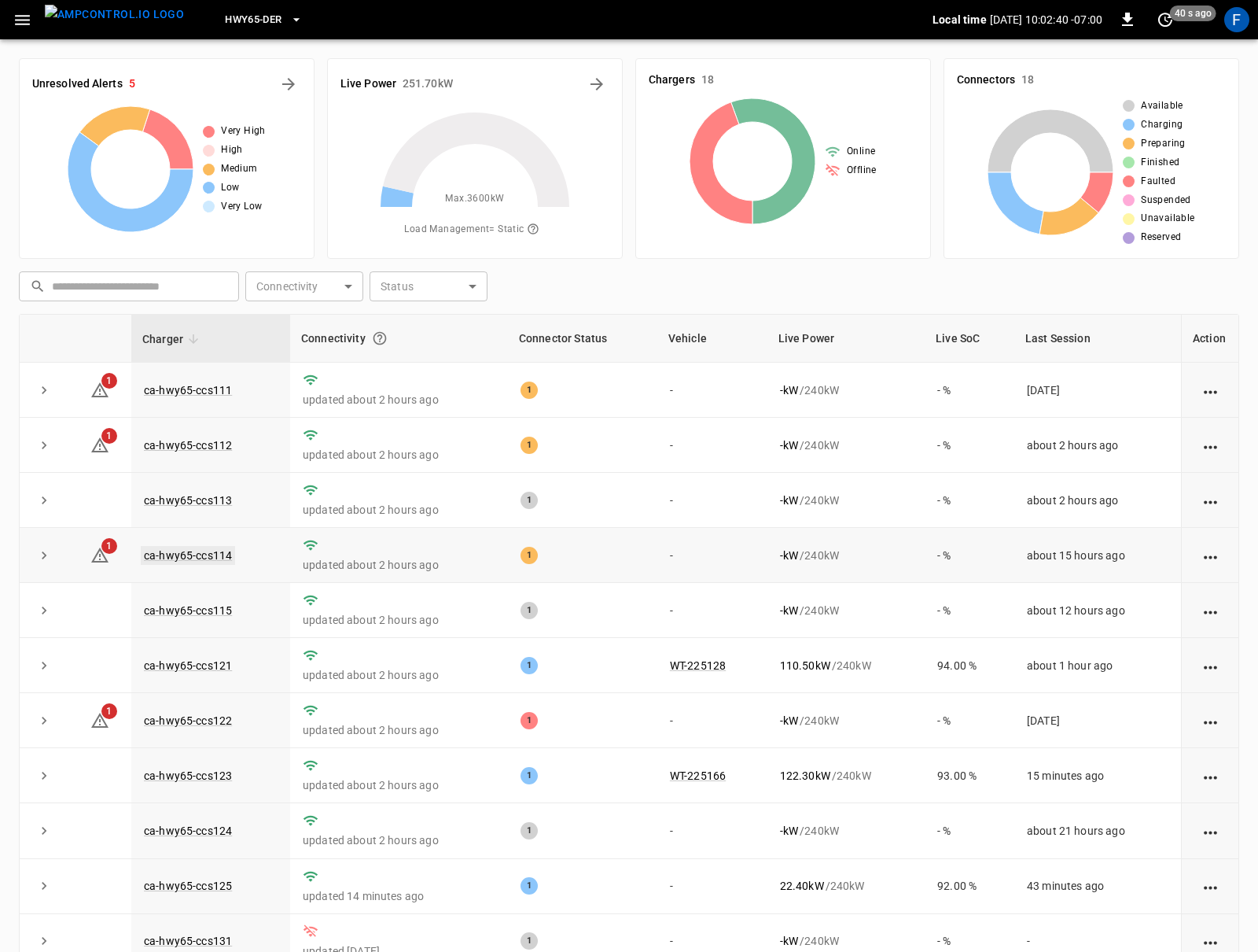
click at [205, 551] on link "ca-hwy65-ccs114" at bounding box center [188, 555] width 95 height 19
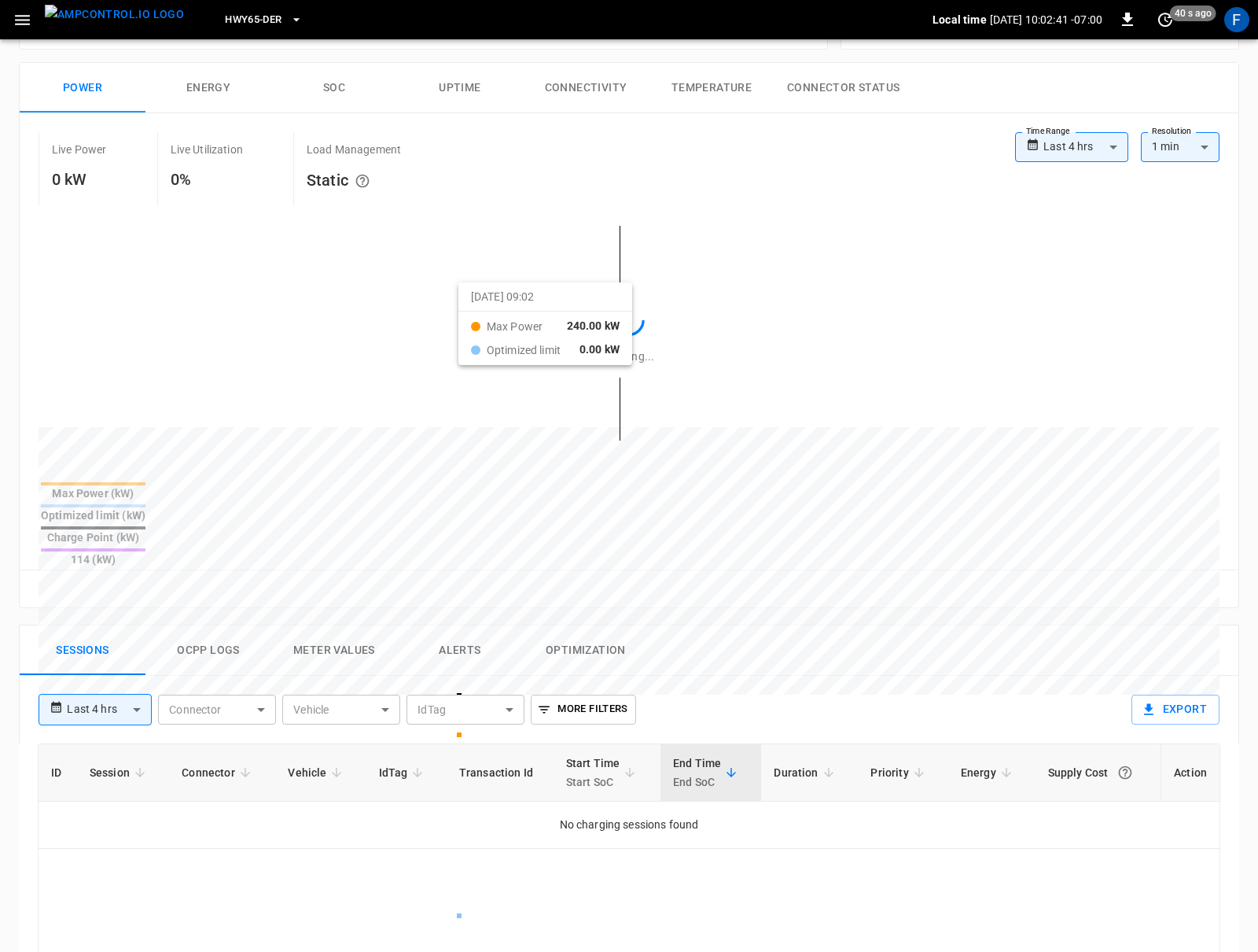
scroll to position [532, 0]
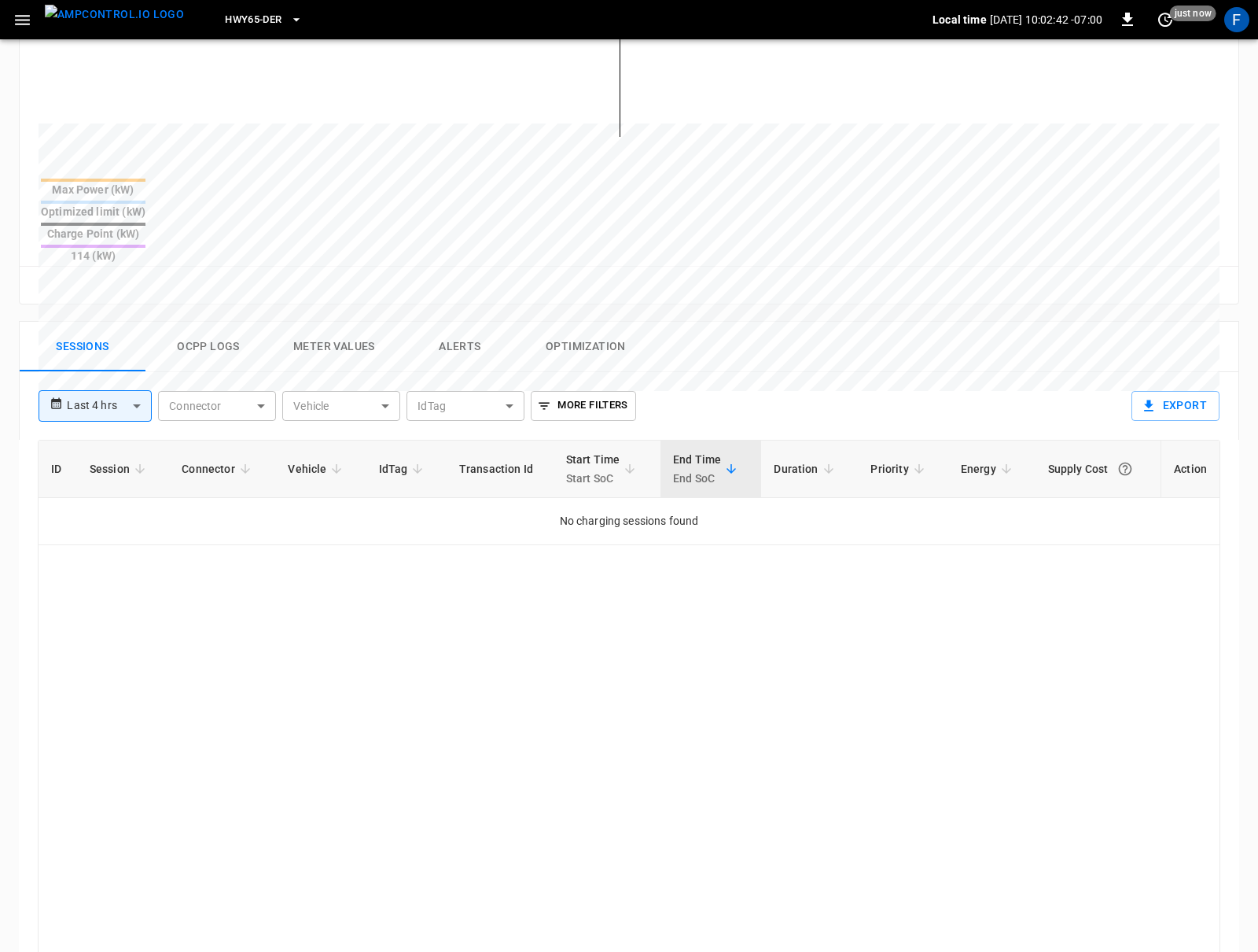
click at [200, 322] on button "Ocpp logs" at bounding box center [208, 347] width 126 height 50
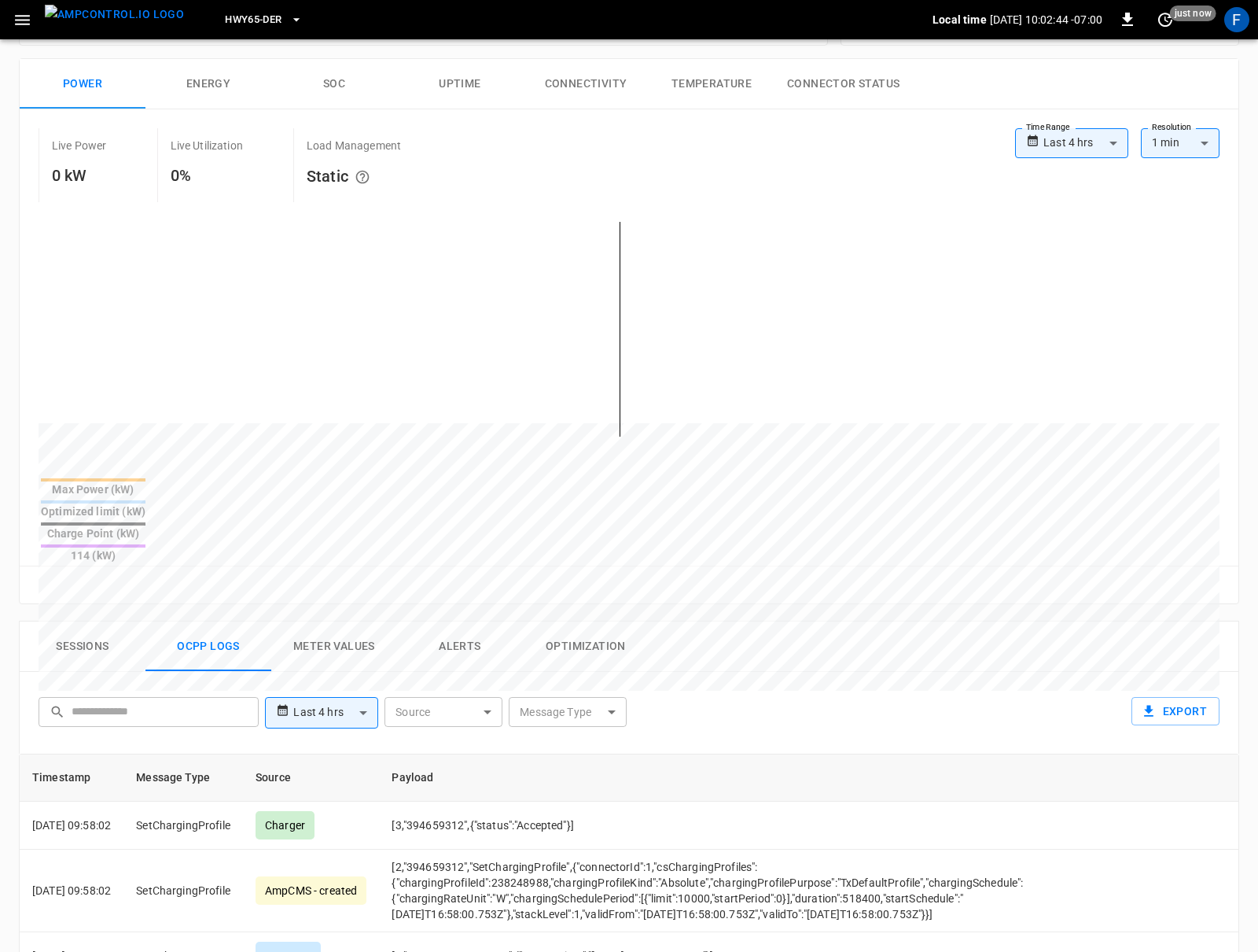
scroll to position [0, 0]
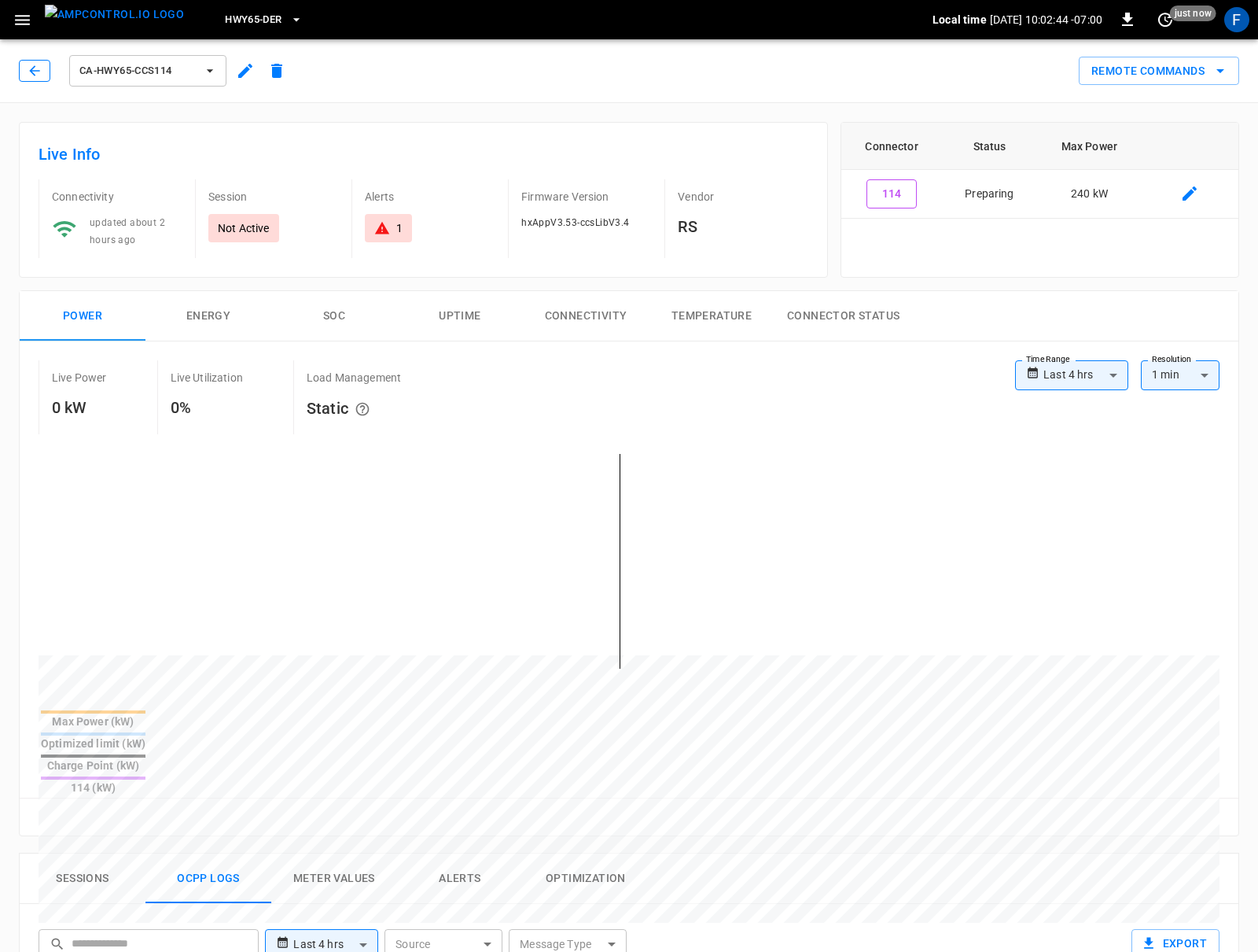
click at [44, 77] on button "button" at bounding box center [35, 71] width 32 height 22
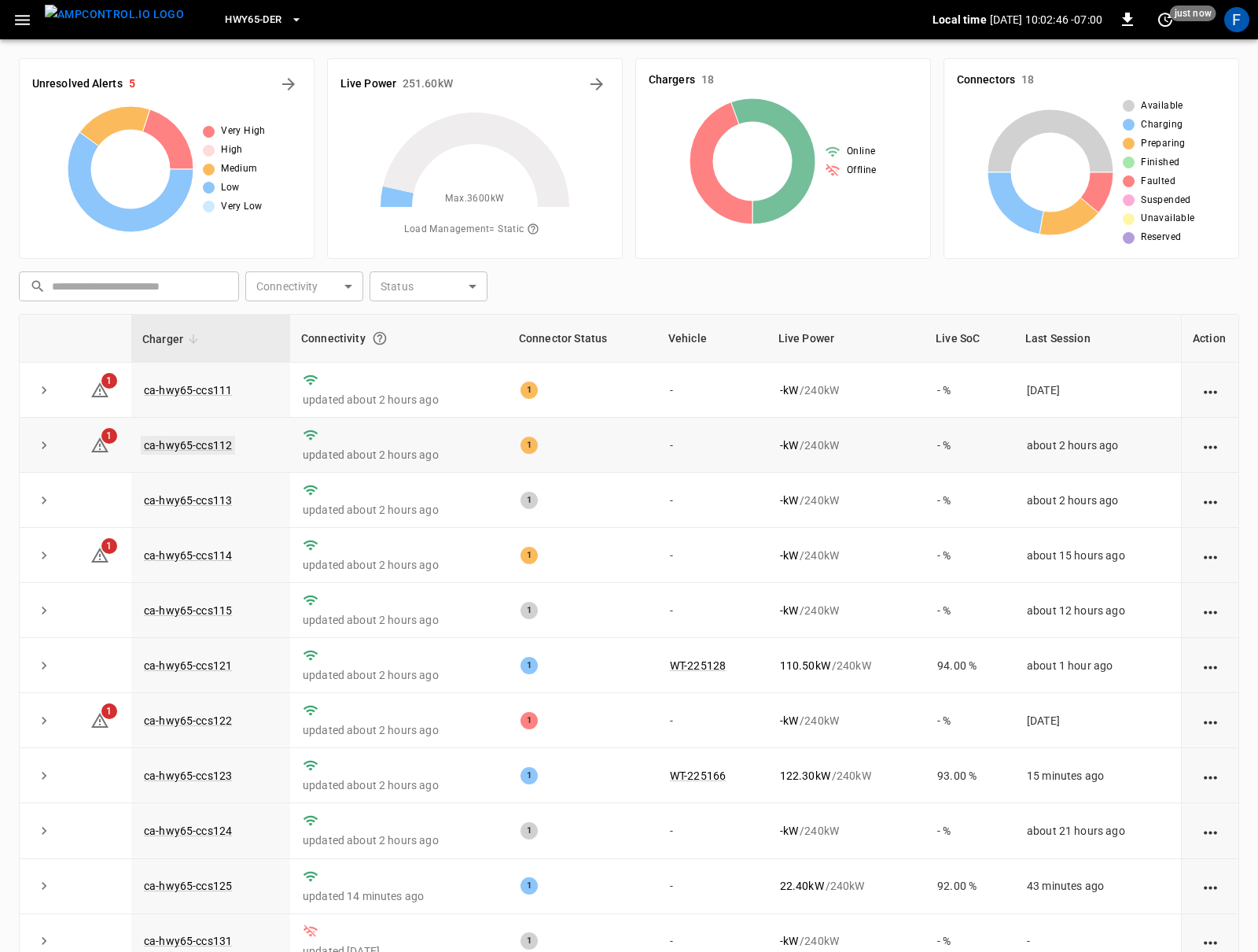
click at [173, 450] on link "ca-hwy65-ccs112" at bounding box center [188, 445] width 95 height 19
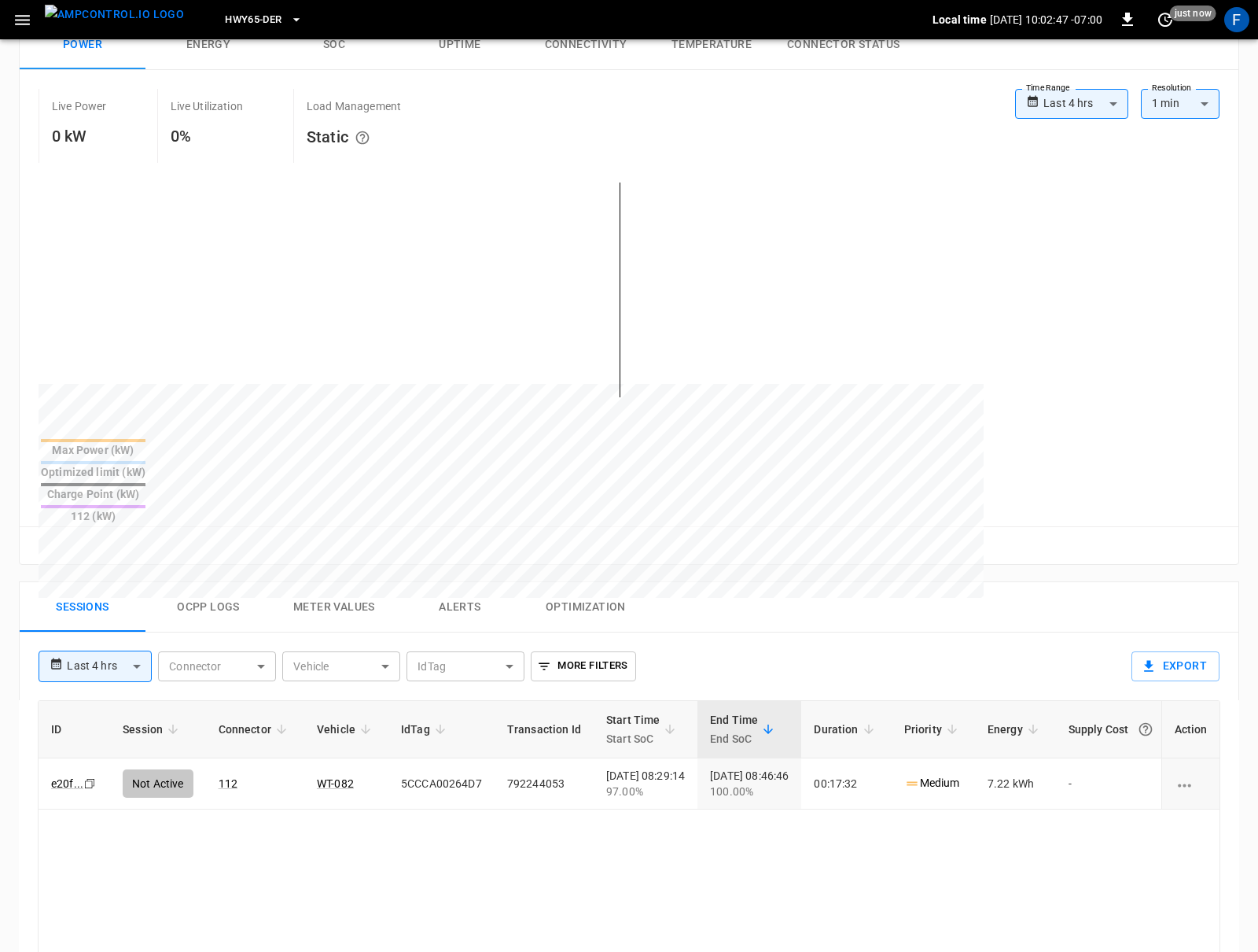
scroll to position [691, 0]
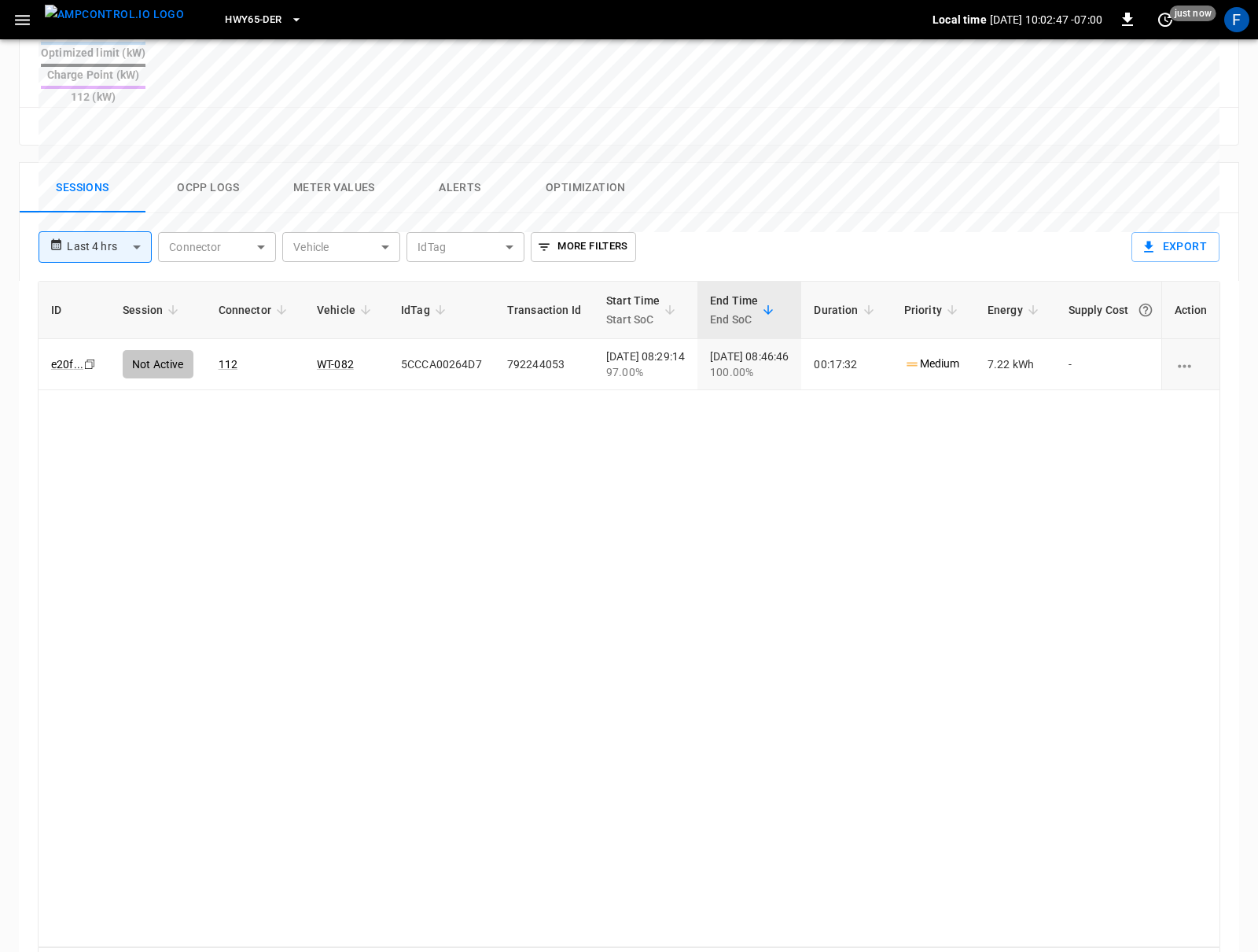
click at [203, 162] on button "Ocpp logs" at bounding box center [208, 188] width 126 height 50
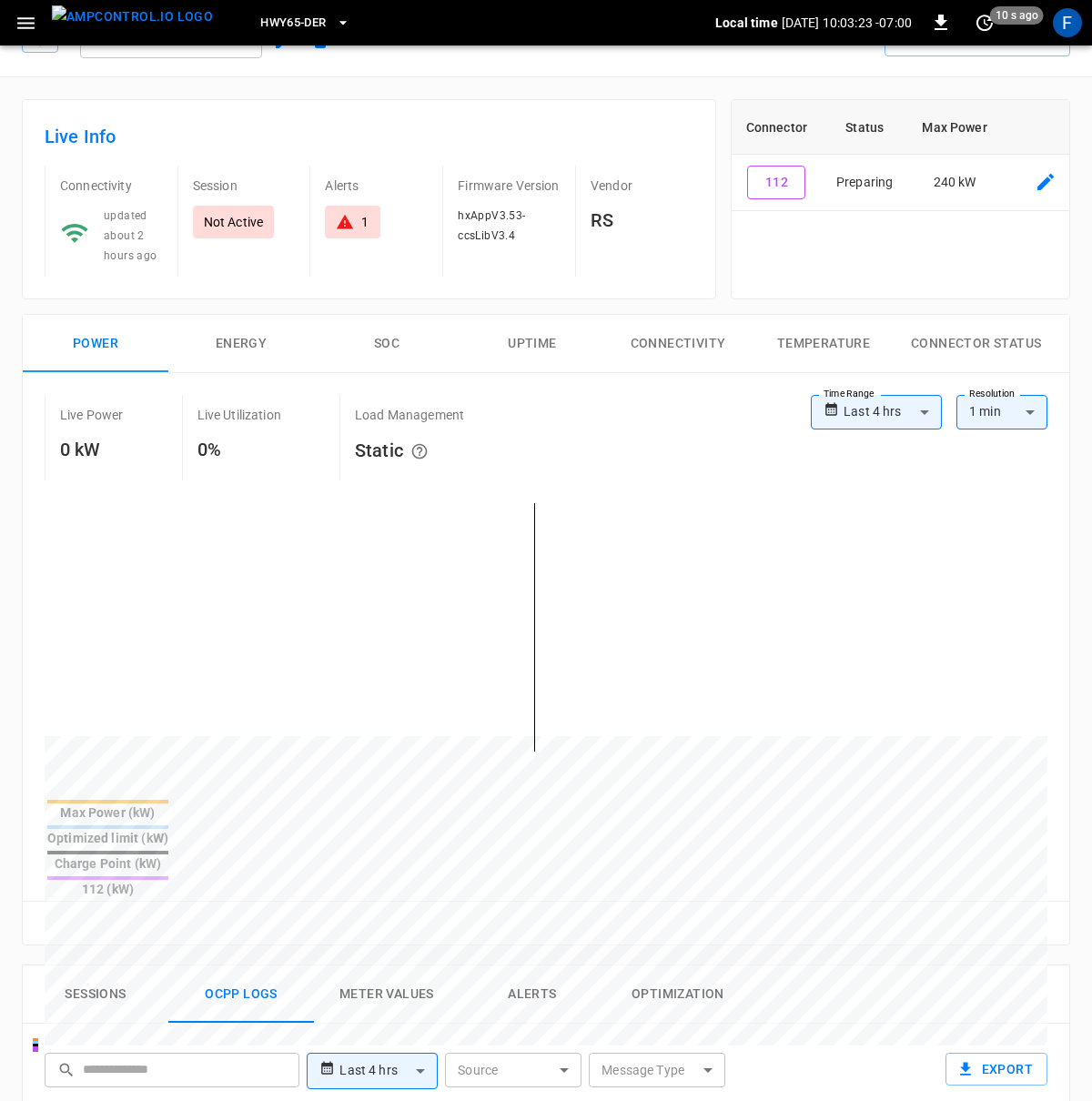
scroll to position [0, 0]
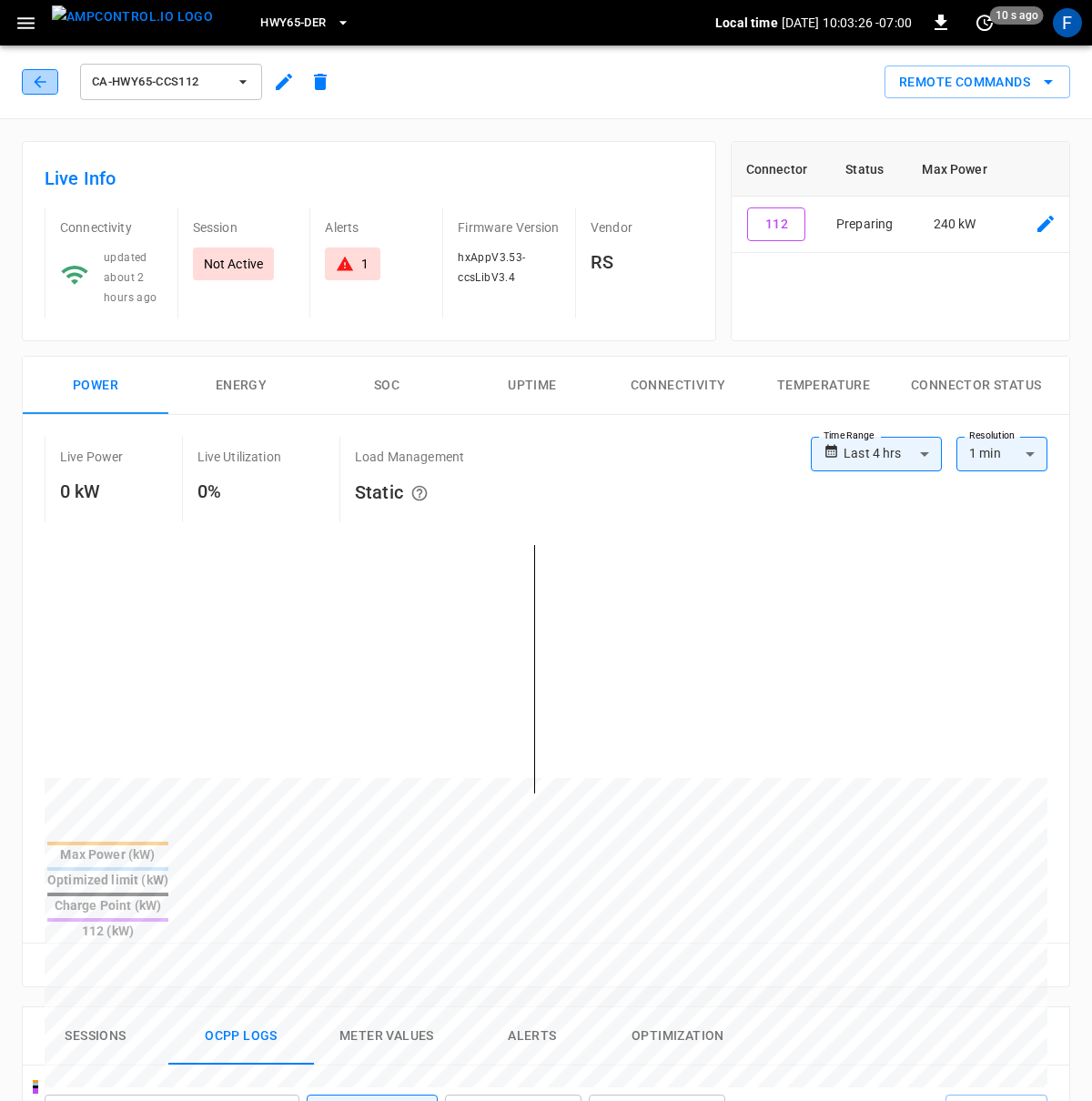
click at [45, 85] on icon "button" at bounding box center [40, 82] width 18 height 18
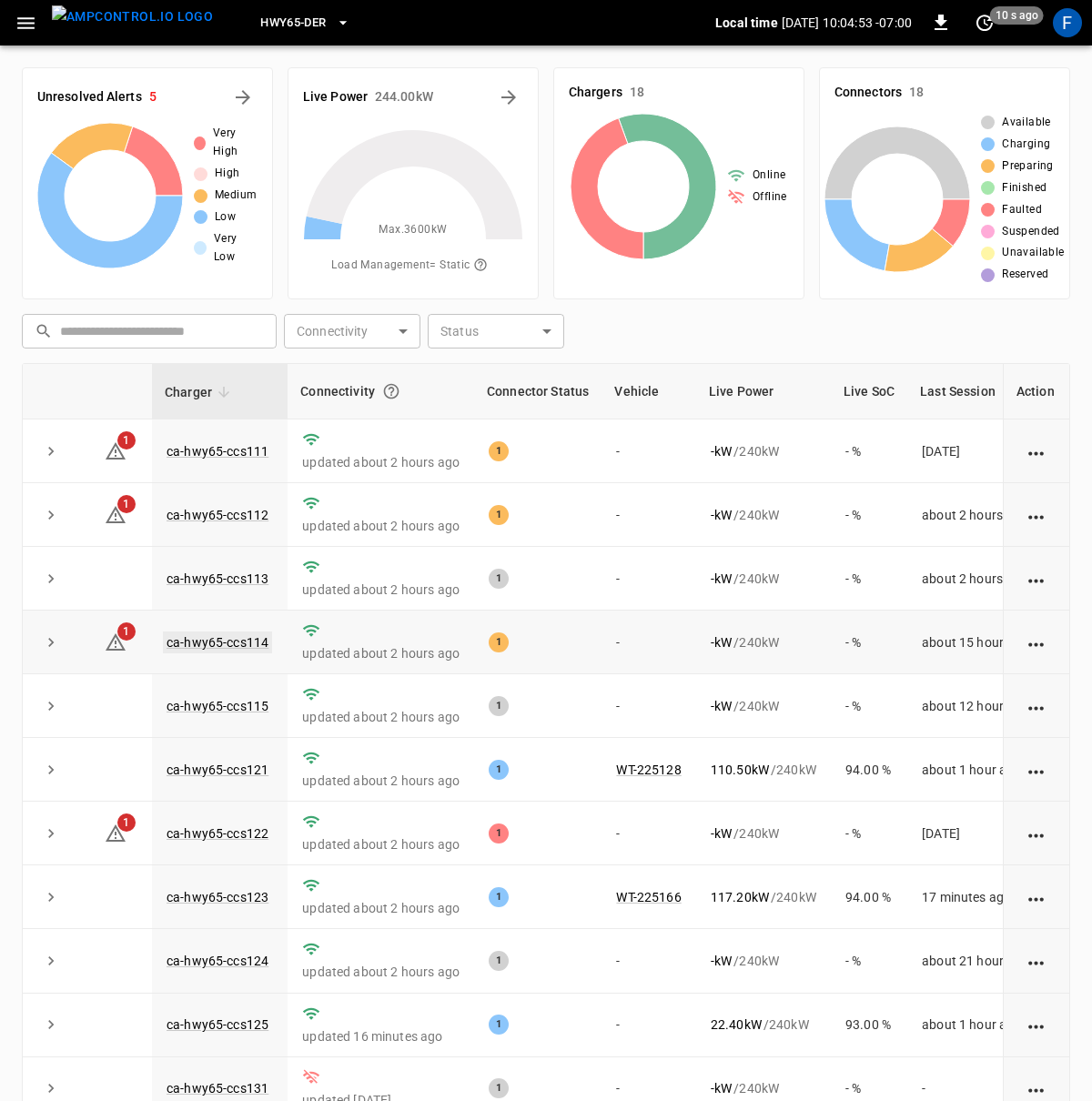
click at [188, 641] on link "ca-hwy65-ccs114" at bounding box center [217, 642] width 109 height 22
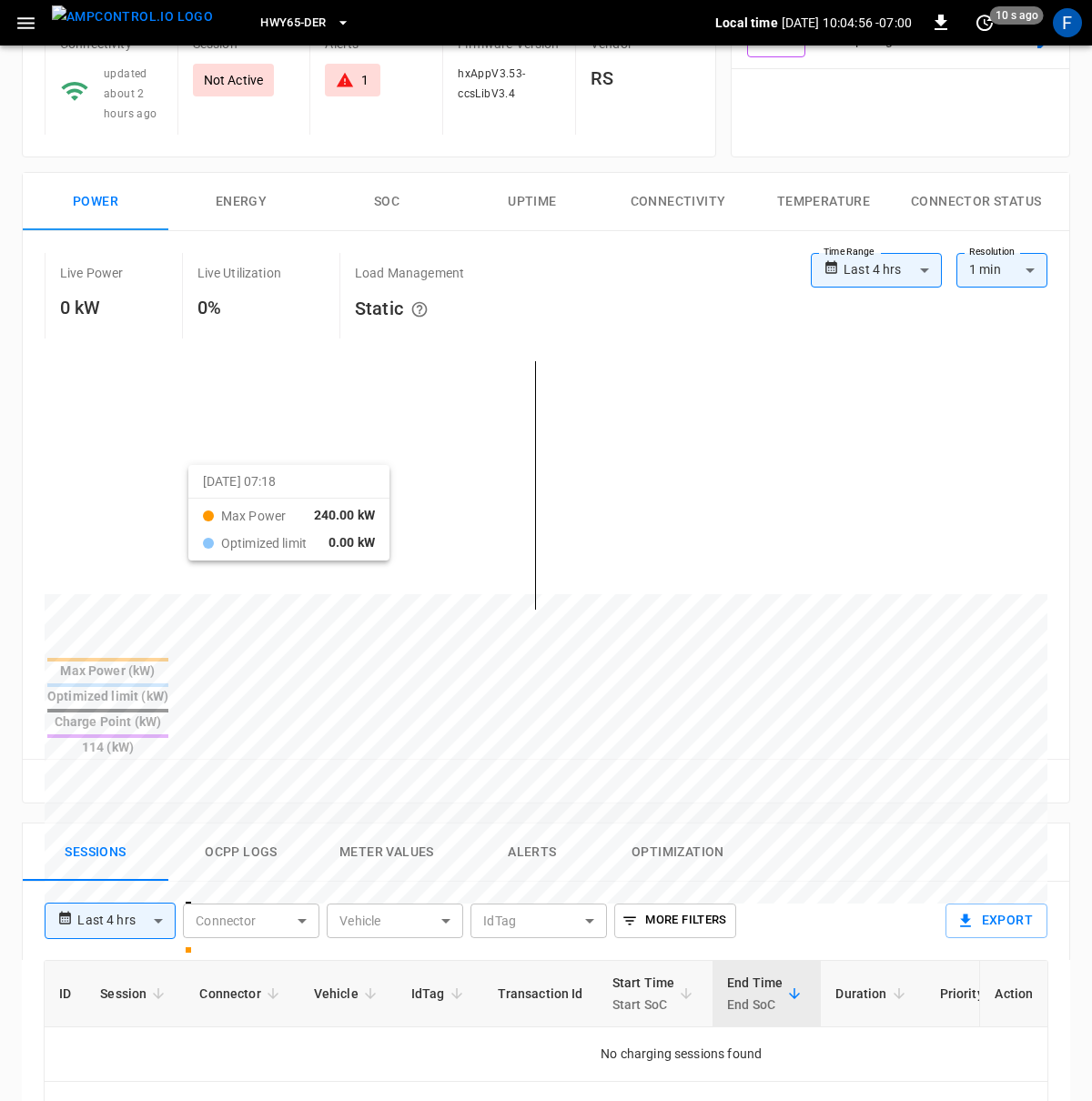
scroll to position [234, 0]
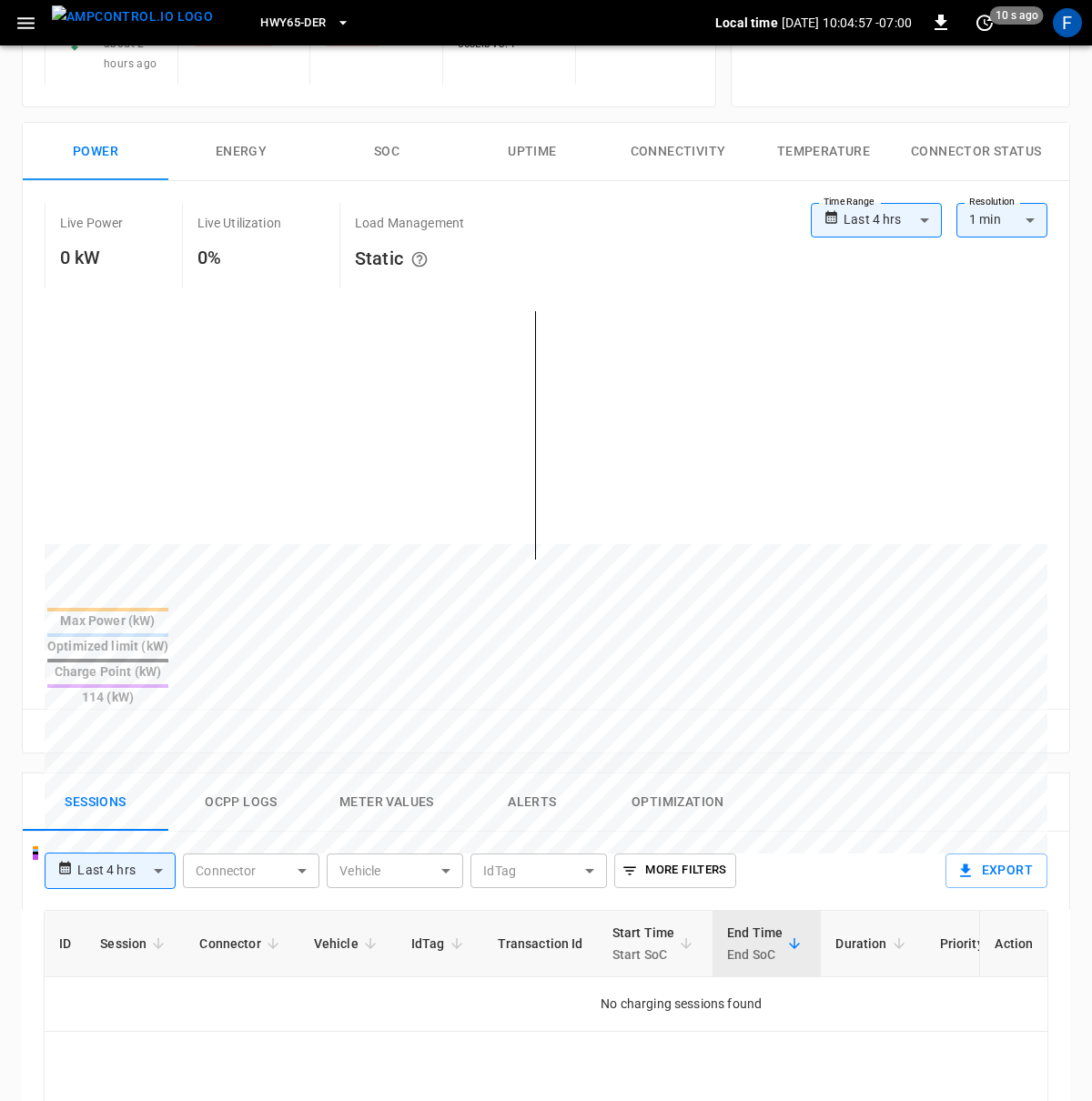
click at [249, 774] on button "Ocpp logs" at bounding box center [241, 803] width 146 height 58
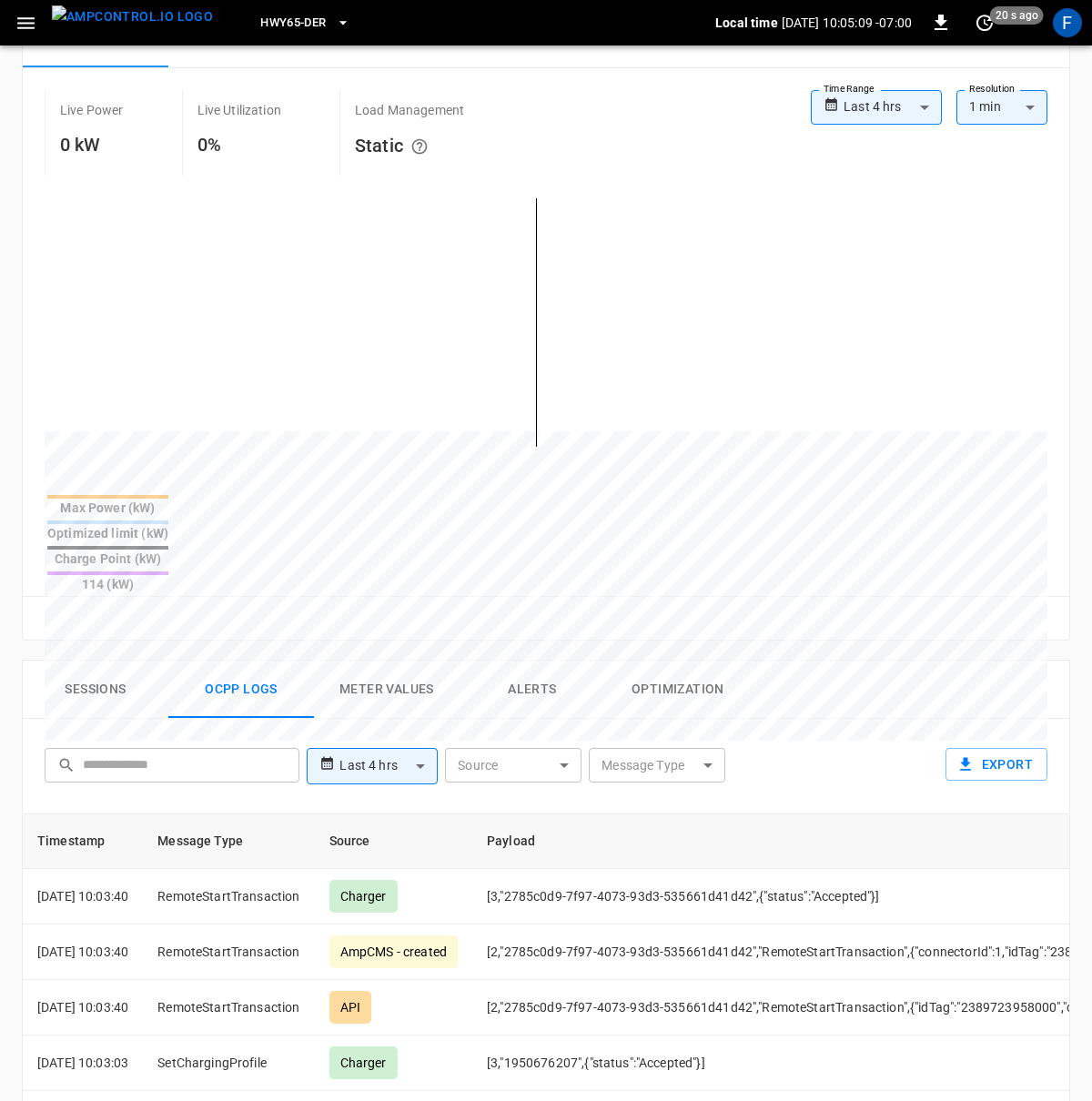
scroll to position [0, 0]
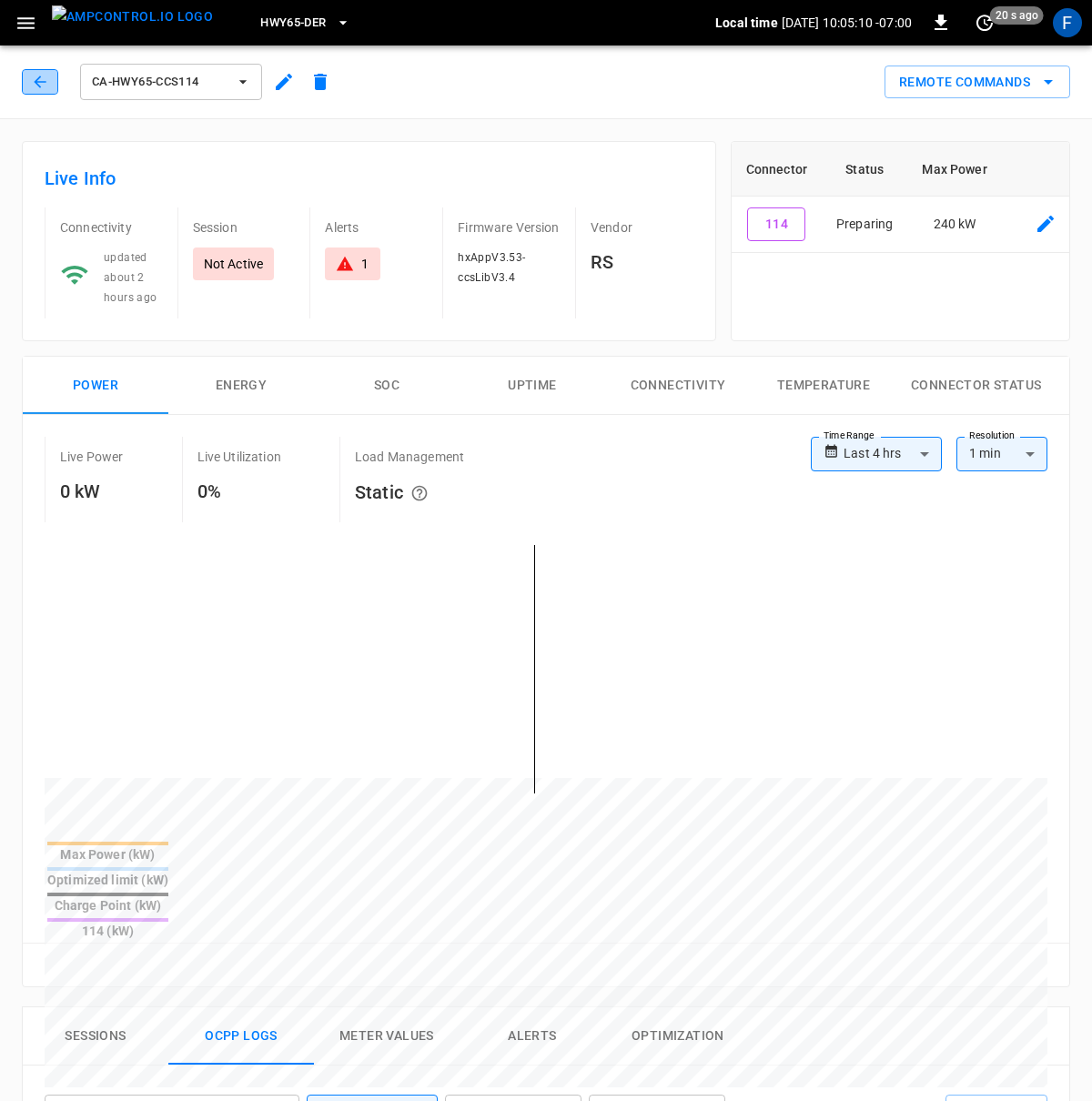
click at [36, 79] on icon "button" at bounding box center [39, 81] width 12 height 12
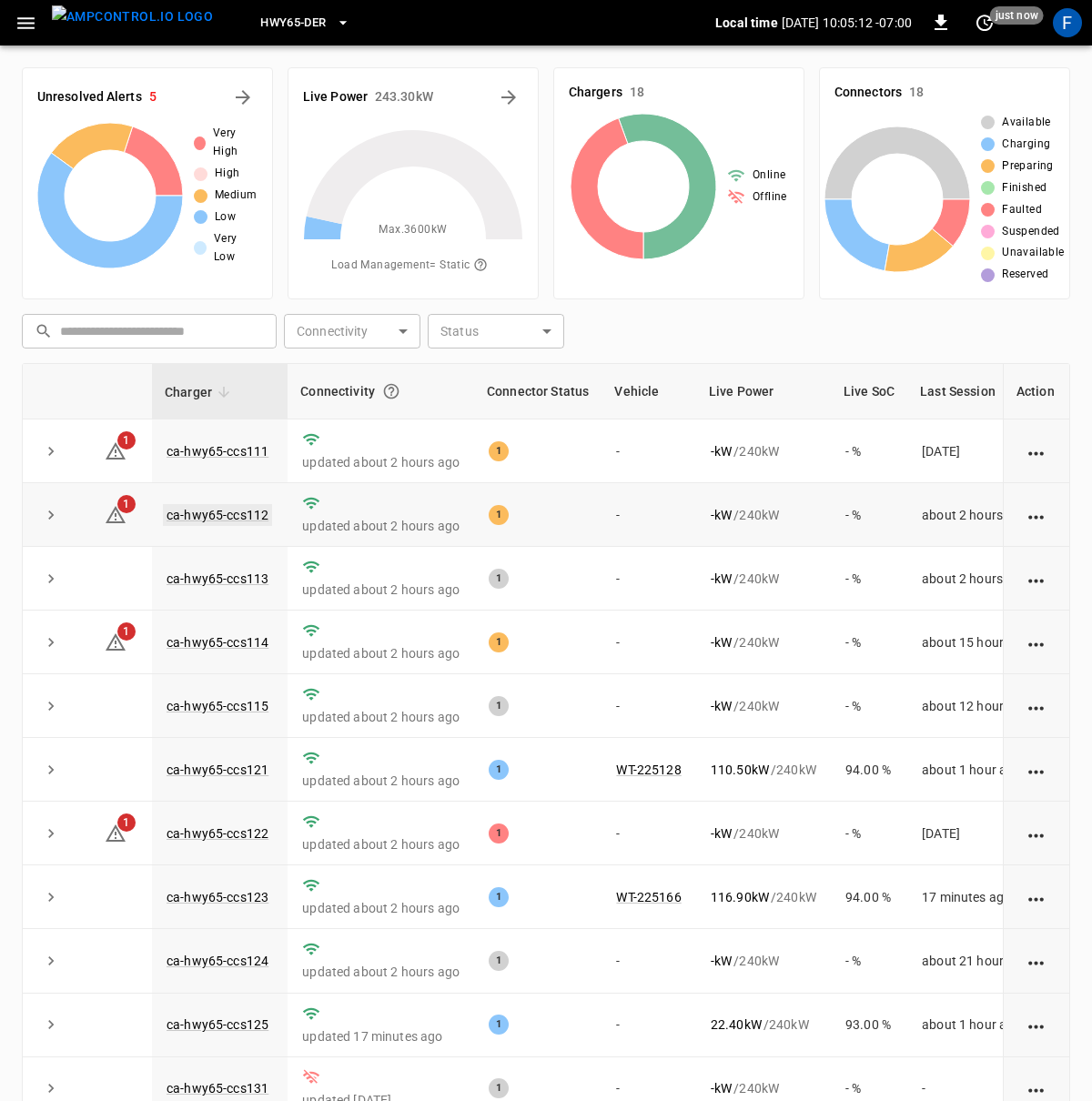
click at [199, 510] on link "ca-hwy65-ccs112" at bounding box center [217, 514] width 109 height 22
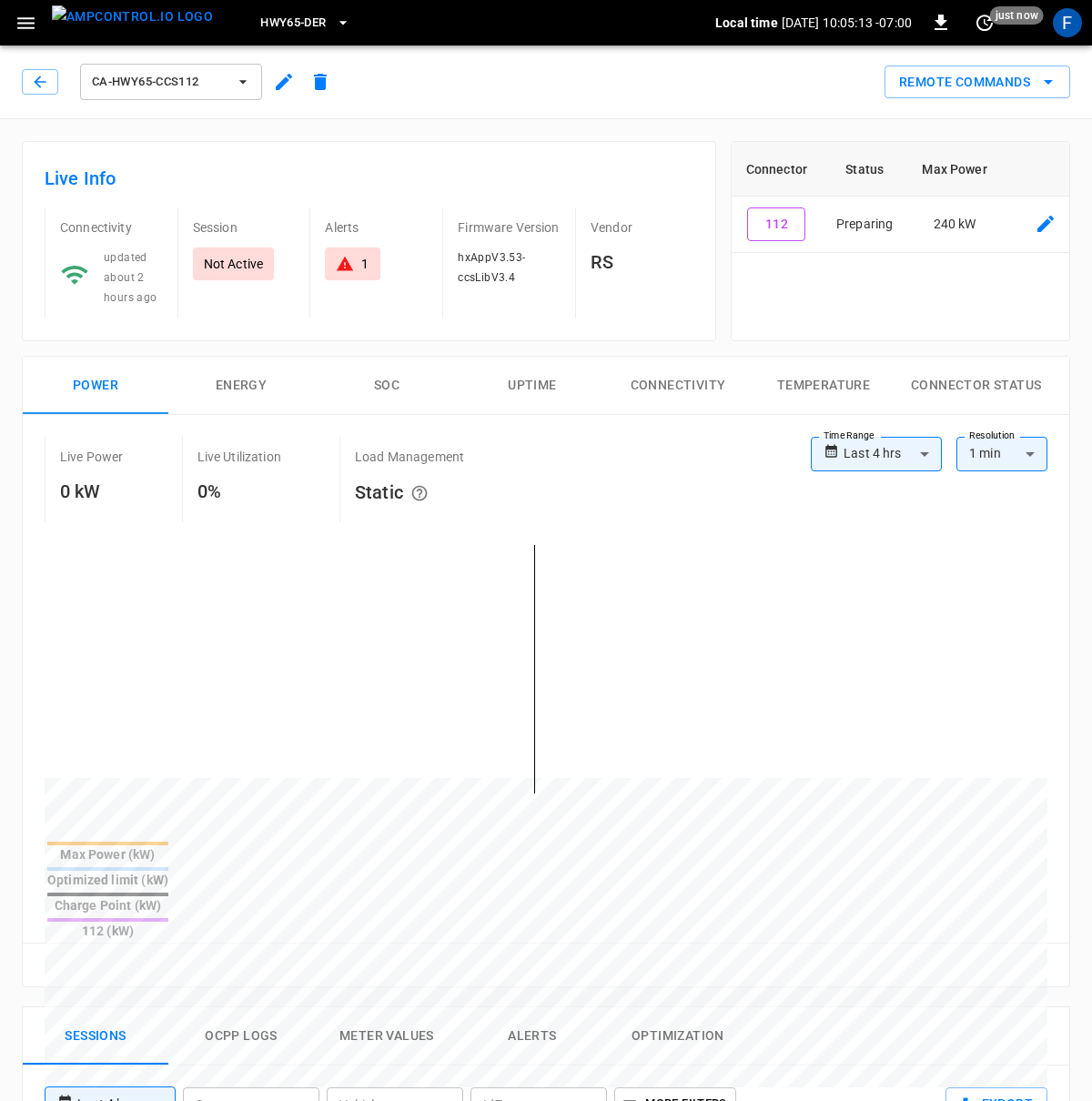
scroll to position [585, 0]
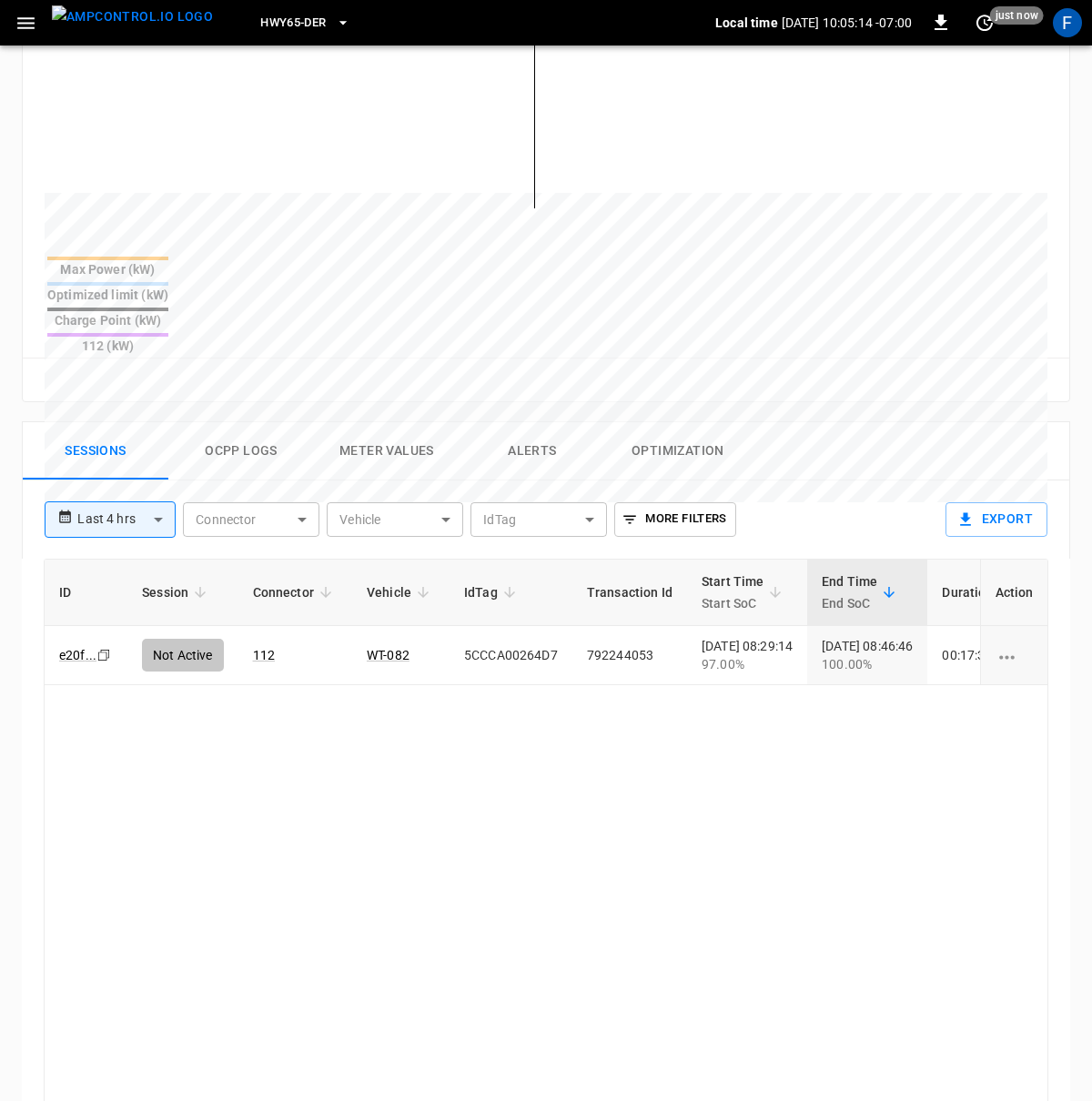
click at [237, 407] on div "**********" at bounding box center [538, 892] width 1063 height 971
click at [234, 422] on button "Ocpp logs" at bounding box center [241, 452] width 146 height 58
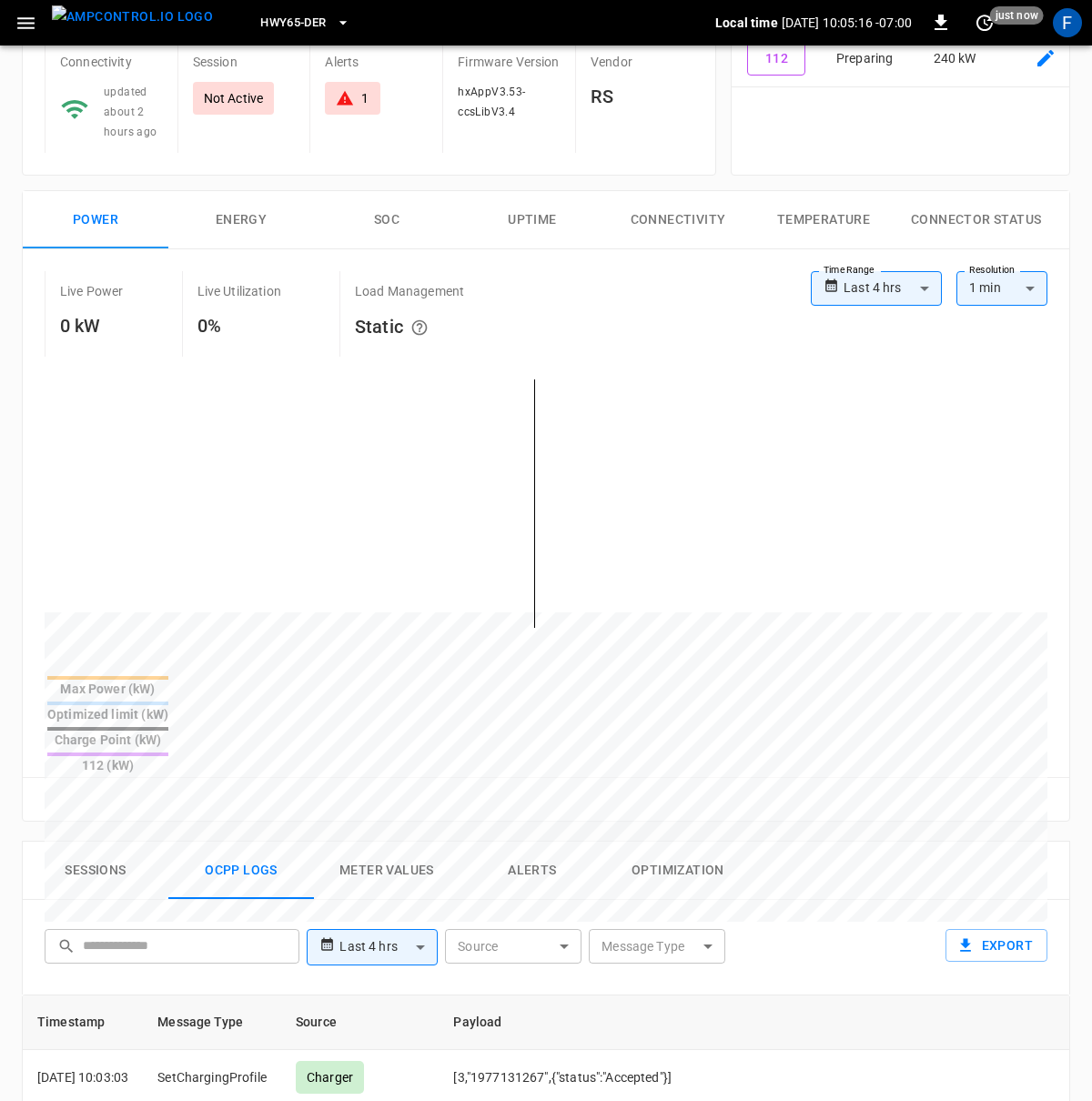
scroll to position [0, 0]
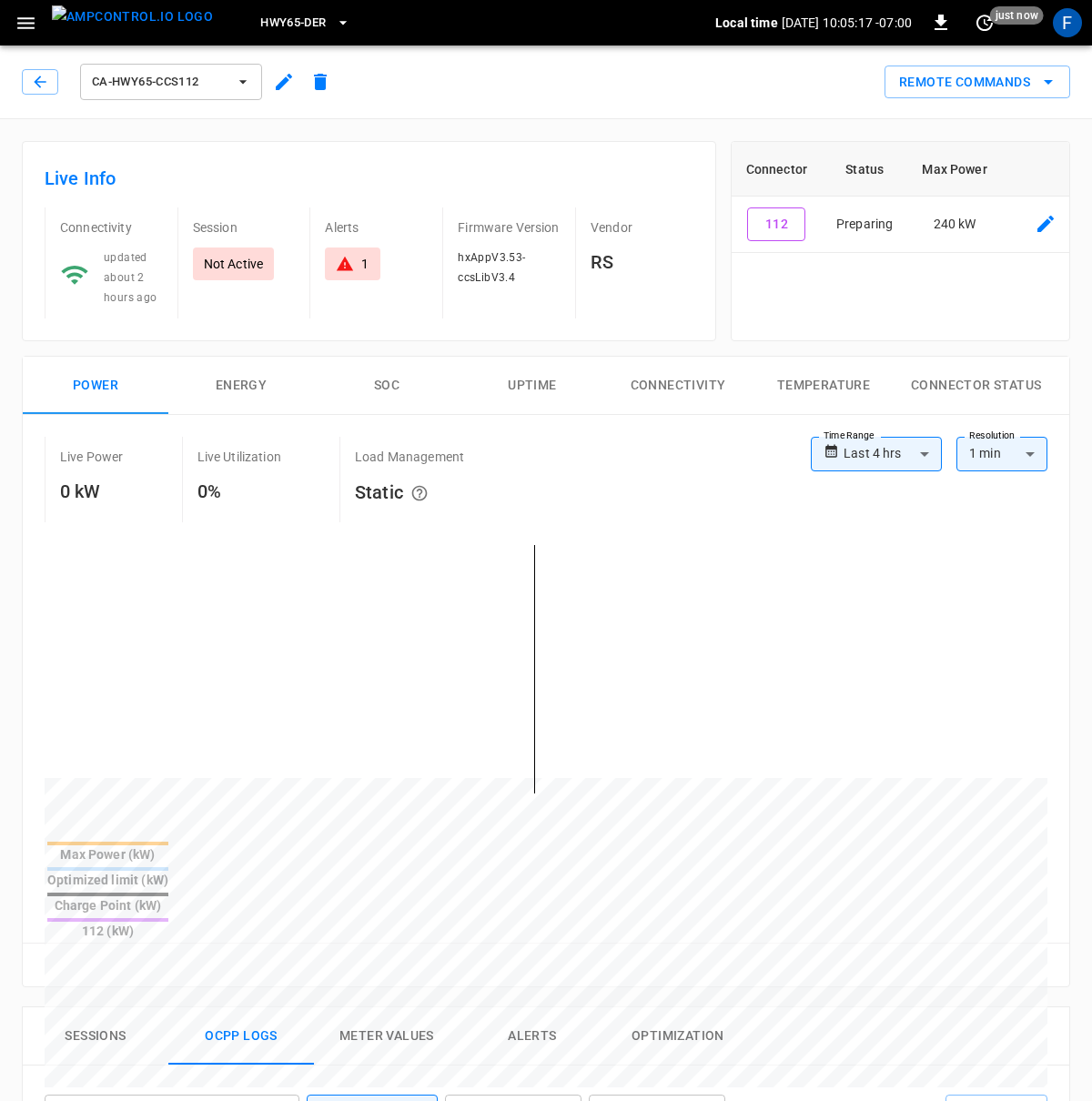
click at [145, 76] on span "ca-hwy65-ccs112" at bounding box center [160, 82] width 135 height 21
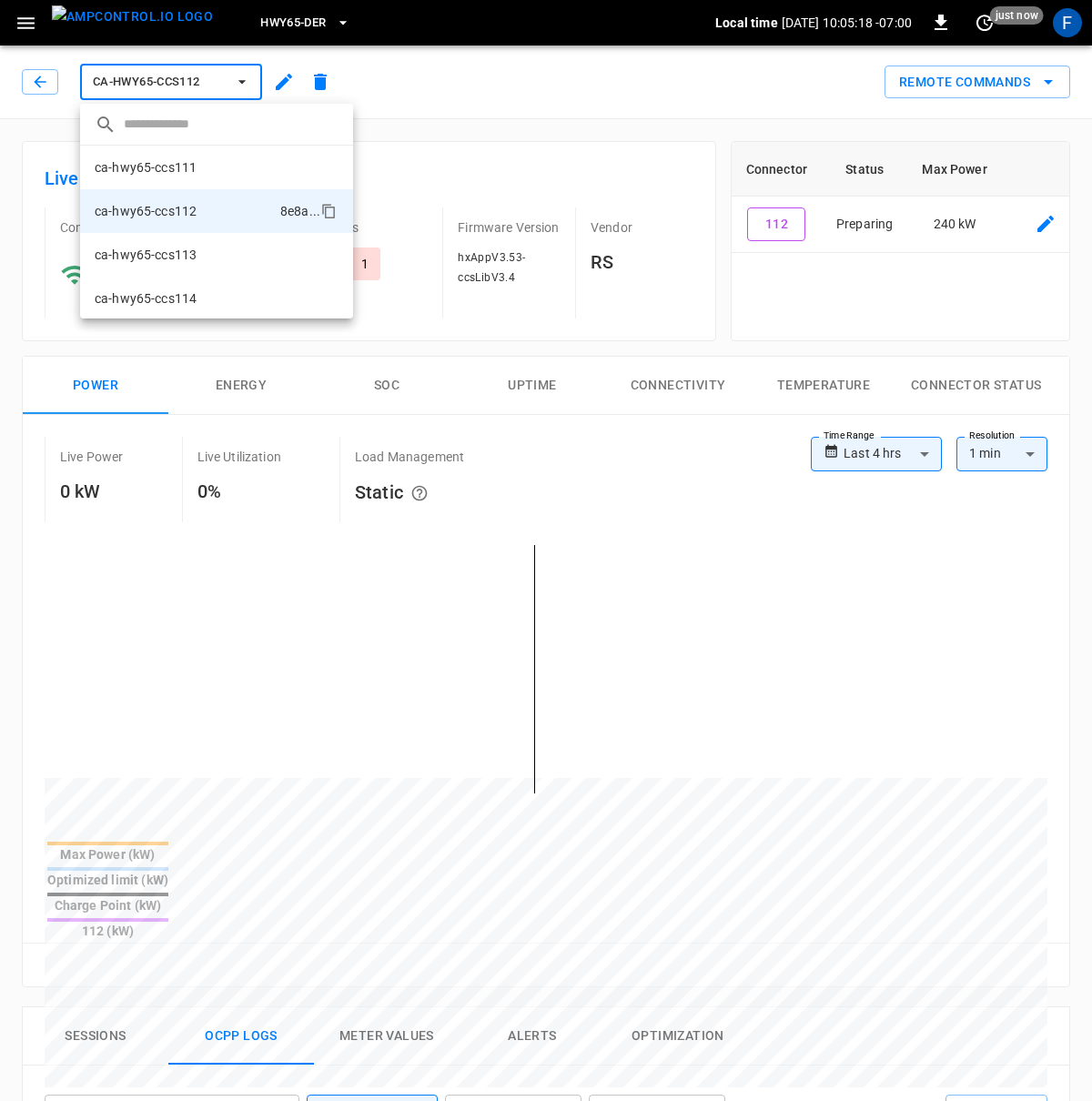
scroll to position [30, 0]
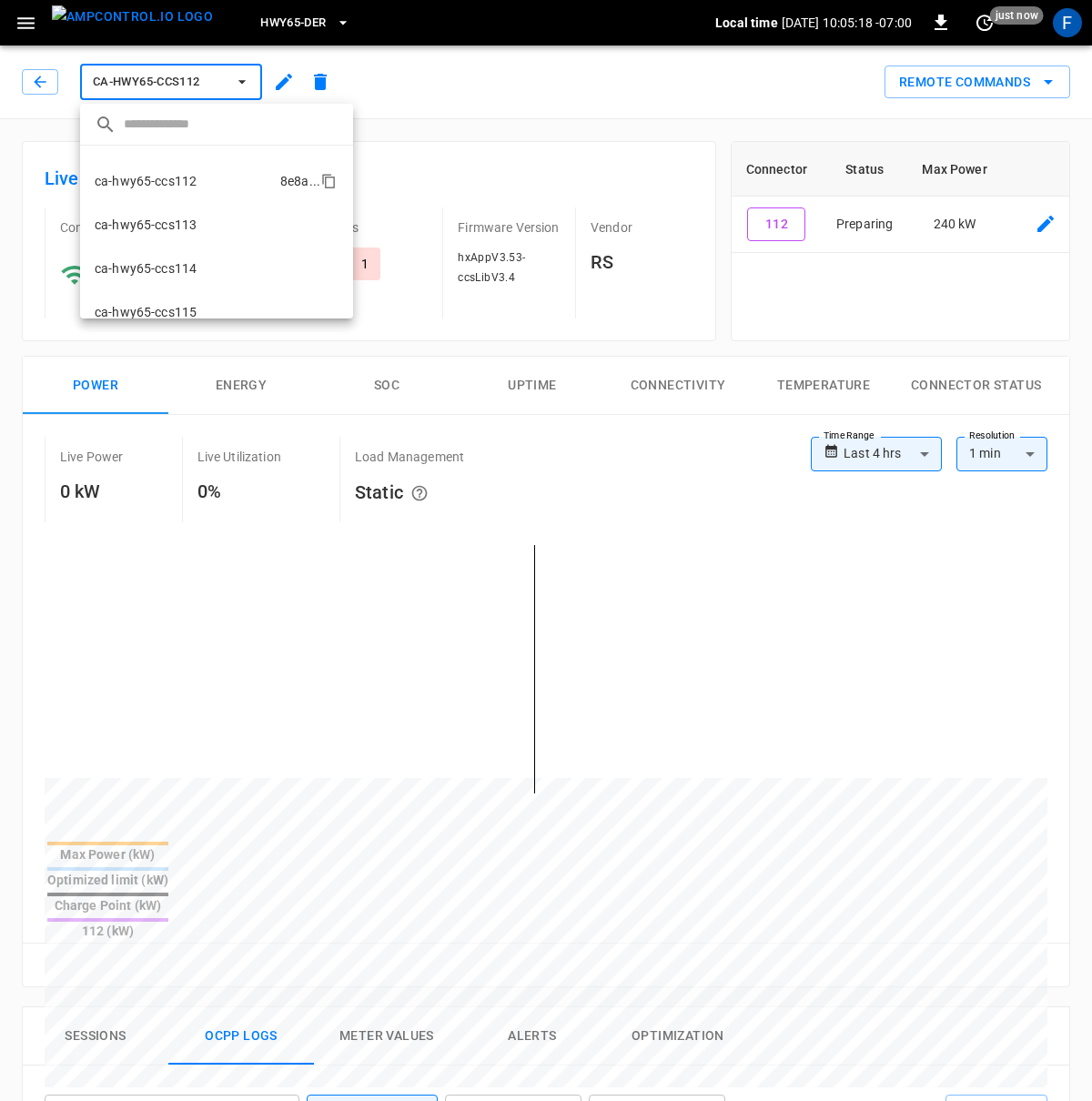
click at [194, 187] on p "ca-hwy65-ccs112" at bounding box center [146, 181] width 102 height 18
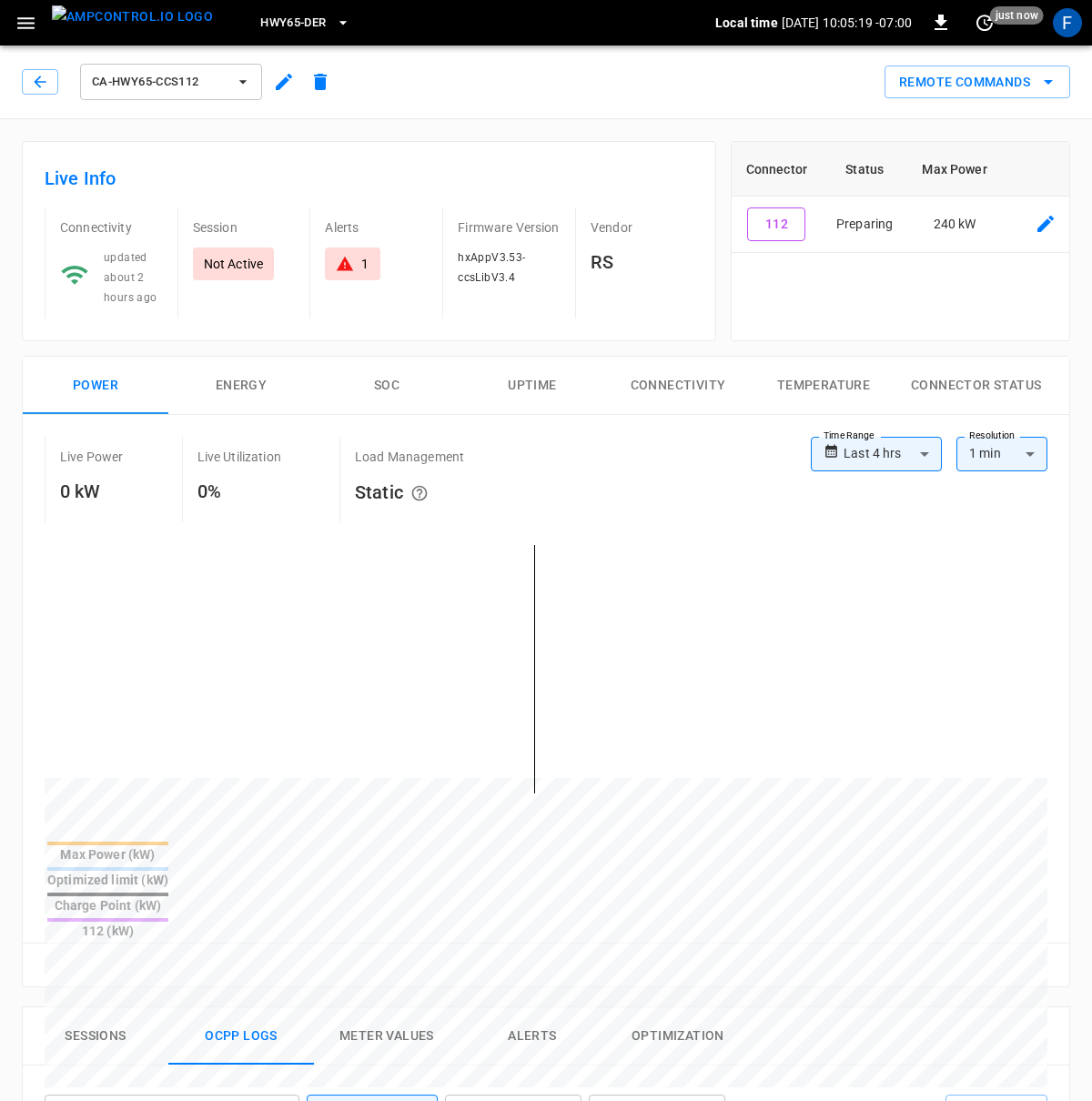
click at [180, 95] on button "ca-hwy65-ccs112" at bounding box center [171, 82] width 182 height 36
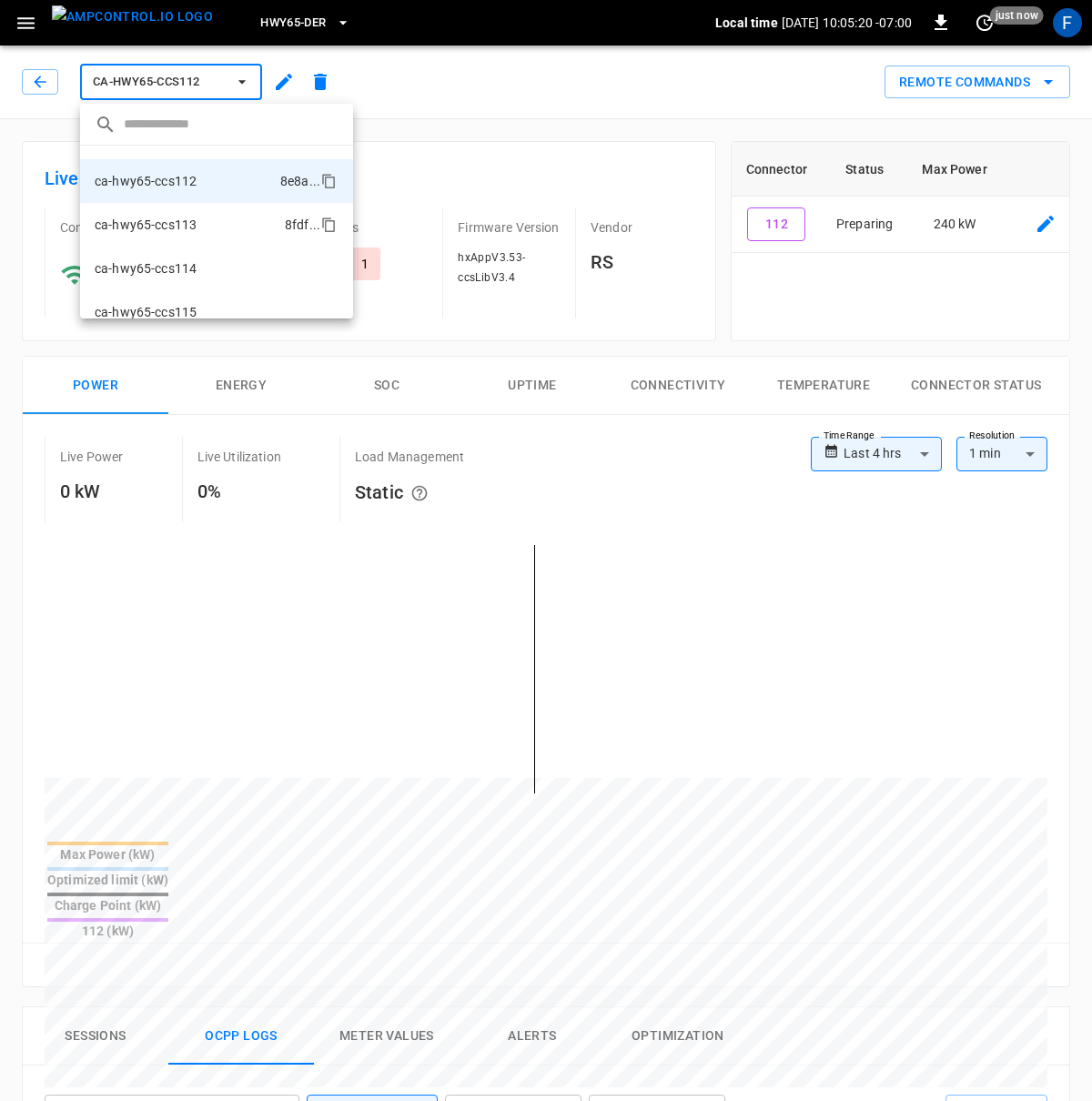
scroll to position [0, 0]
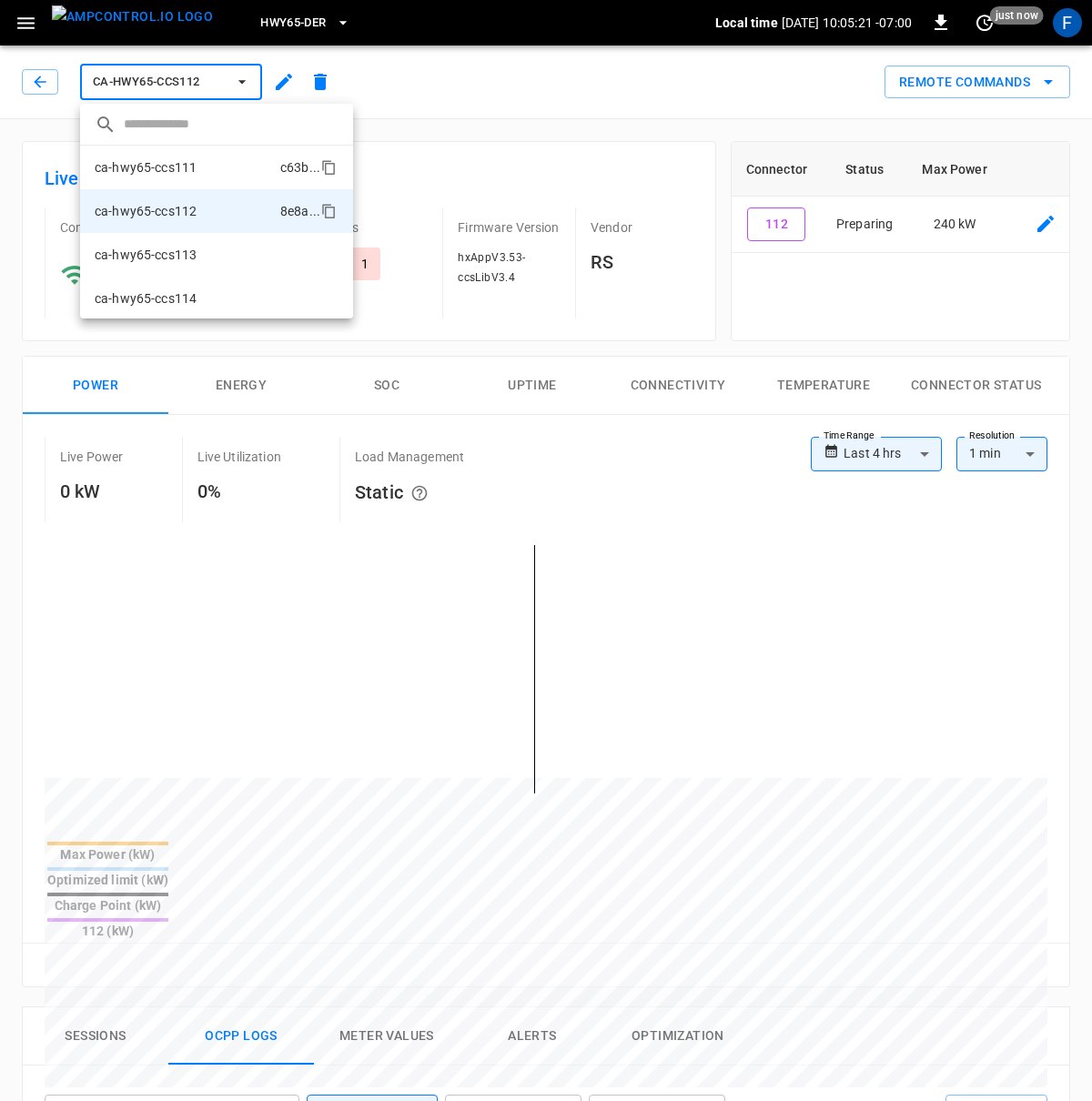
click at [193, 169] on p "ca-hwy65-ccs111" at bounding box center [146, 168] width 102 height 18
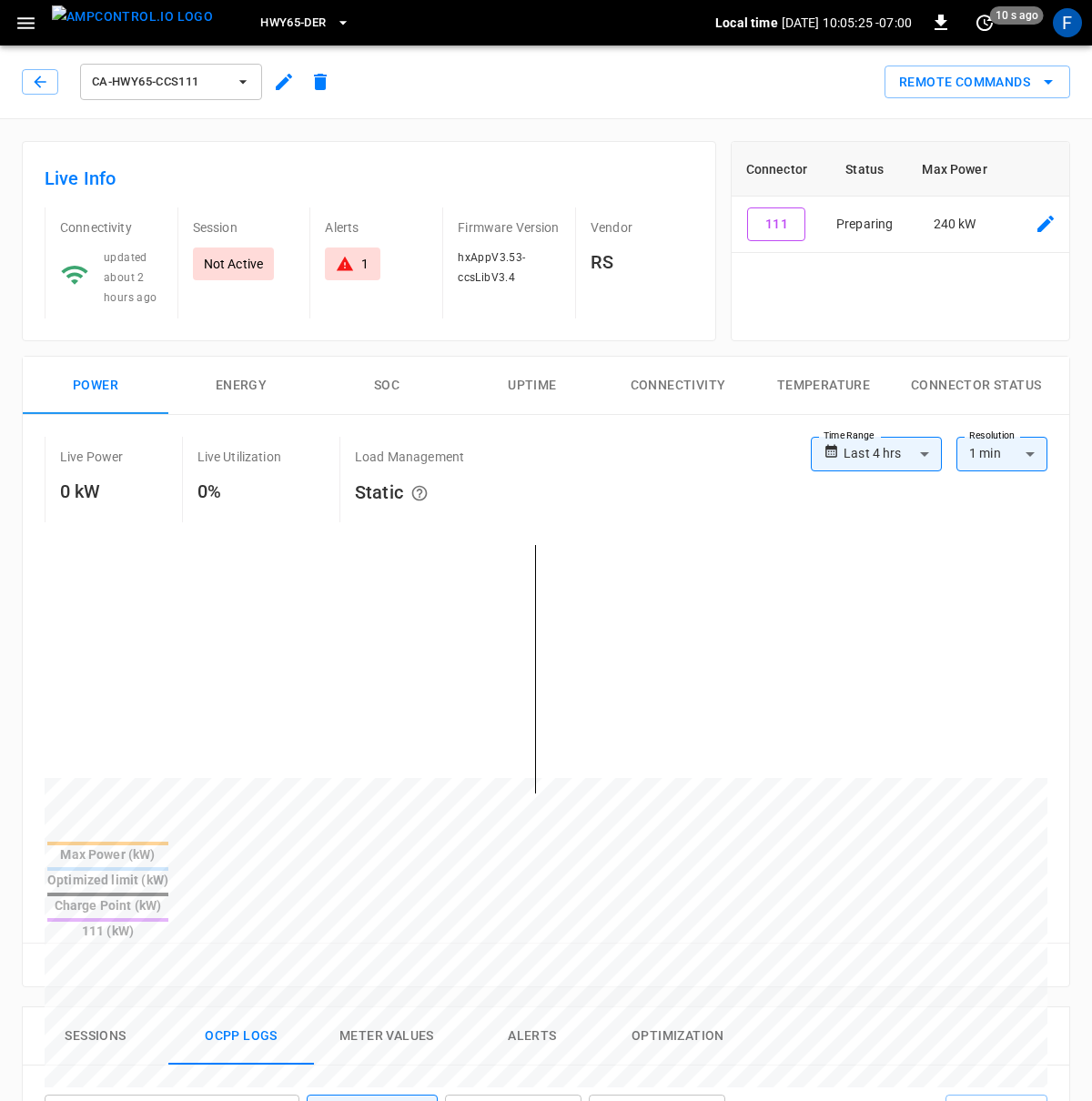
click at [165, 88] on span "ca-hwy65-ccs111" at bounding box center [160, 82] width 135 height 21
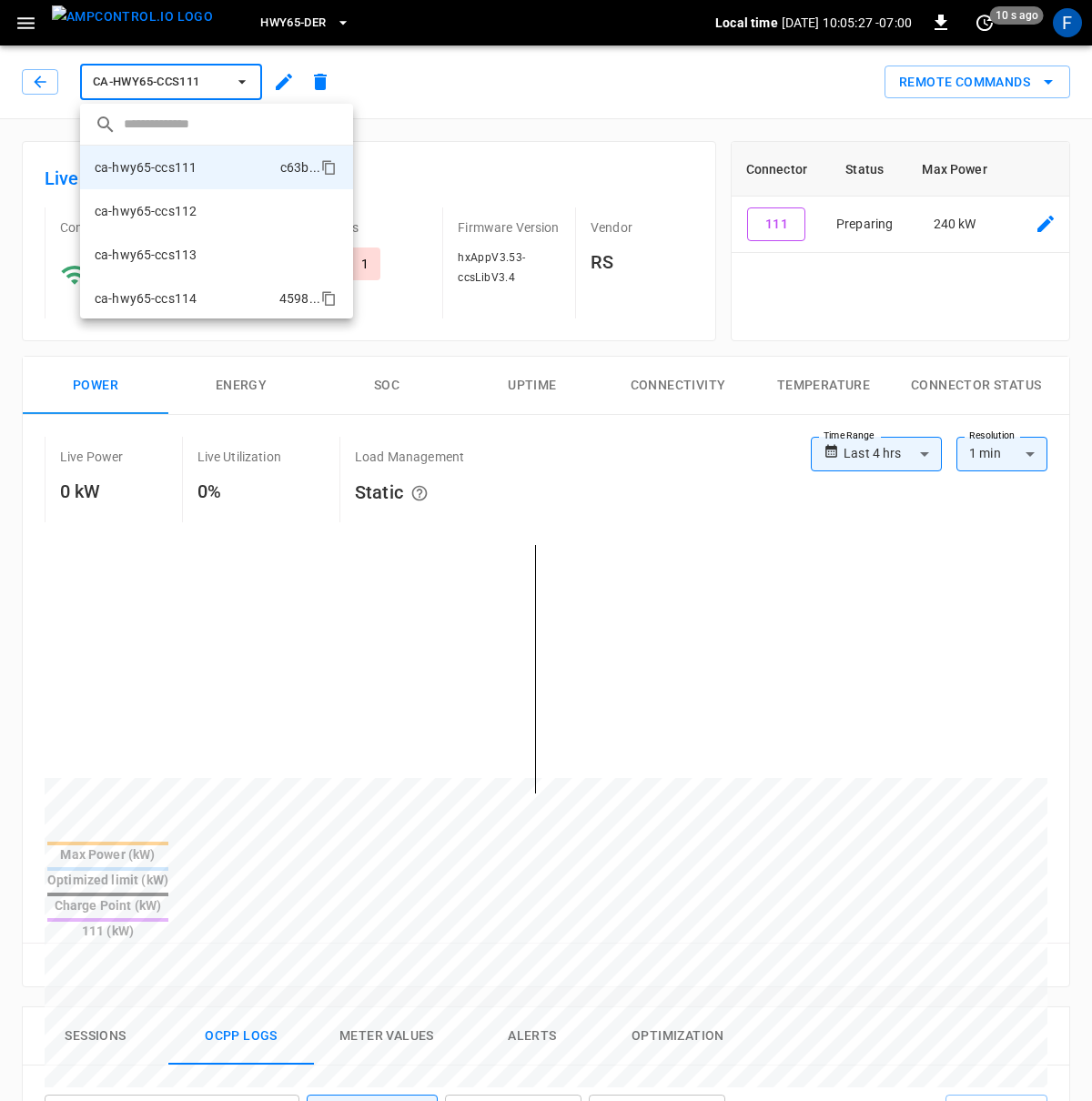
click at [208, 294] on li "ca-hwy65-ccs114 4598 ..." at bounding box center [216, 298] width 273 height 44
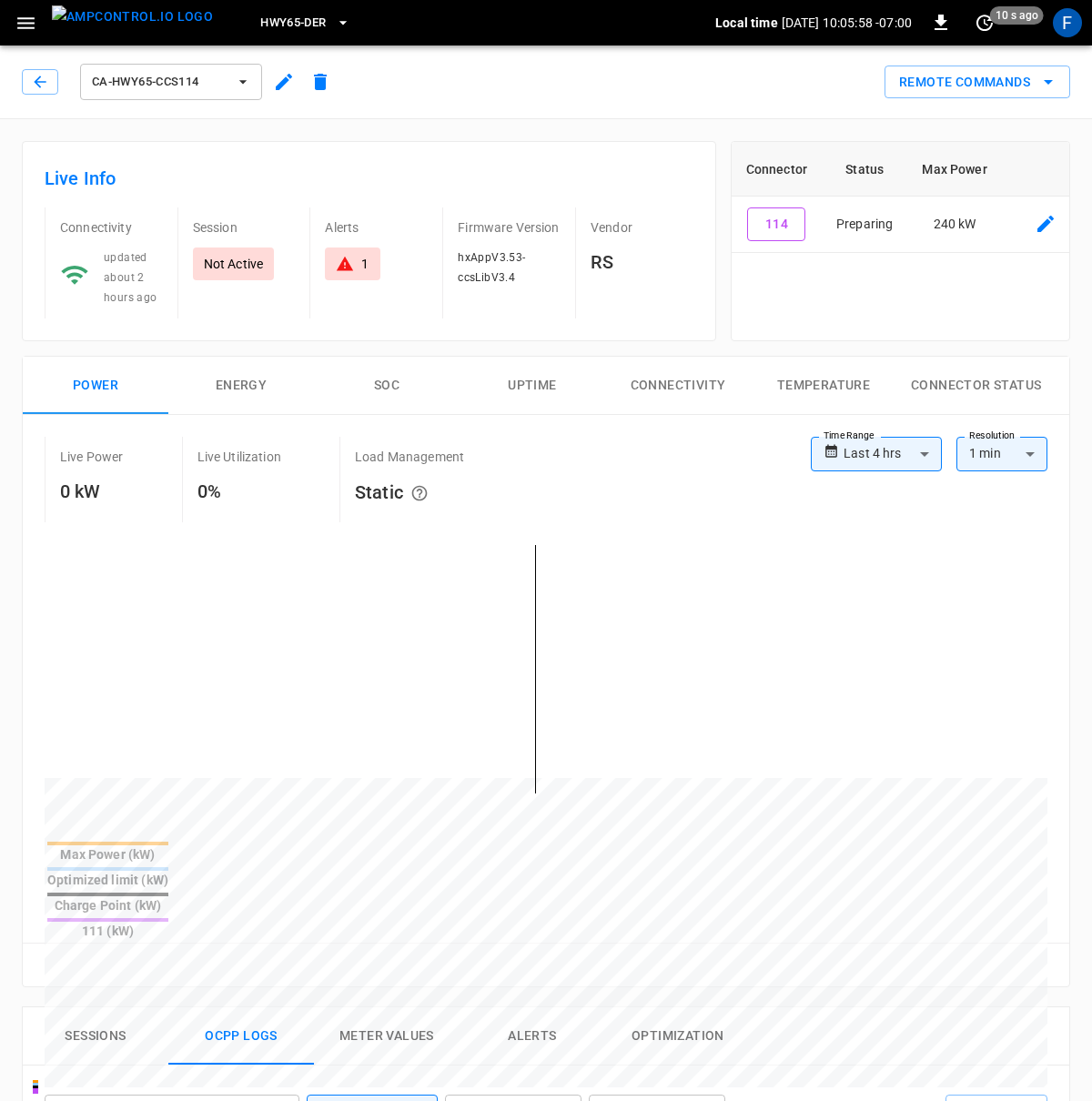
click at [204, 68] on button "ca-hwy65-ccs114" at bounding box center [171, 82] width 182 height 36
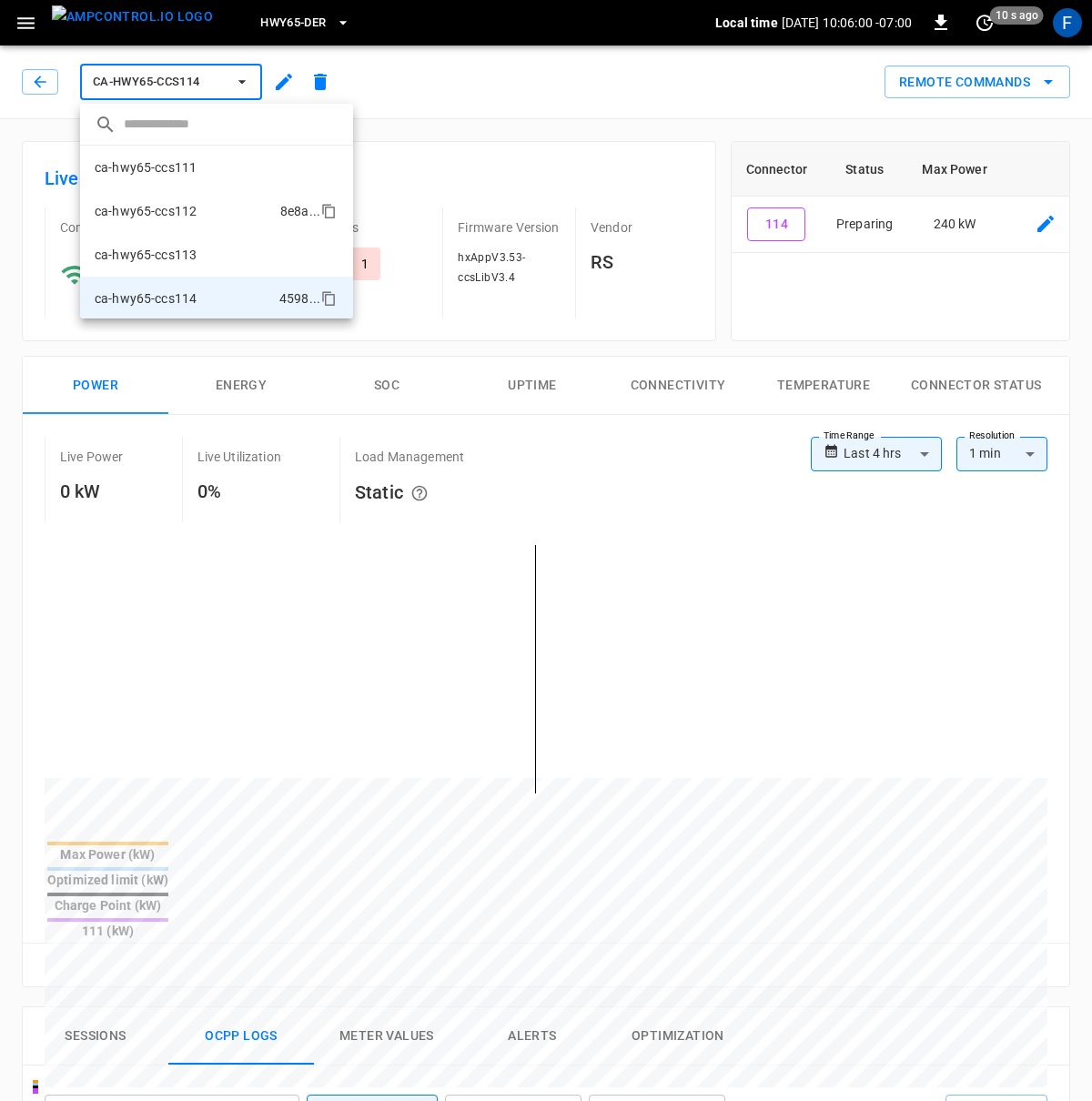
click at [209, 214] on li "ca-hwy65-ccs112 8e8a ..." at bounding box center [216, 211] width 273 height 44
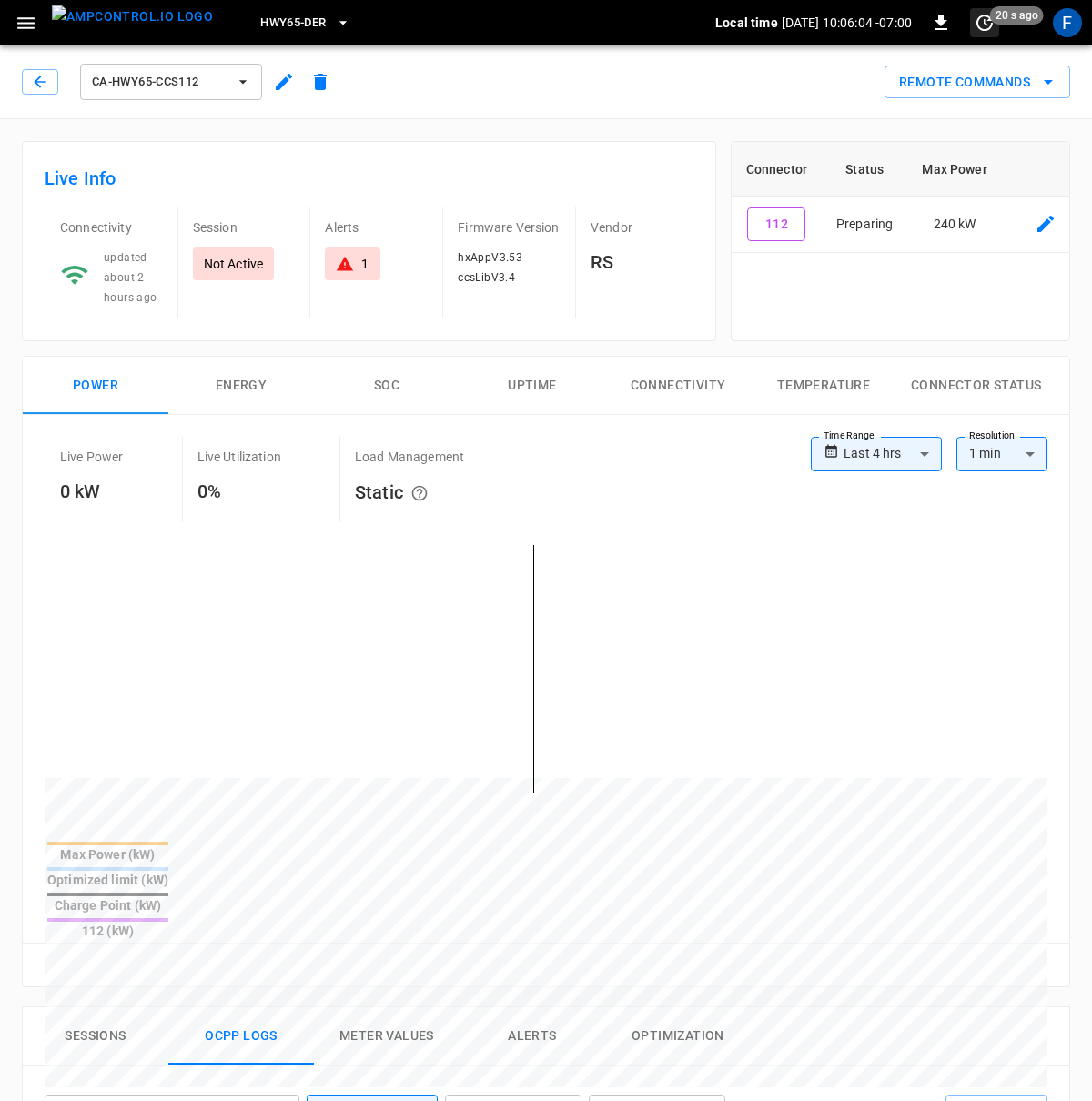
click at [989, 24] on icon "set refresh interval" at bounding box center [984, 23] width 22 height 22
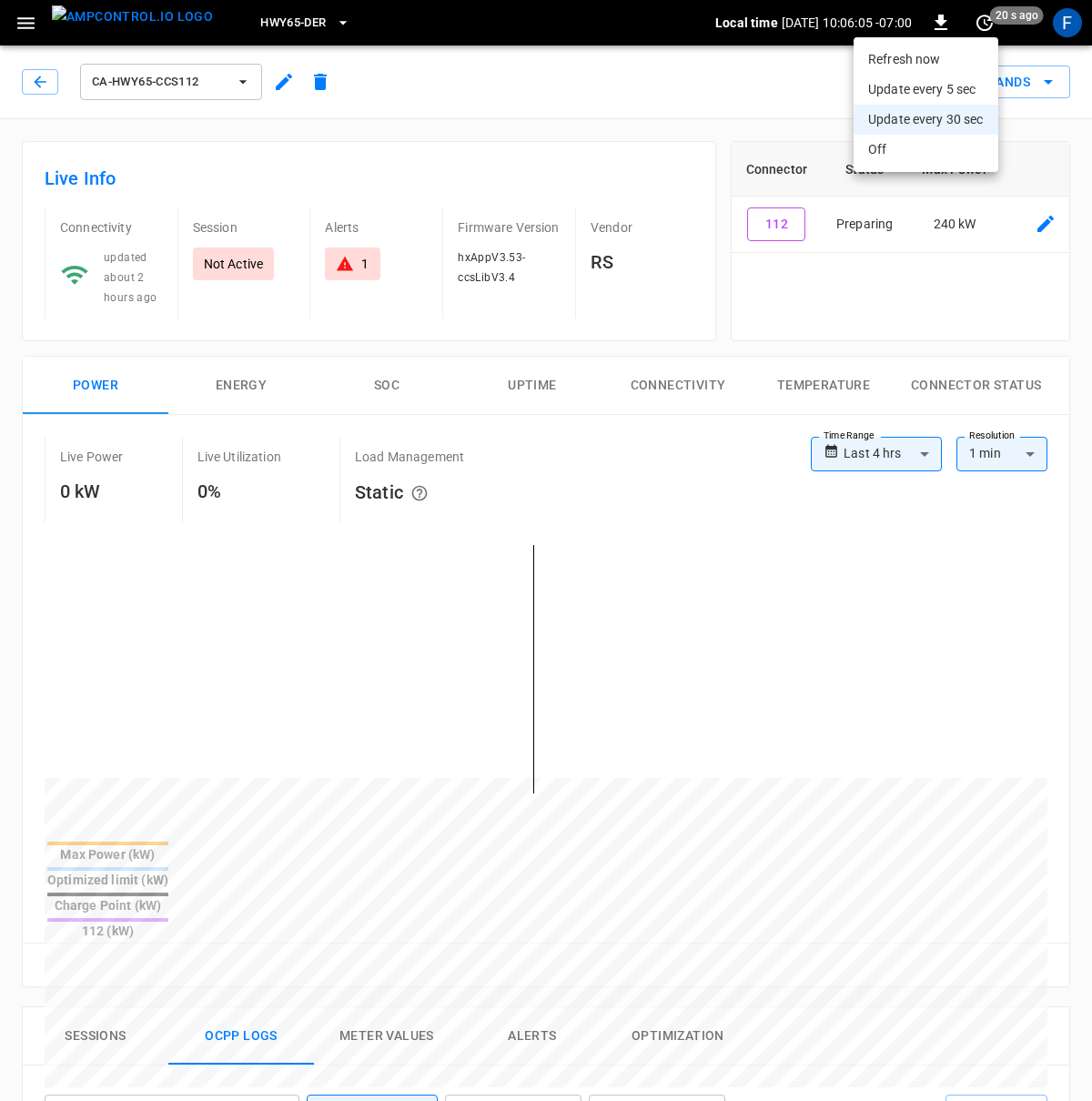
click at [974, 88] on li "Update every 5 sec" at bounding box center [925, 89] width 145 height 30
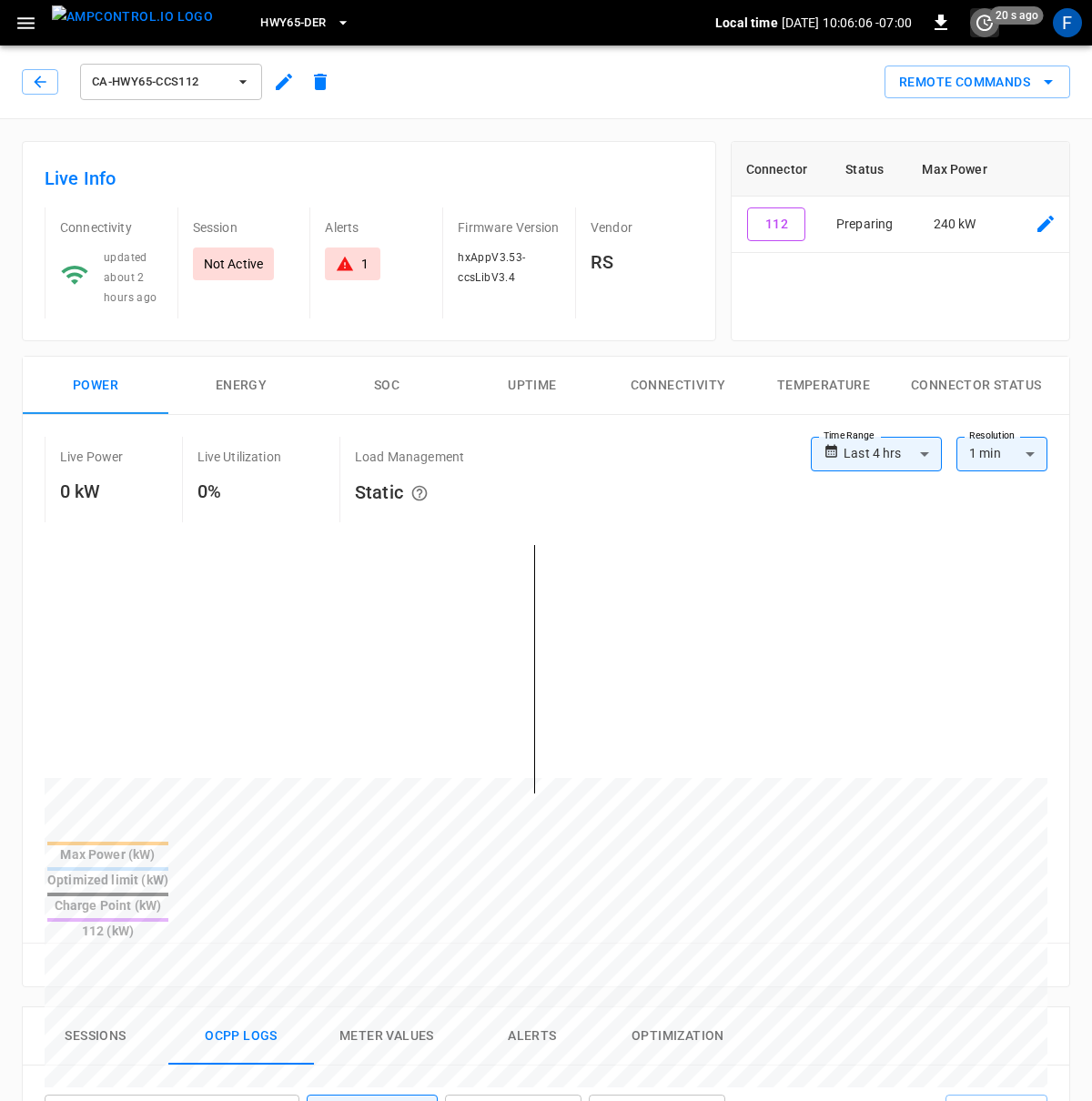
click at [983, 26] on icon "set refresh interval" at bounding box center [984, 23] width 22 height 22
click at [971, 57] on li "Refresh now" at bounding box center [925, 59] width 145 height 30
click at [170, 397] on div at bounding box center [546, 550] width 1092 height 1101
click at [202, 80] on span "ca-hwy65-ccs112" at bounding box center [160, 82] width 135 height 21
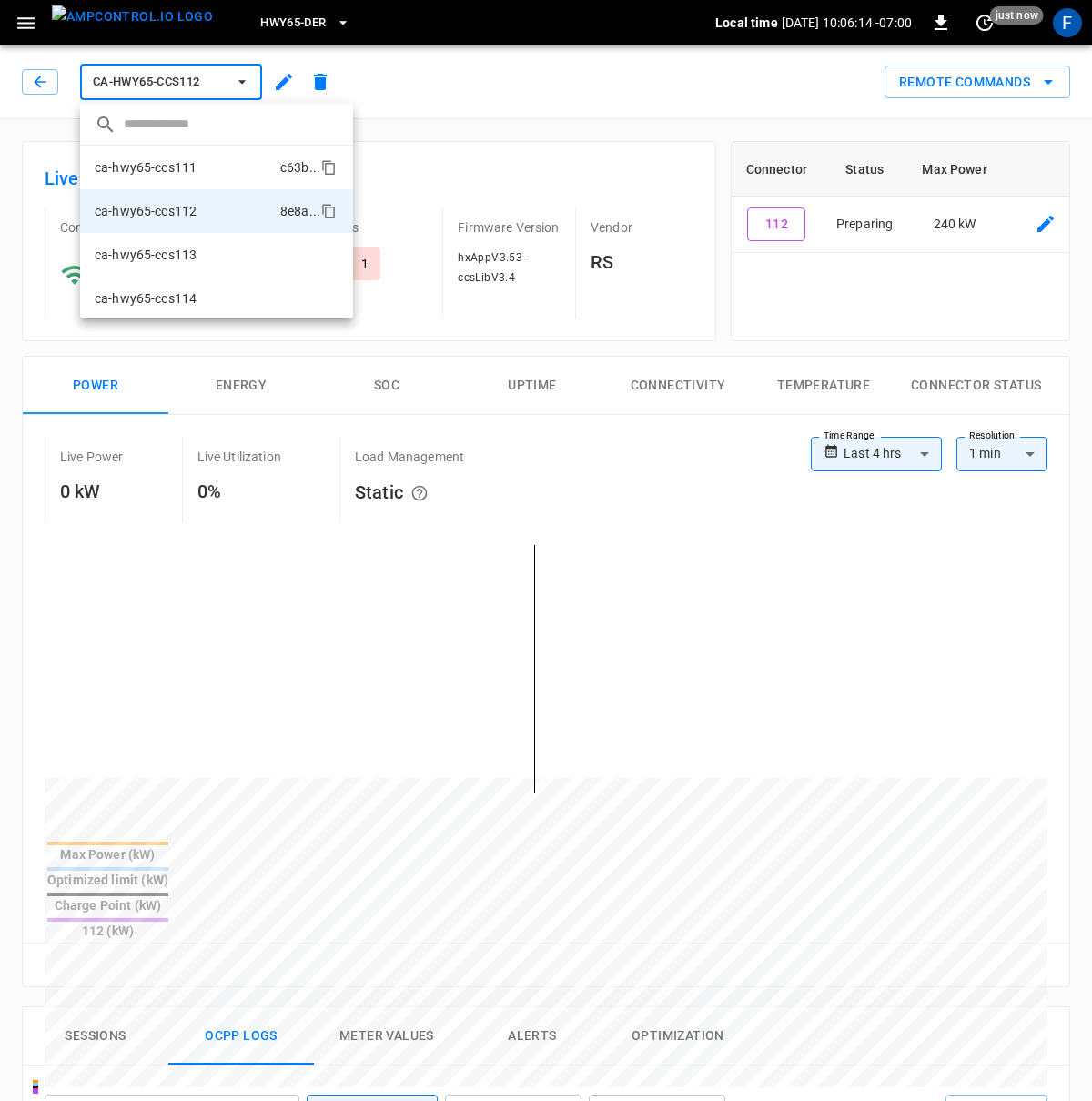
click at [212, 174] on li "ca-hwy65-ccs111 c63b ..." at bounding box center [216, 168] width 273 height 44
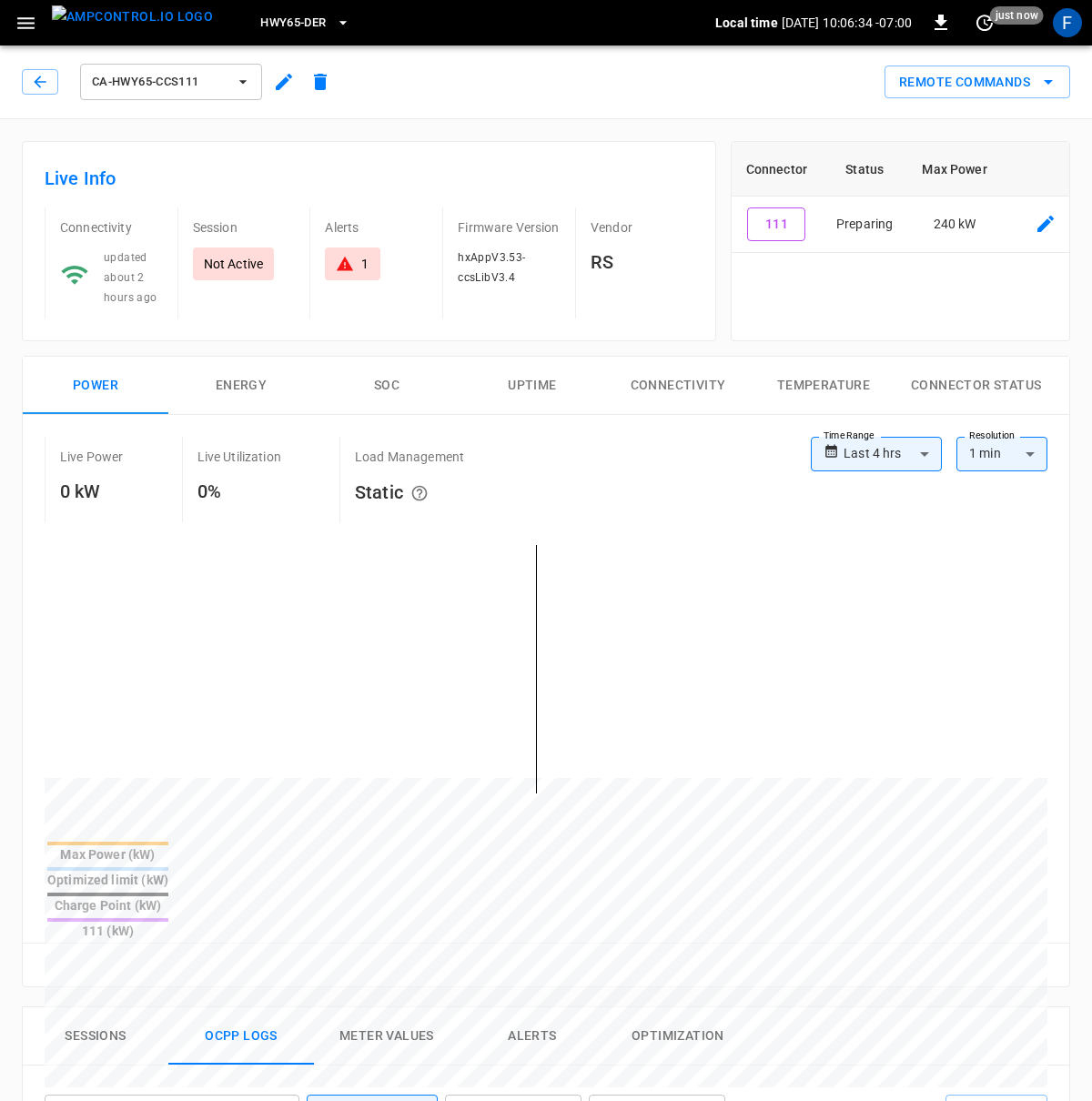
click at [168, 94] on button "ca-hwy65-ccs111" at bounding box center [171, 82] width 182 height 36
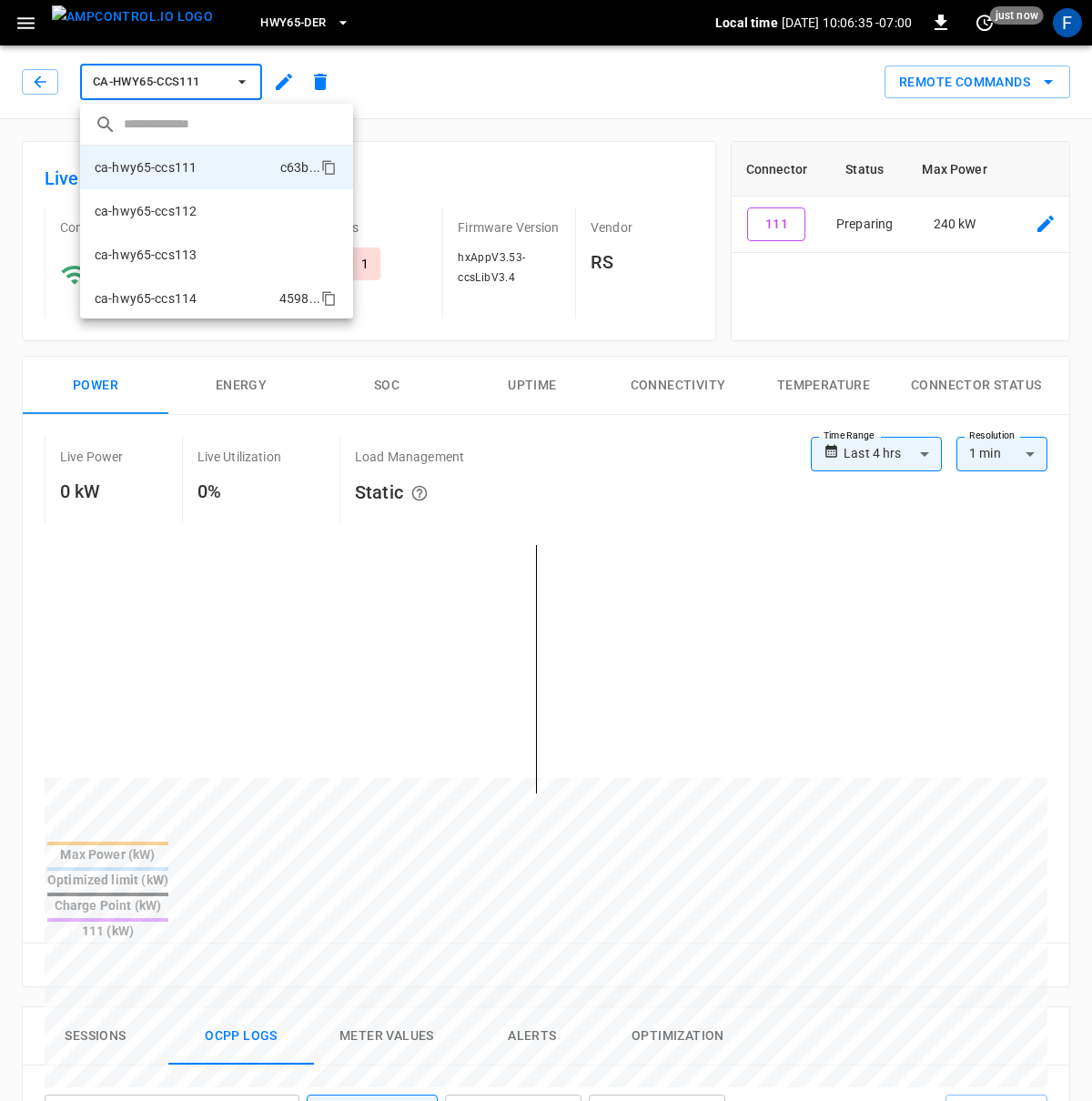
click at [187, 304] on p "ca-hwy65-ccs114" at bounding box center [146, 298] width 102 height 18
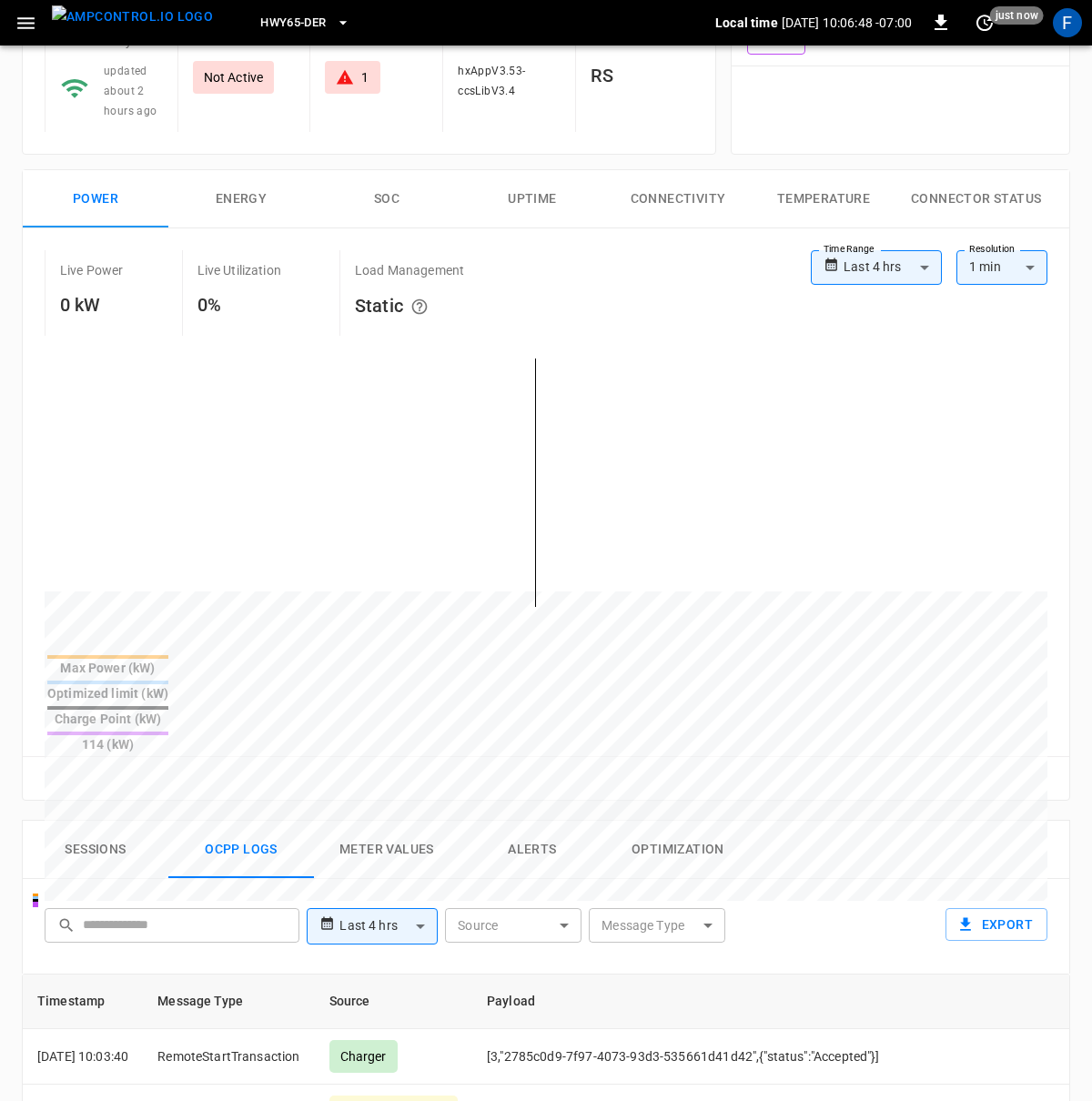
scroll to position [48, 0]
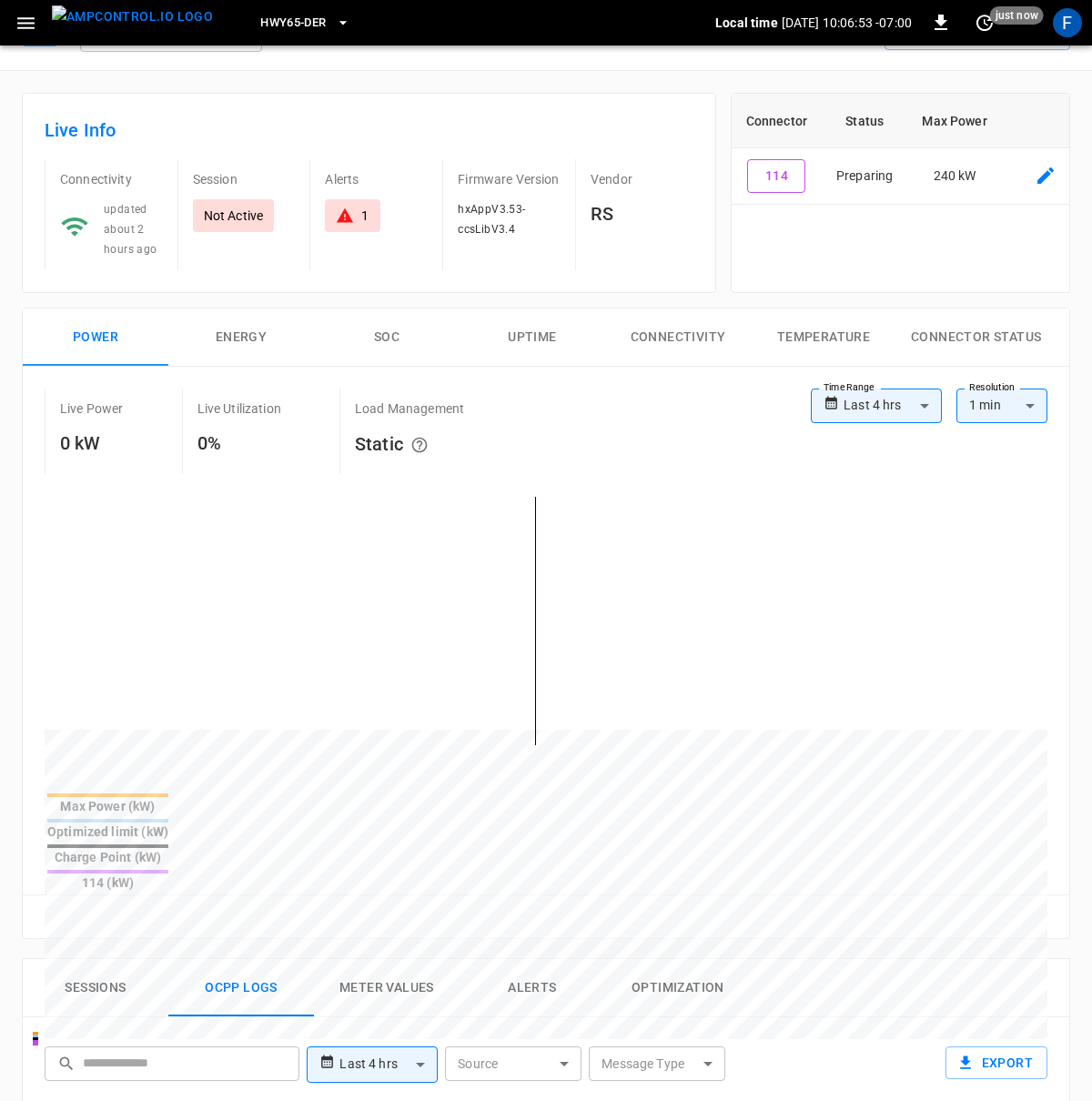
click at [849, 224] on div "Connector Status Max Power 114 Preparing 240 kW" at bounding box center [900, 192] width 339 height 200
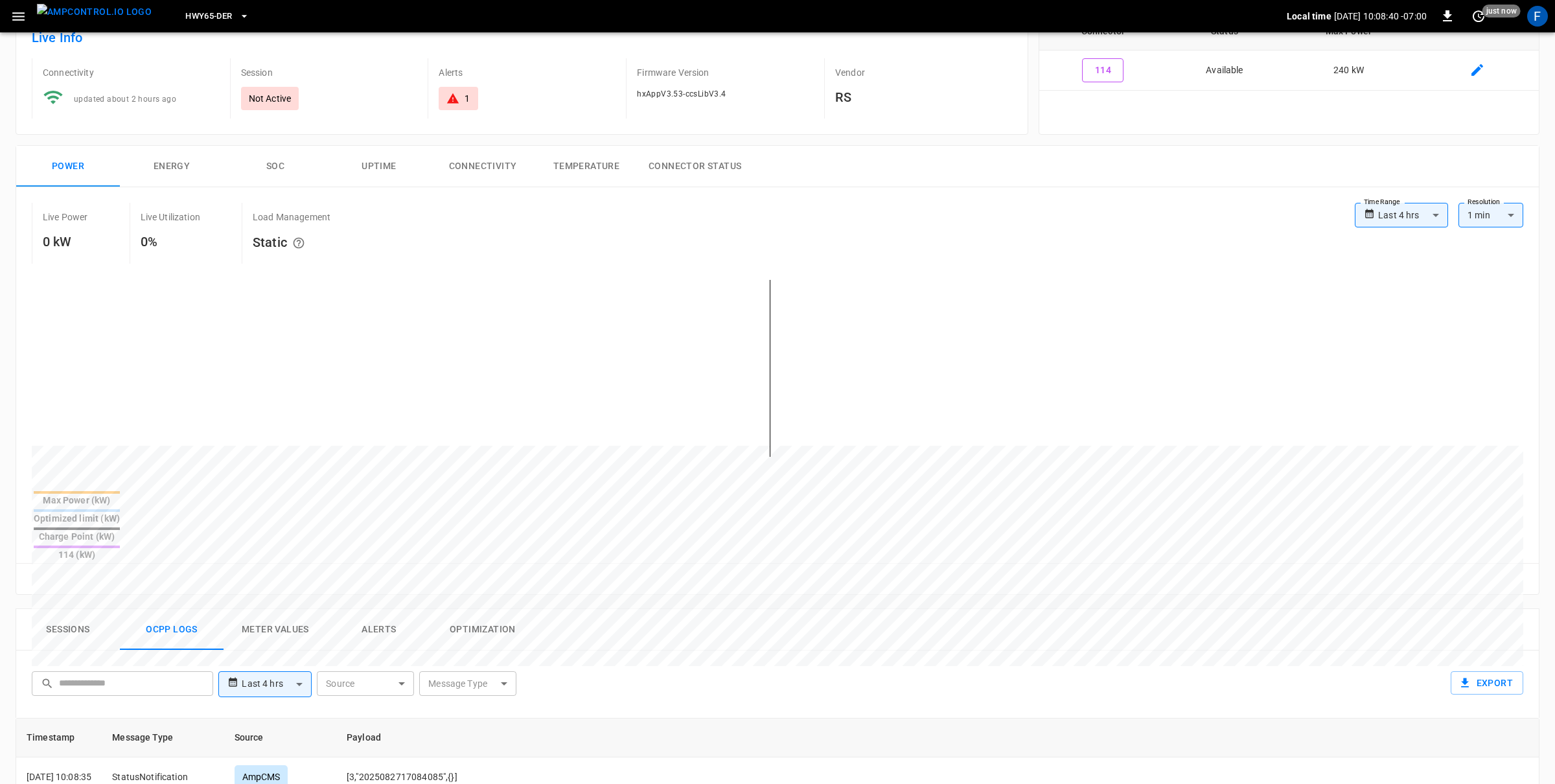
scroll to position [0, 0]
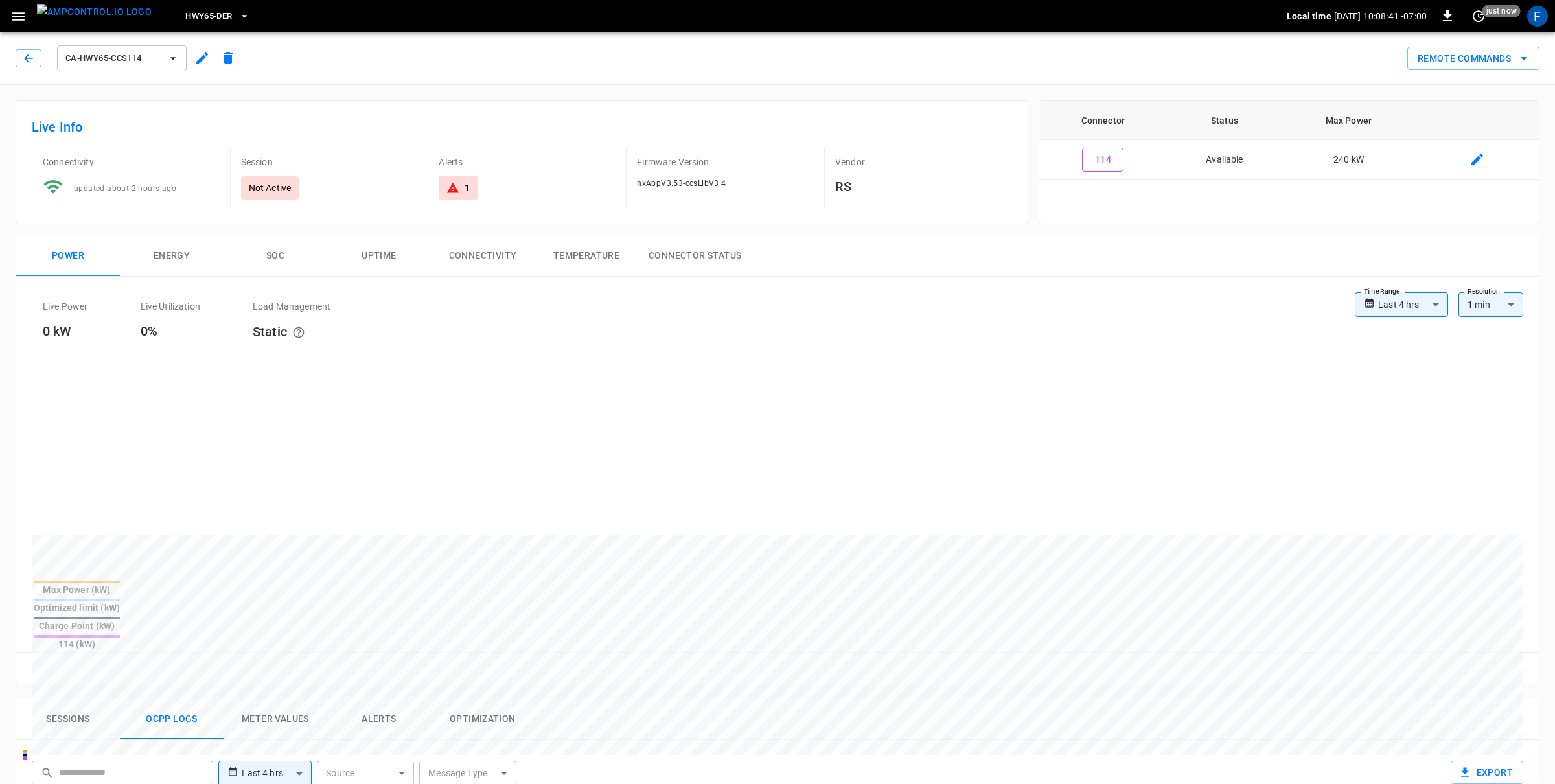
click at [135, 70] on button "ca-hwy65-ccs114" at bounding box center [122, 58] width 129 height 26
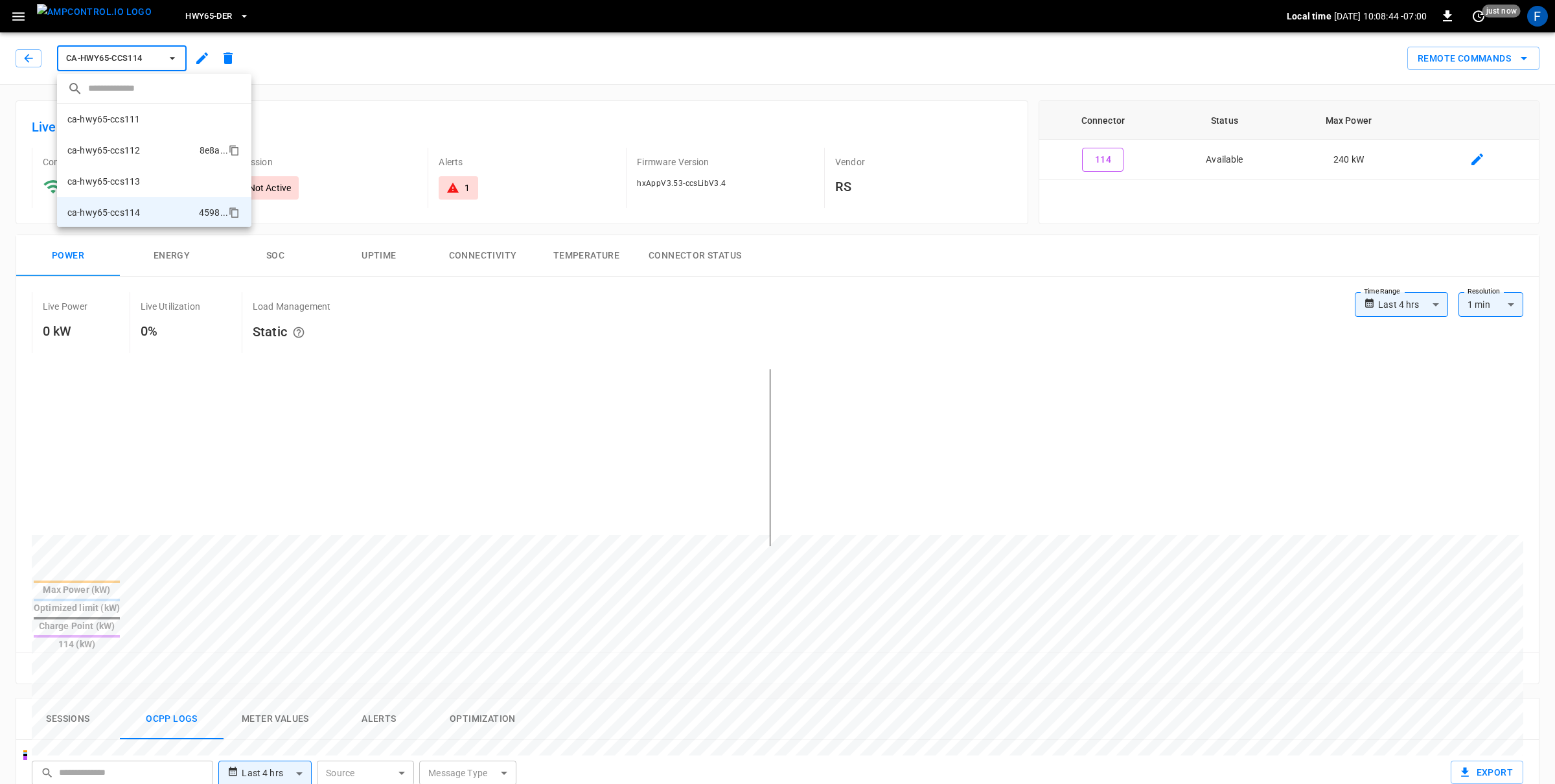
click at [135, 153] on p "ca-hwy65-ccs112" at bounding box center [104, 150] width 73 height 13
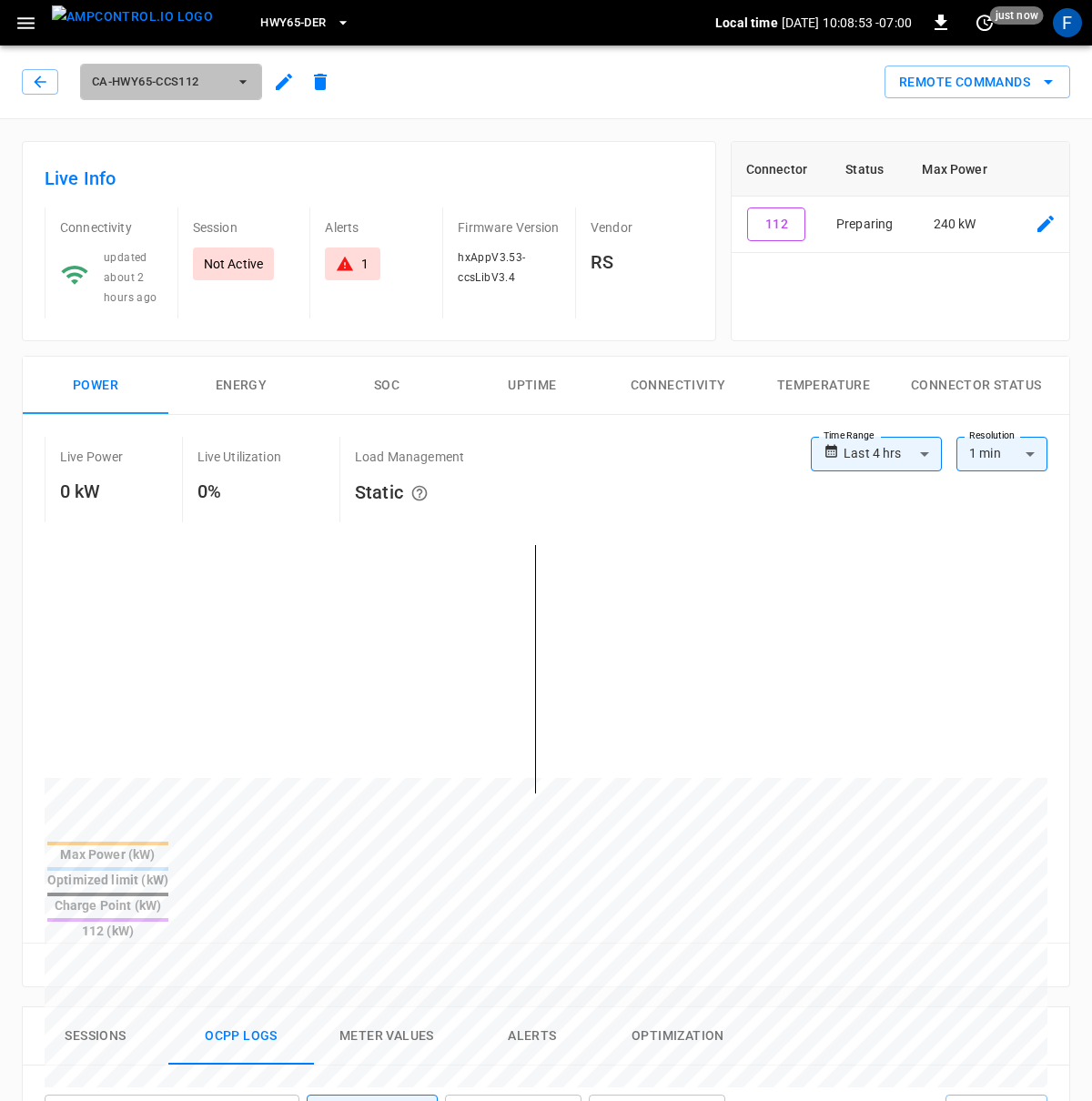
click at [214, 78] on span "ca-hwy65-ccs112" at bounding box center [160, 82] width 135 height 21
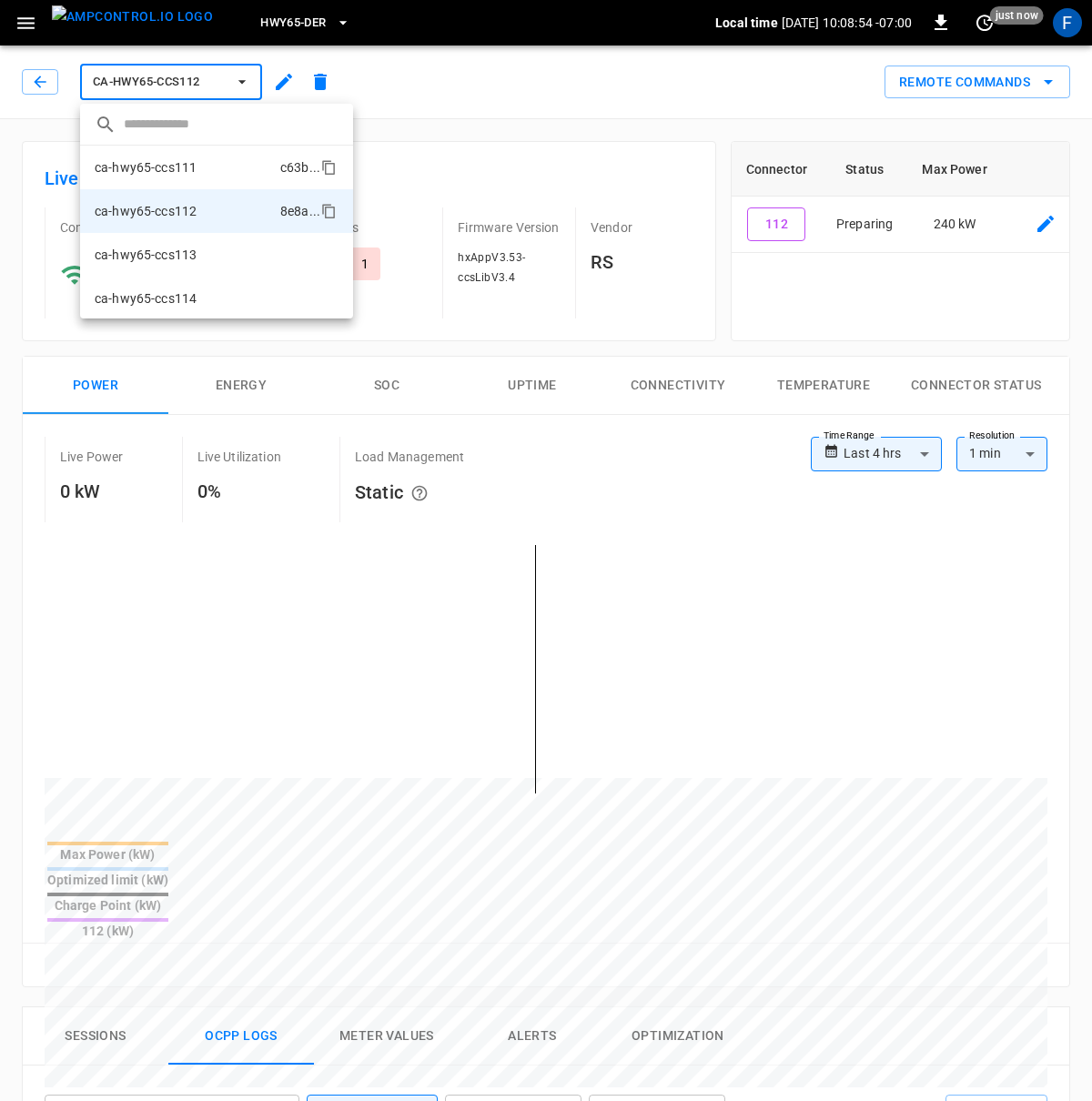
click at [209, 170] on li "ca-hwy65-ccs111 c63b ..." at bounding box center [216, 168] width 273 height 44
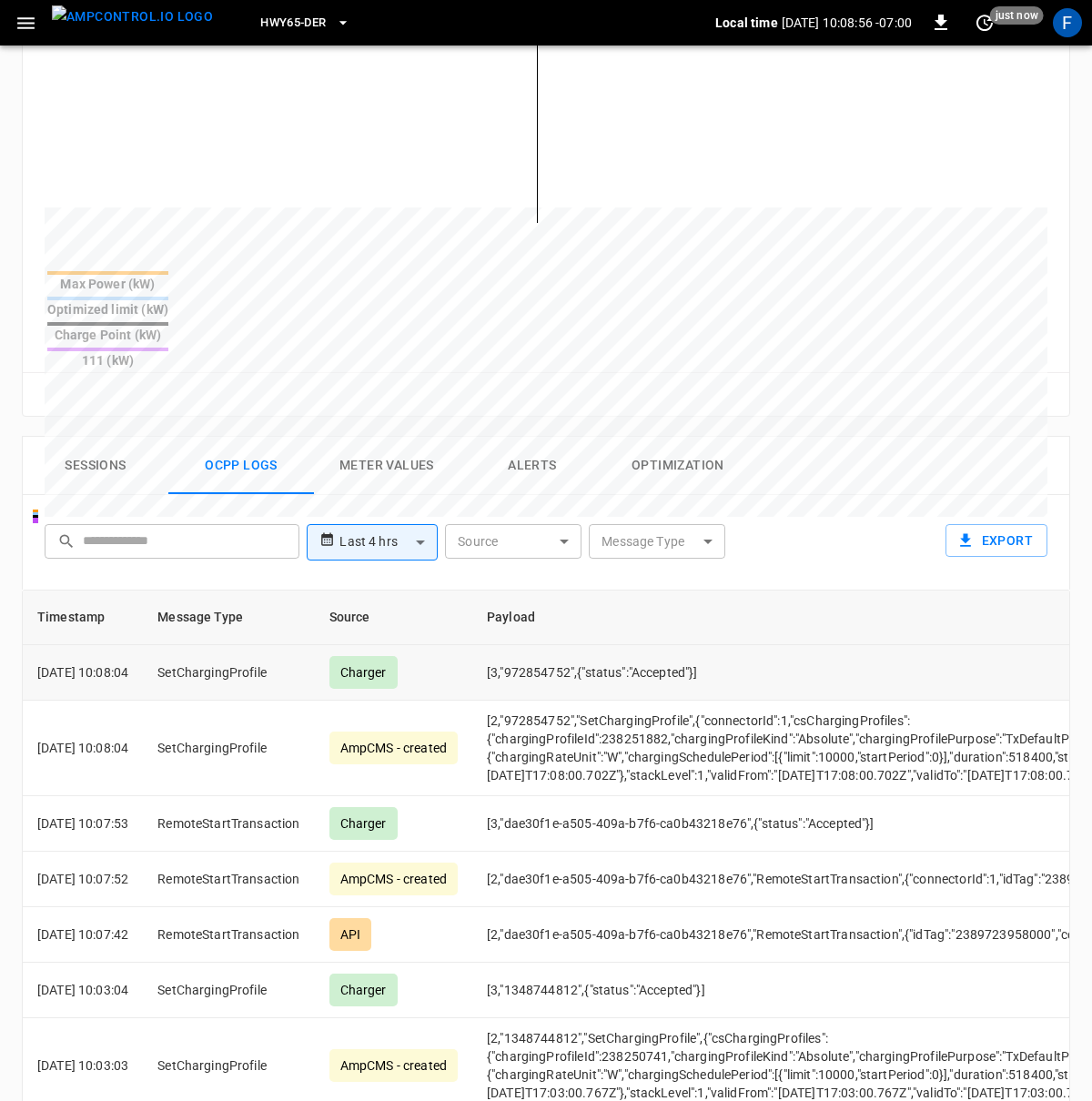
scroll to position [706, 0]
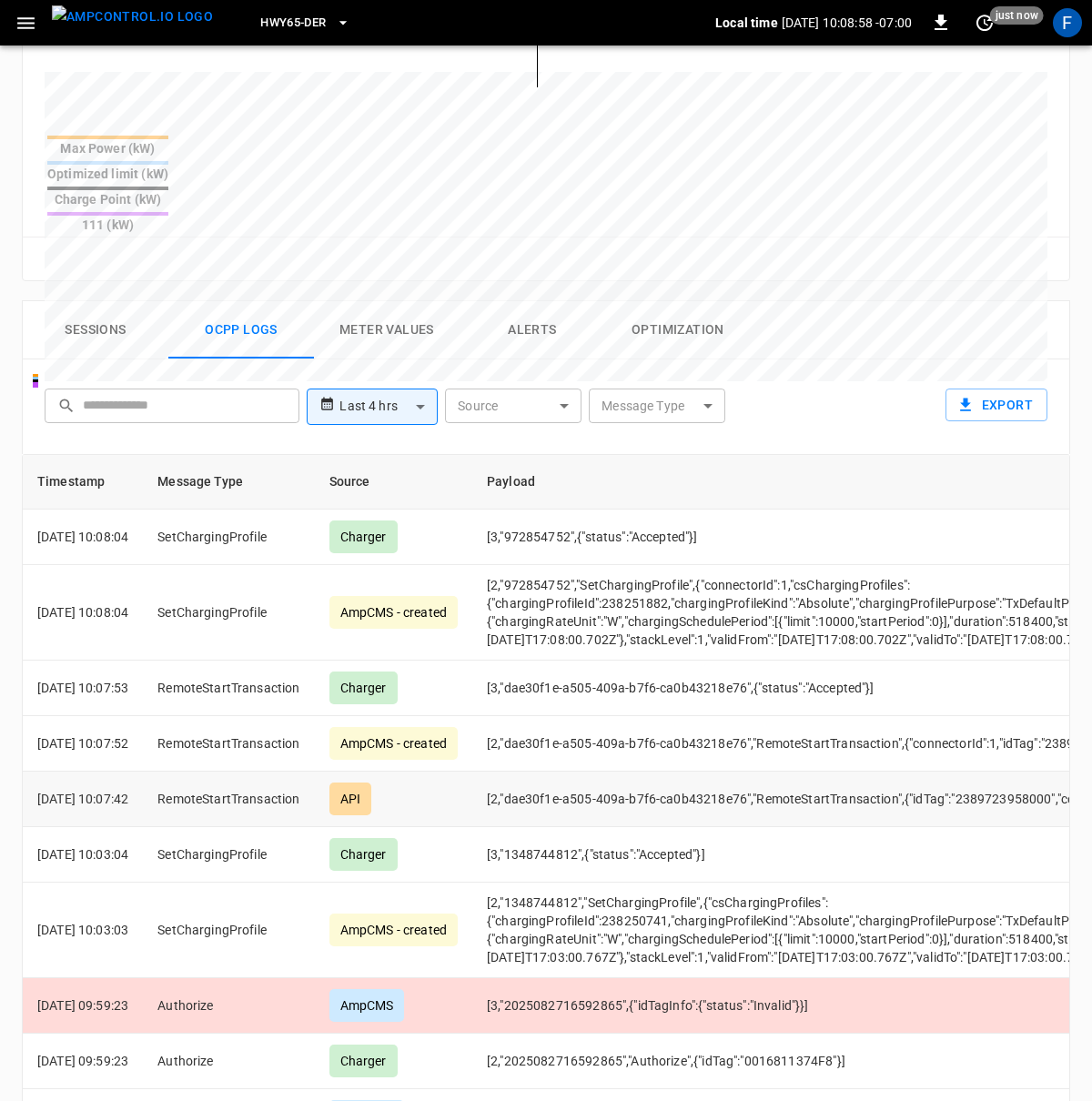
click at [473, 772] on td "API" at bounding box center [393, 799] width 158 height 56
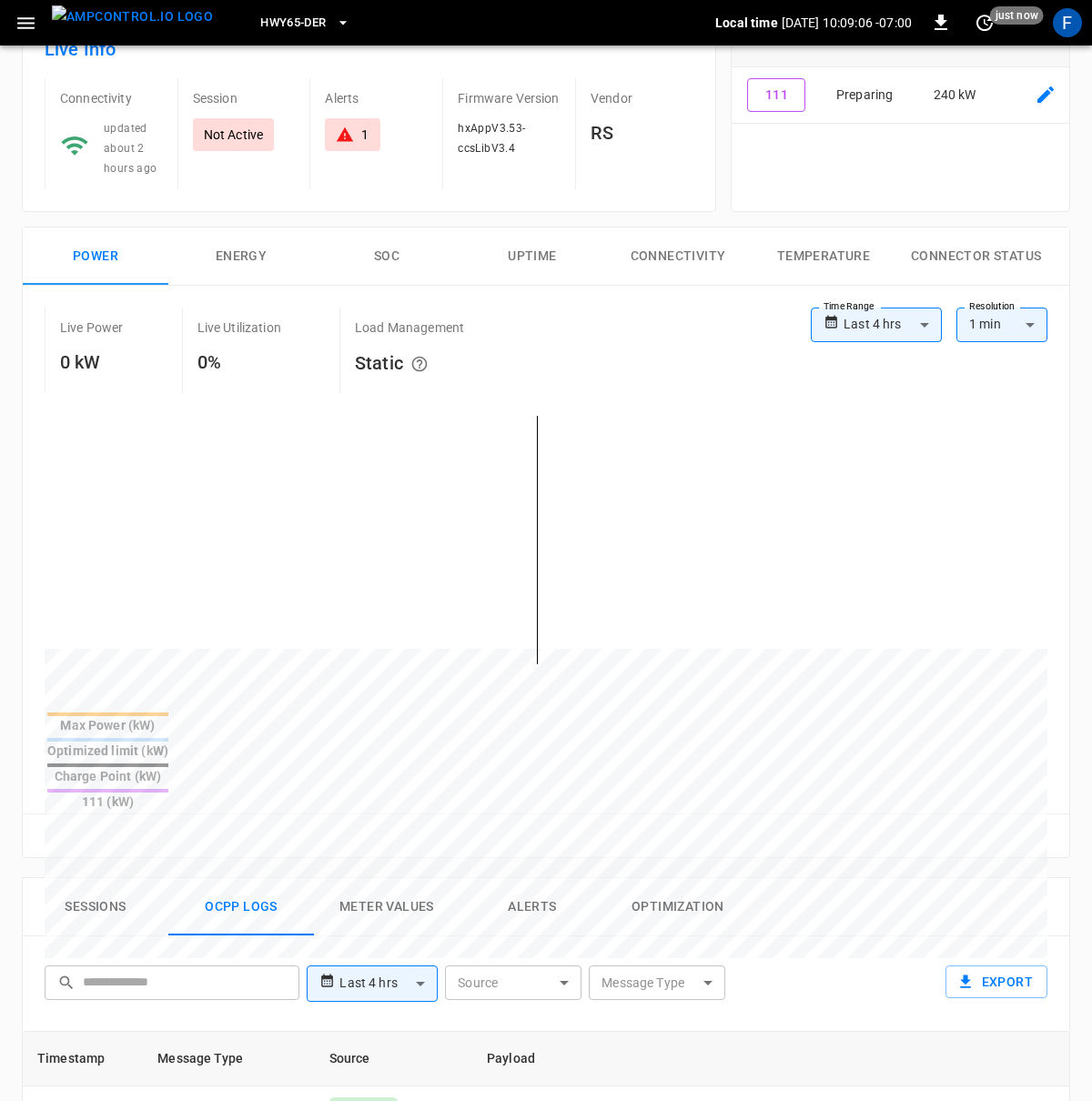
scroll to position [0, 0]
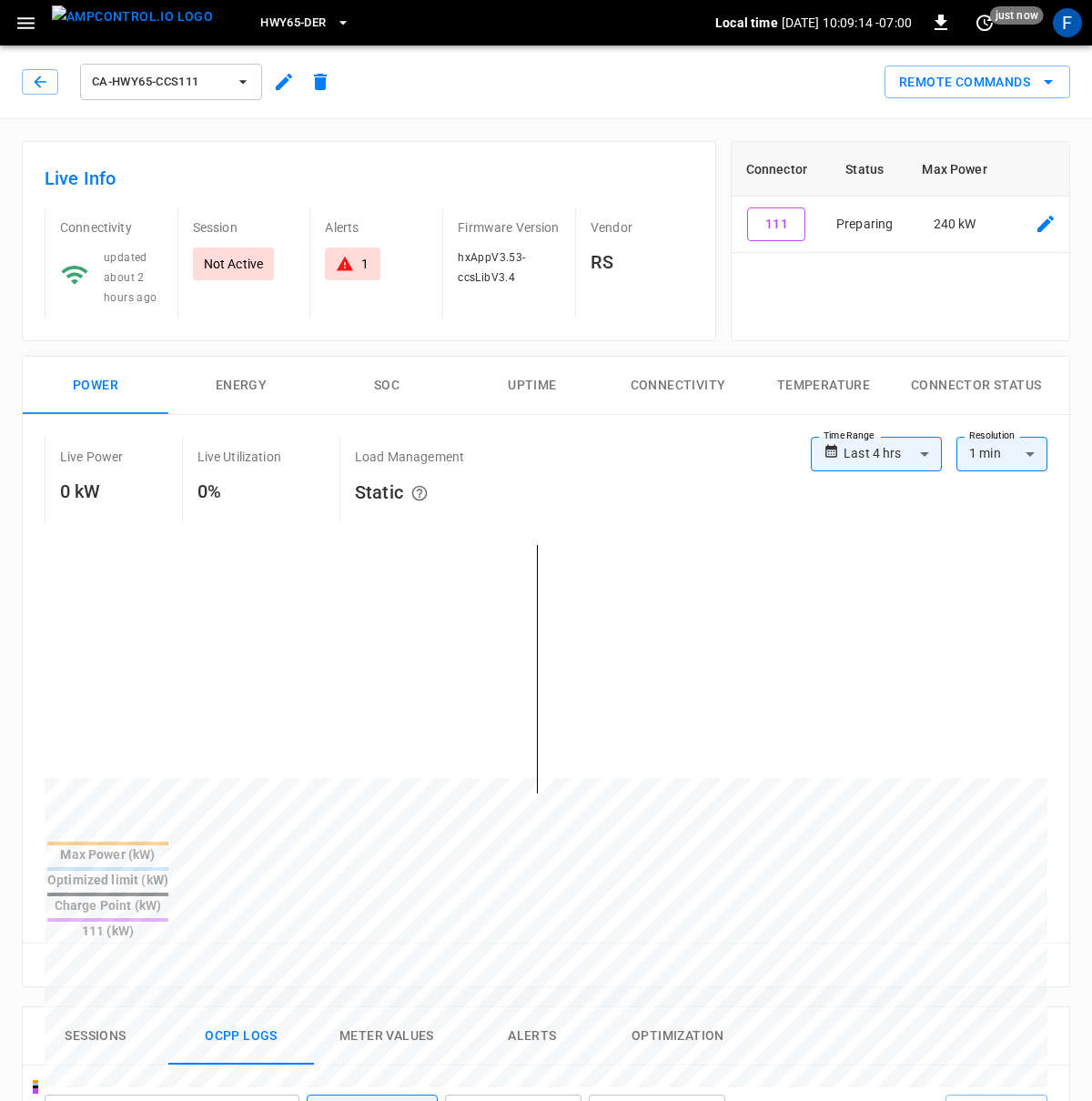
click at [26, 97] on div "ca-hwy65-ccs111" at bounding box center [180, 82] width 317 height 44
click at [28, 89] on button "button" at bounding box center [40, 82] width 36 height 26
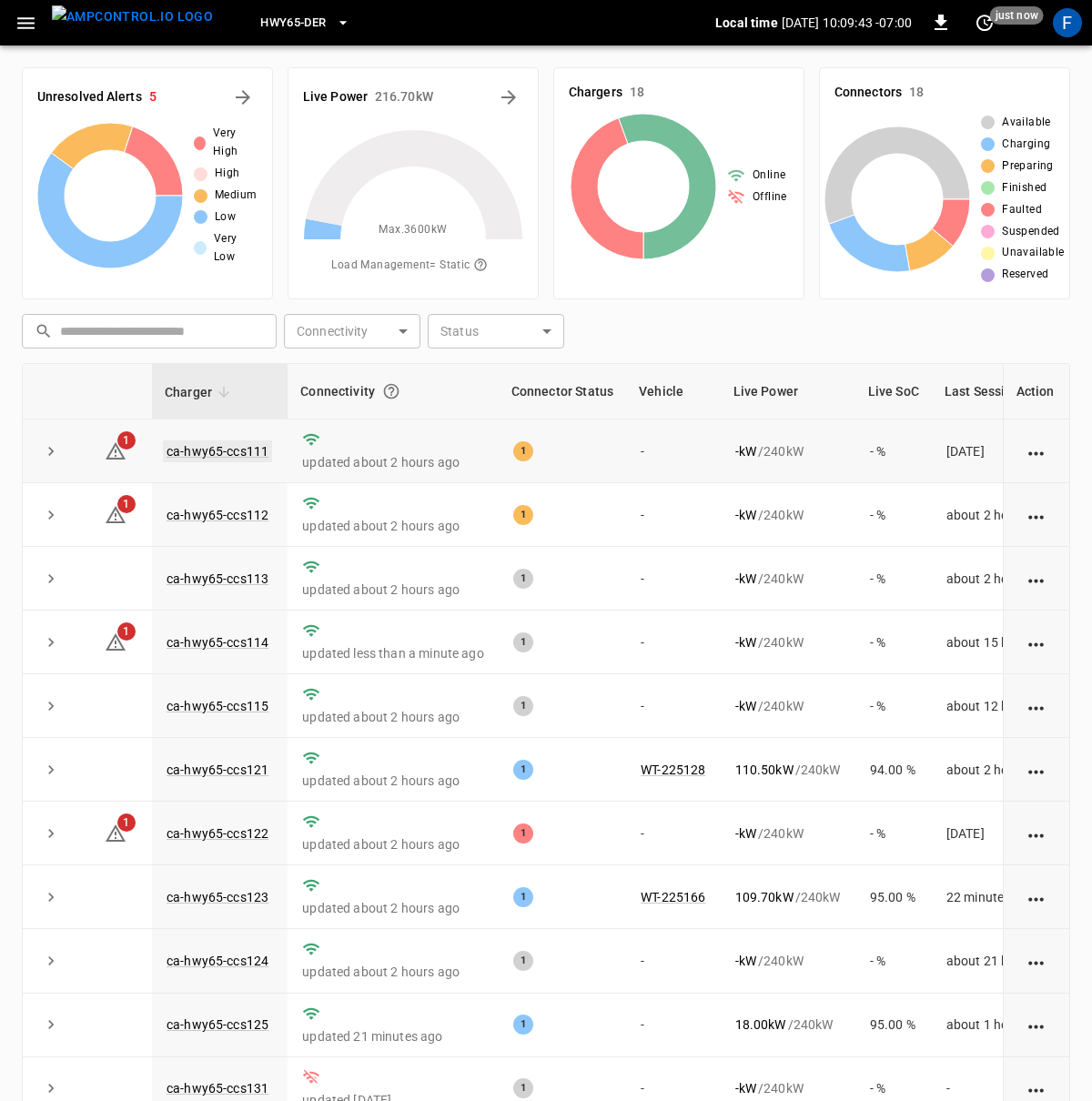
click at [206, 456] on link "ca-hwy65-ccs111" at bounding box center [217, 452] width 109 height 22
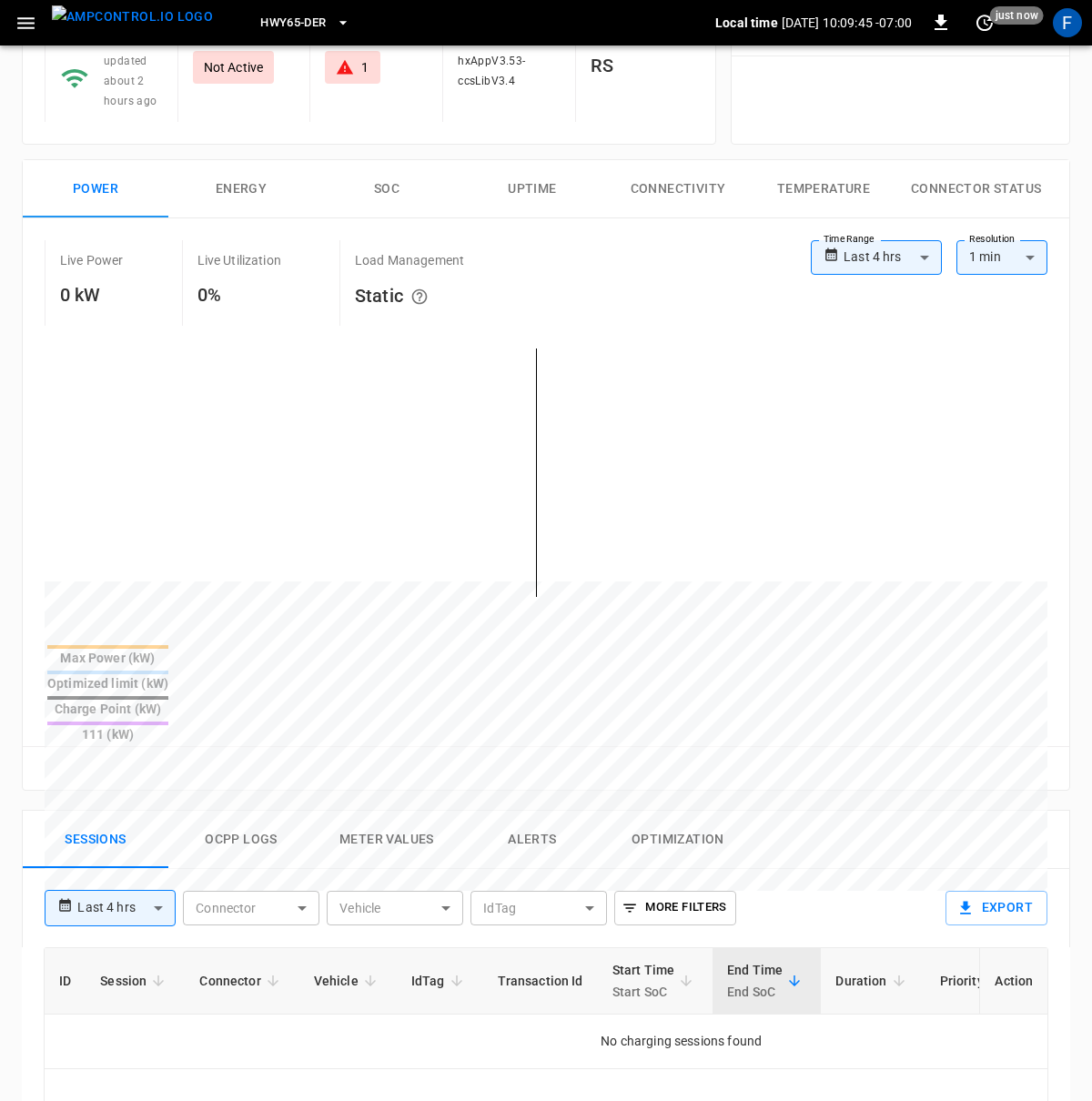
scroll to position [489, 0]
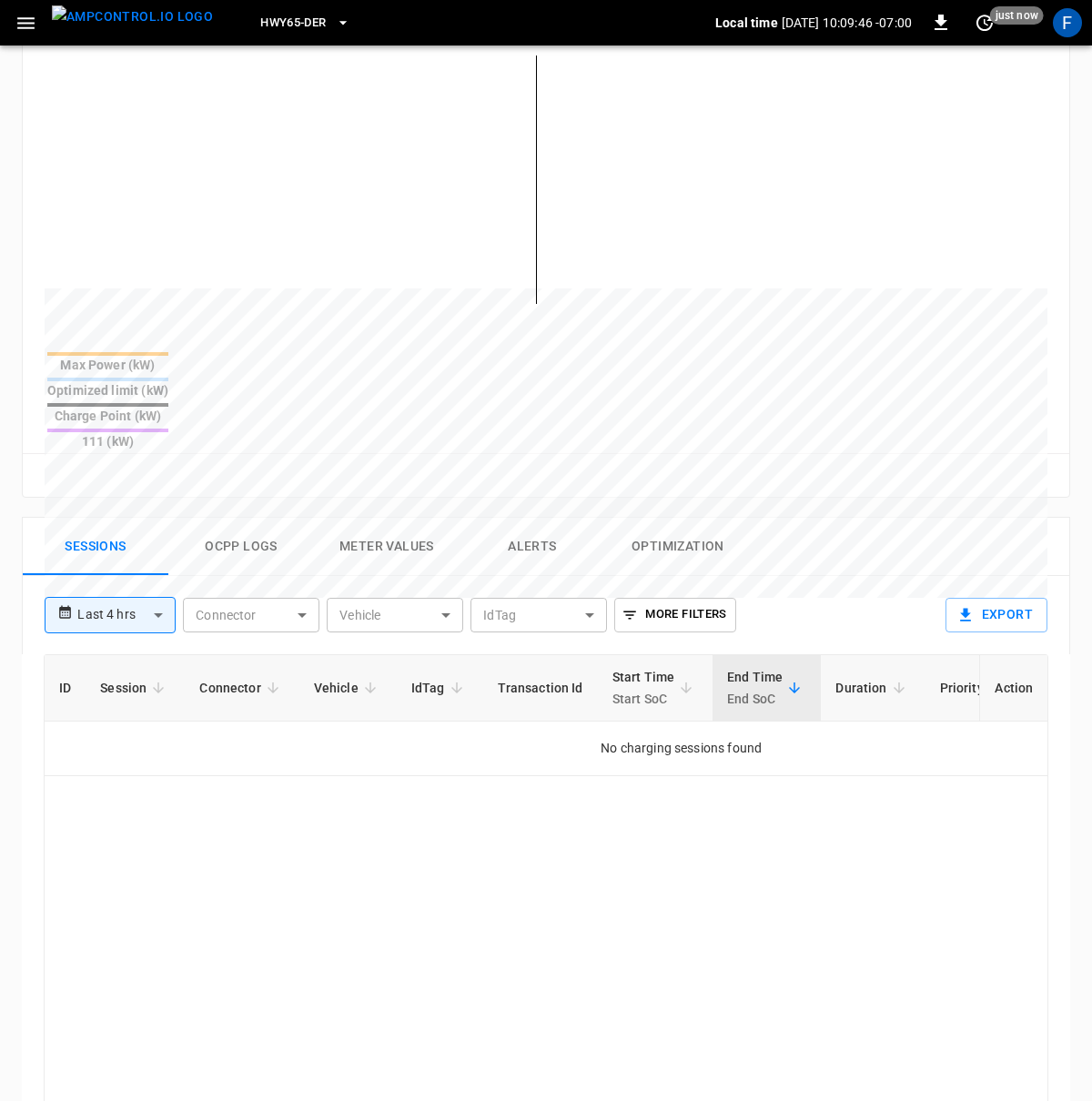
click at [222, 517] on button "Ocpp logs" at bounding box center [241, 546] width 146 height 58
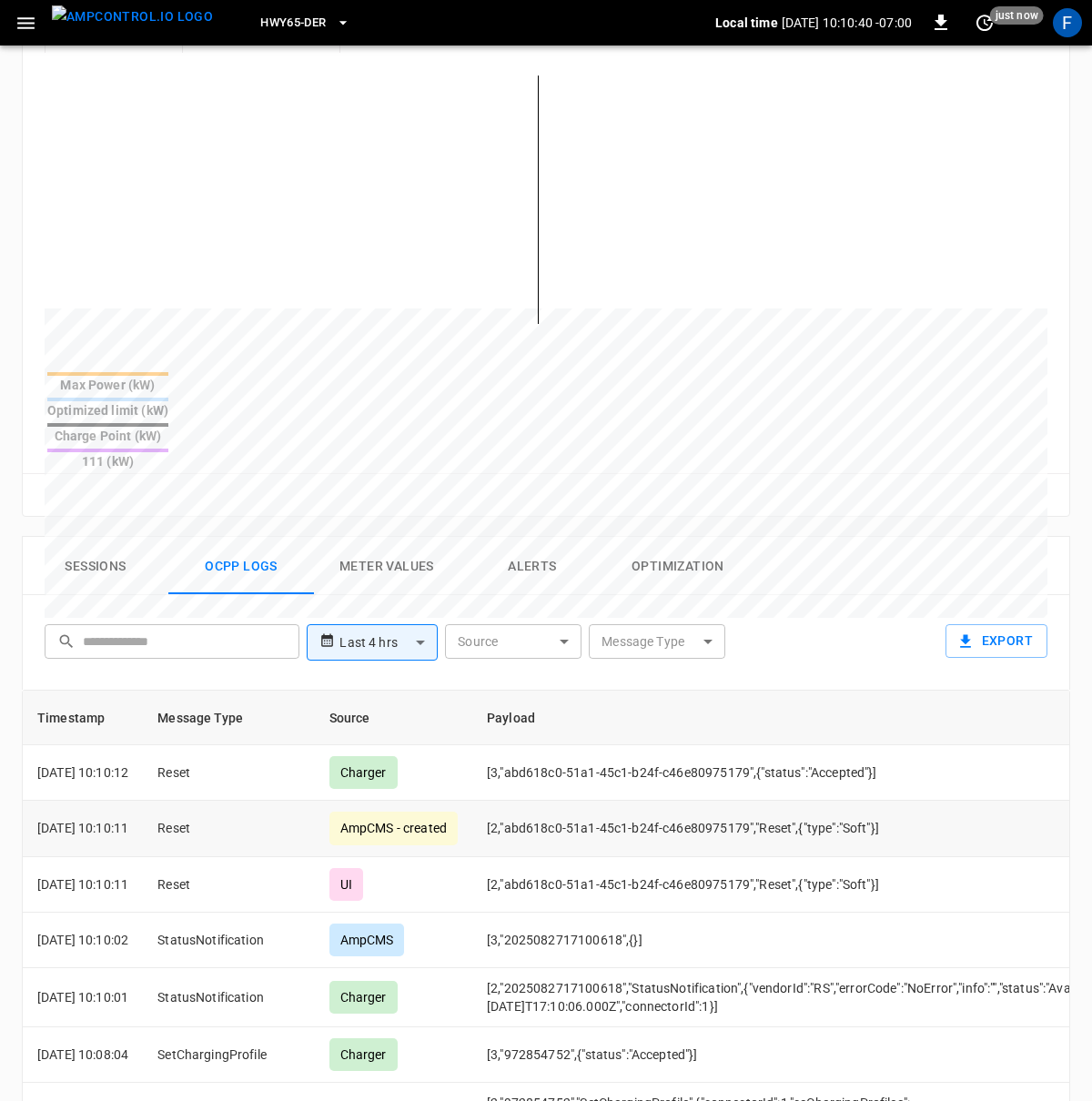
click at [442, 811] on div "AmpCMS - created" at bounding box center [393, 827] width 129 height 33
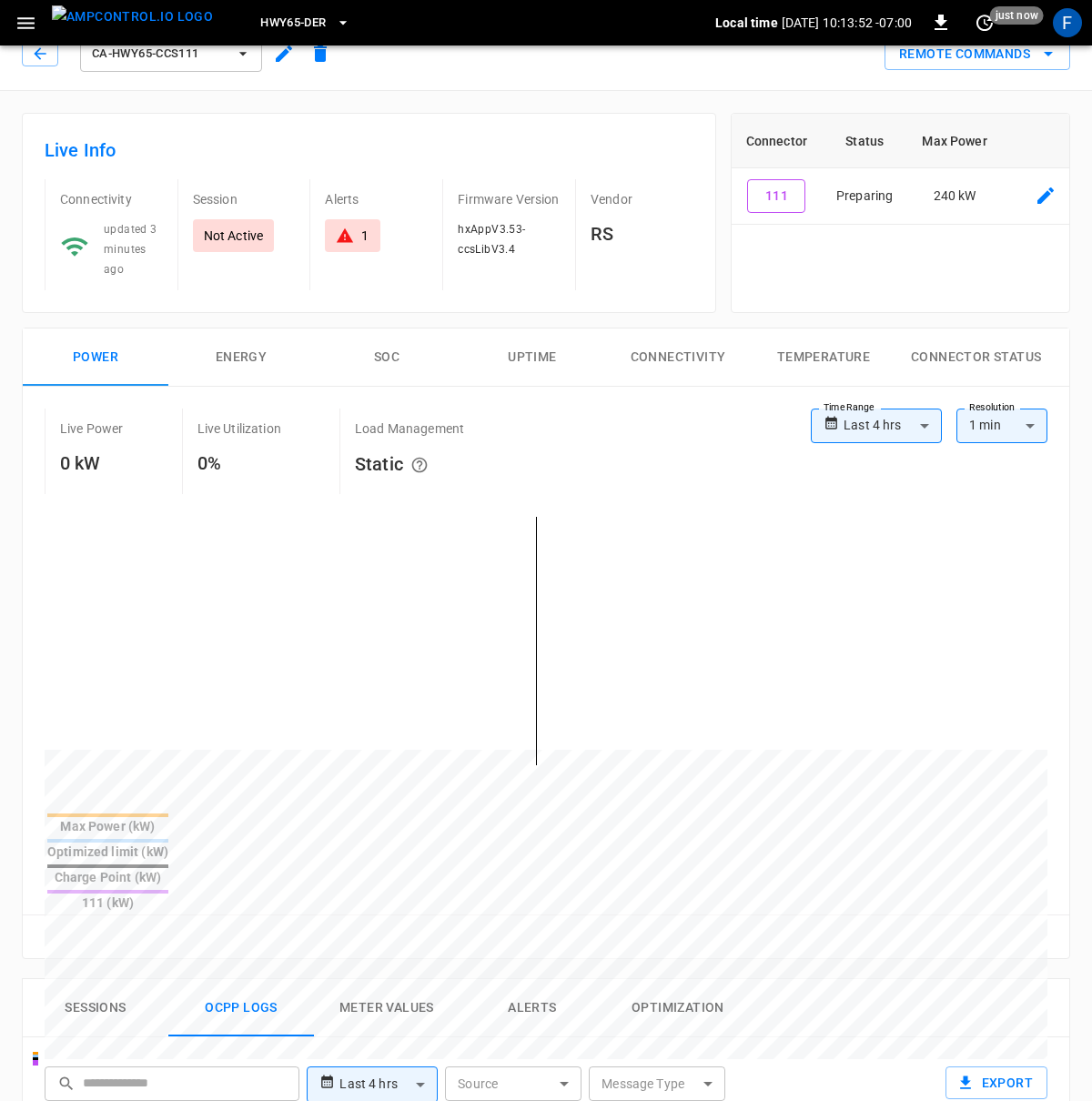
scroll to position [0, 0]
